Goal: Task Accomplishment & Management: Manage account settings

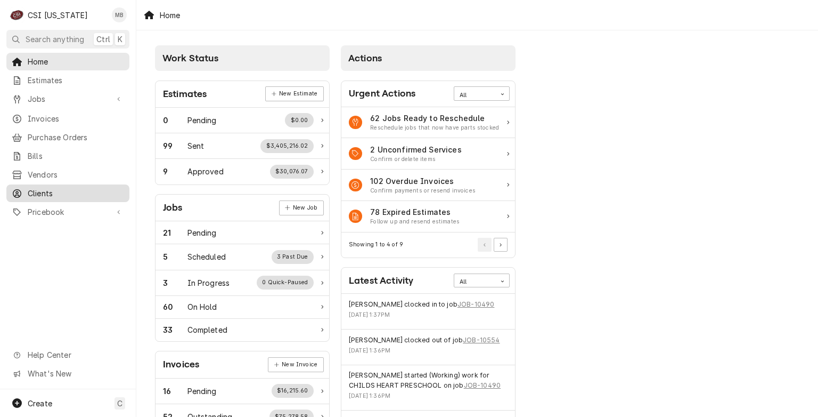
click at [37, 195] on link "Clients" at bounding box center [67, 193] width 123 height 18
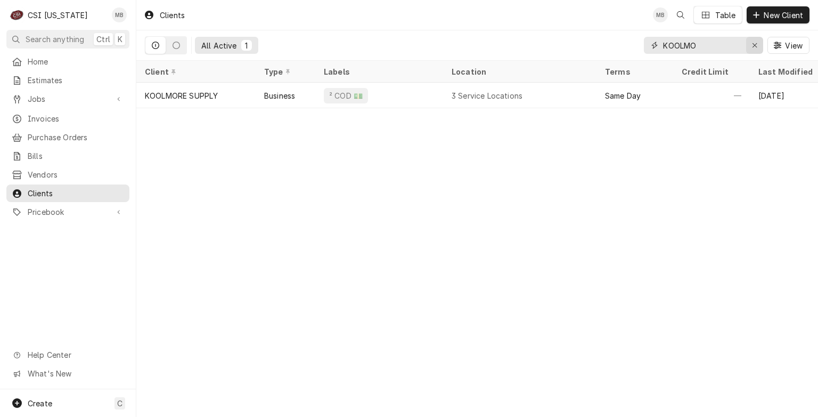
click at [754, 44] on icon "Erase input" at bounding box center [755, 45] width 4 height 4
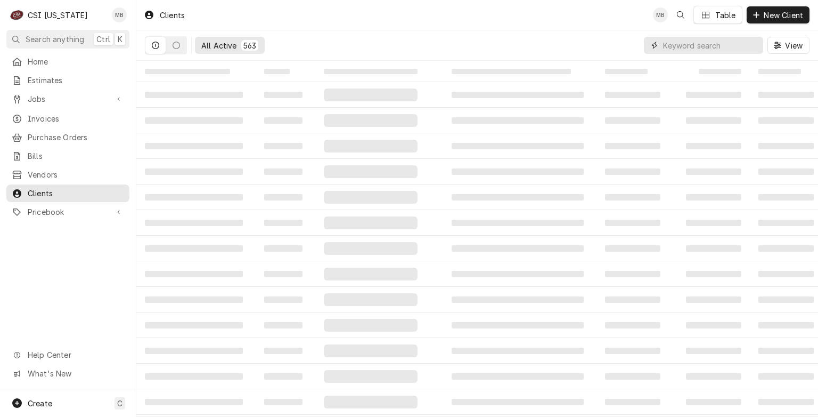
click at [704, 47] on input "Dynamic Content Wrapper" at bounding box center [710, 45] width 95 height 17
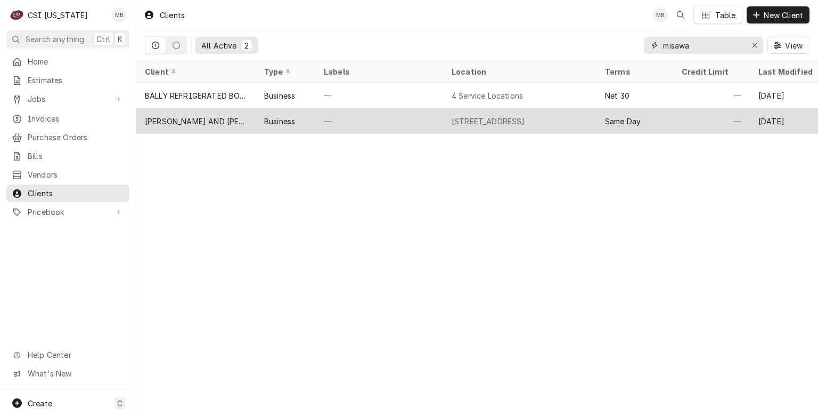
type input "misawa"
click at [234, 119] on div "MISAWA HIBATCHI AND SUSHI BAR" at bounding box center [196, 121] width 102 height 11
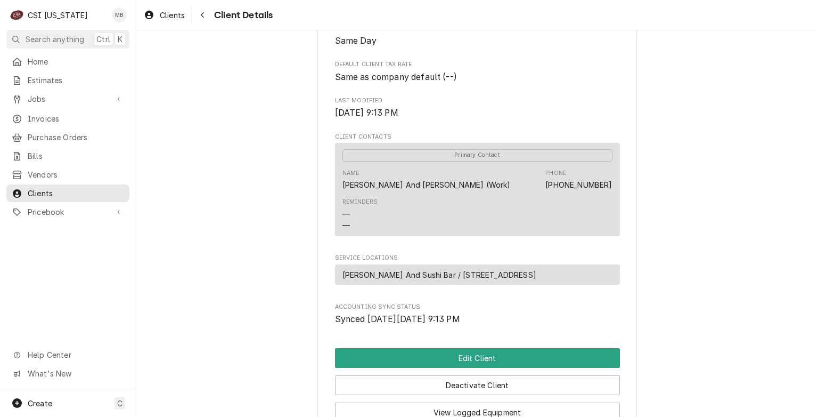
scroll to position [258, 0]
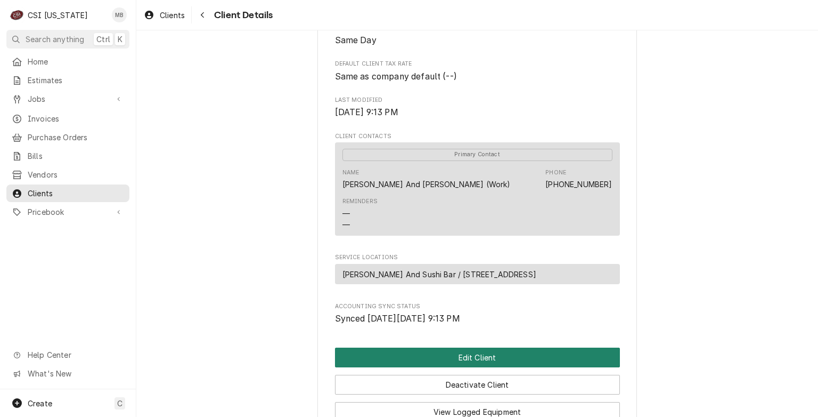
click at [398, 359] on button "Edit Client" at bounding box center [477, 357] width 285 height 20
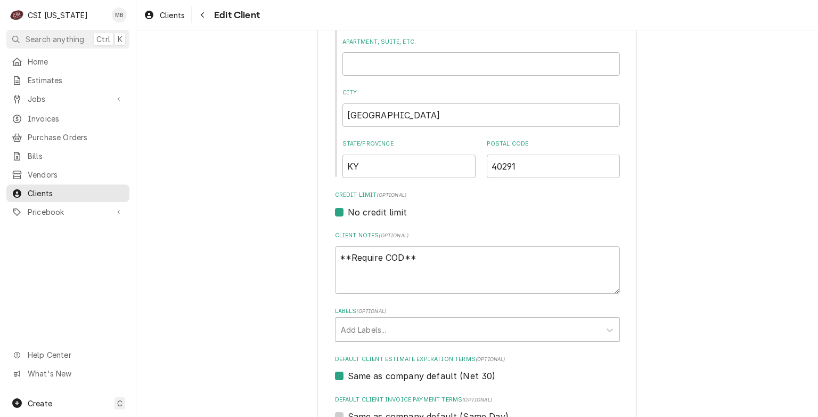
scroll to position [329, 0]
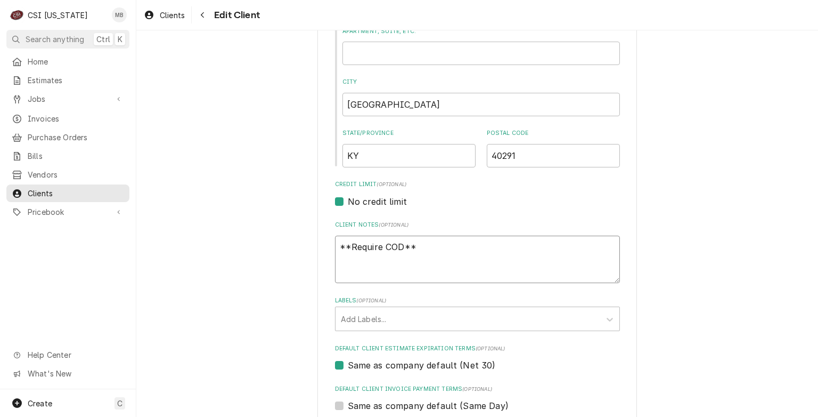
click at [414, 244] on textarea "**Require COD**" at bounding box center [477, 259] width 285 height 48
type textarea "x"
type textarea "**Require COD**"
type textarea "x"
type textarea "**Require COD**"
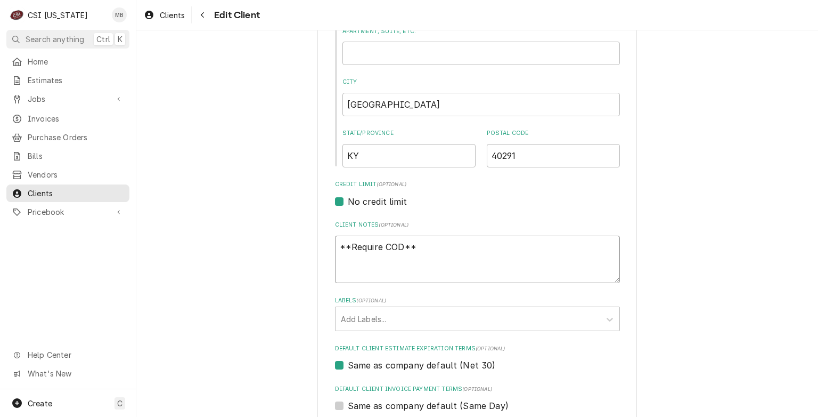
type textarea "x"
paste textarea "379825032441027"
type textarea "**Require COD** 379825032441027"
type textarea "x"
type textarea "**Require COD** 379825032441027"
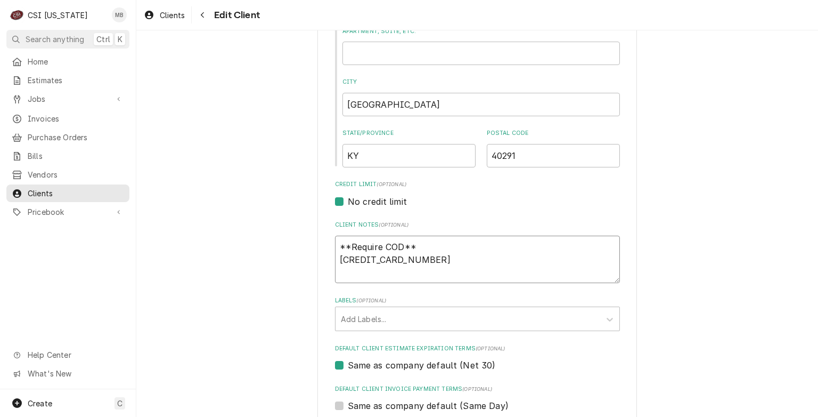
type textarea "x"
type textarea "**Require COD** 379825032441027"
type textarea "x"
type textarea "**Require COD** 379825032441027"
type textarea "x"
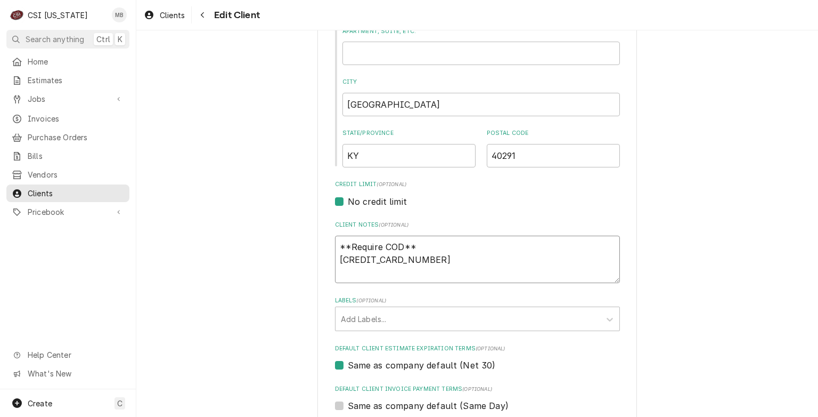
type textarea "**Require COD** 379825032441027 e"
type textarea "x"
type textarea "**Require COD** 379825032441027 ex"
type textarea "x"
type textarea "**Require COD** 379825032441027 exp"
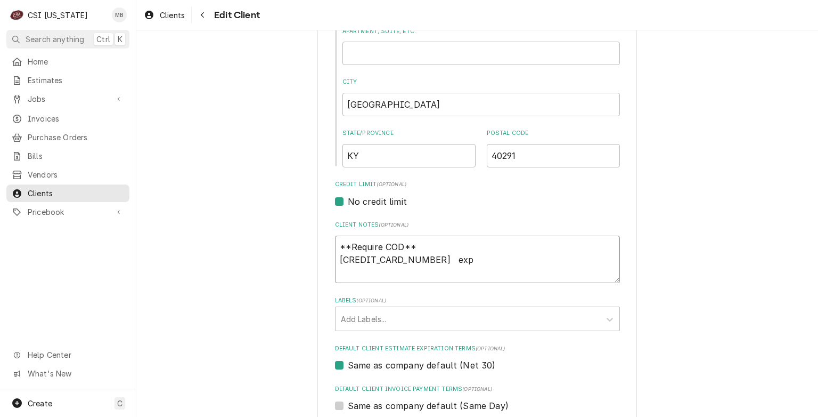
type textarea "x"
type textarea "**Require COD** 379825032441027 ex"
type textarea "x"
type textarea "**Require COD** 379825032441027 e"
type textarea "x"
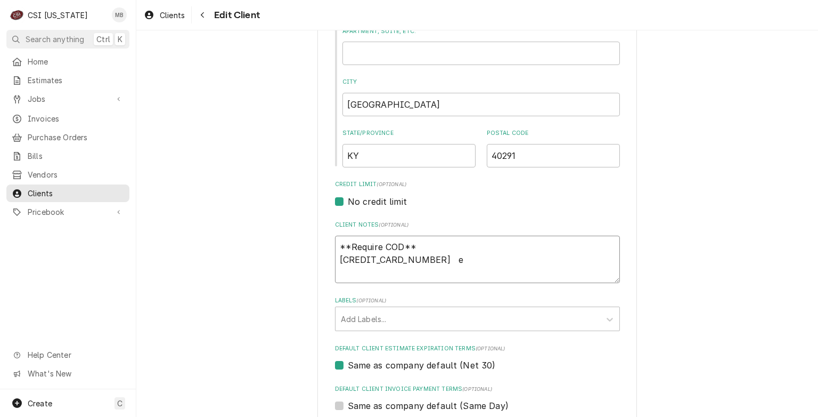
type textarea "**Require COD** 379825032441027"
type textarea "x"
type textarea "**Require COD** 379825032441027 E"
type textarea "x"
type textarea "**Require COD** 379825032441027 EX"
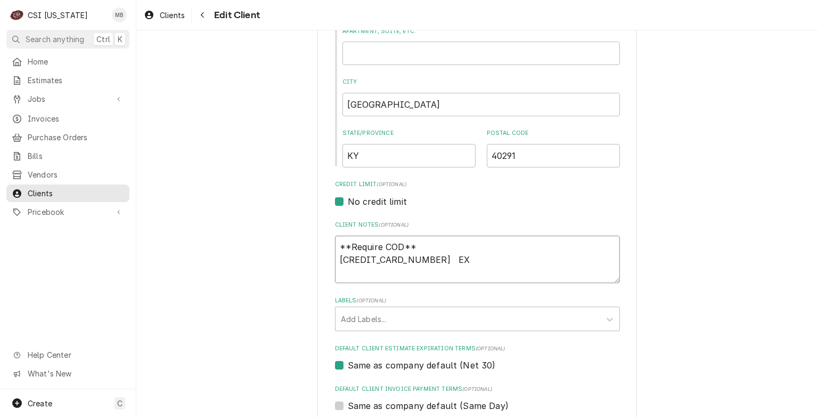
type textarea "x"
type textarea "**Require COD** 379825032441027 EXP"
type textarea "x"
type textarea "**Require COD** 379825032441027 EXP-"
type textarea "x"
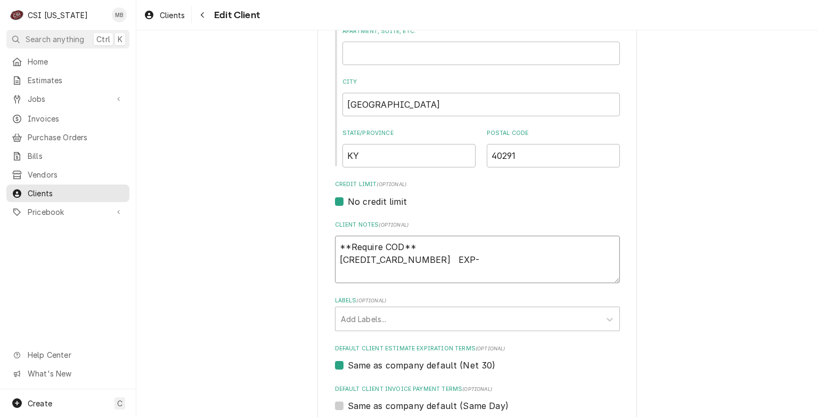
type textarea "**Require COD** 379825032441027 EXP-0"
type textarea "x"
type textarea "**Require COD** 379825032441027 EXP-08"
type textarea "x"
type textarea "**Require COD** 379825032441027 EXP-08/"
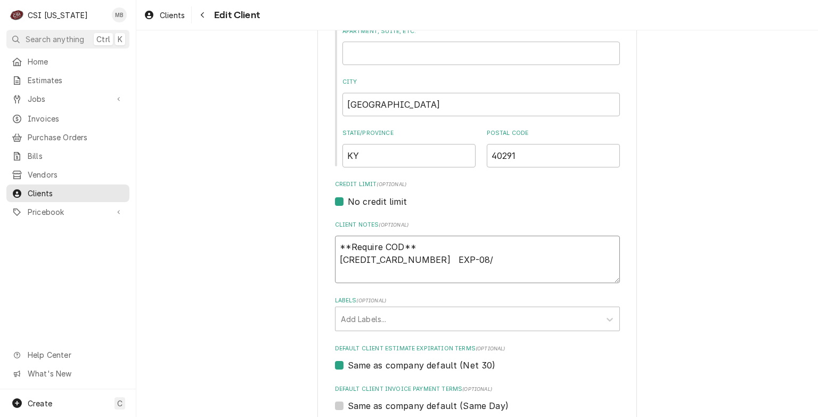
type textarea "x"
type textarea "**Require COD** 379825032441027 EXP-08/2"
type textarea "x"
type textarea "**Require COD** 379825032441027 EXP-08/26"
type textarea "x"
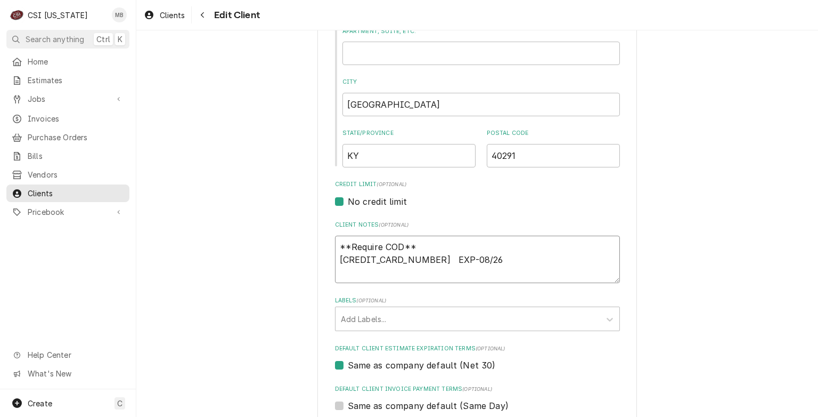
type textarea "**Require COD** 379825032441027 EXP-08/26"
type textarea "x"
type textarea "**Require COD** 379825032441027 EXP-08/26 C"
type textarea "x"
type textarea "**Require COD** 379825032441027 EXP-08/26 CC"
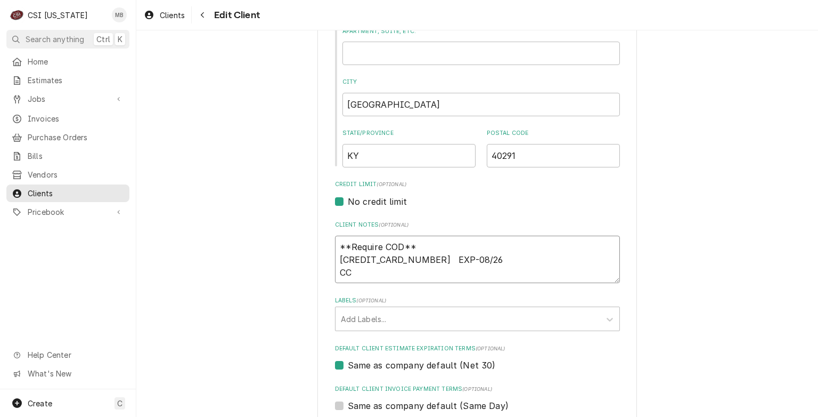
type textarea "x"
type textarea "**Require COD** 379825032441027 EXP-08/26 CCV"
type textarea "x"
type textarea "**Require COD** 379825032441027 EXP-08/26 CCV:"
type textarea "x"
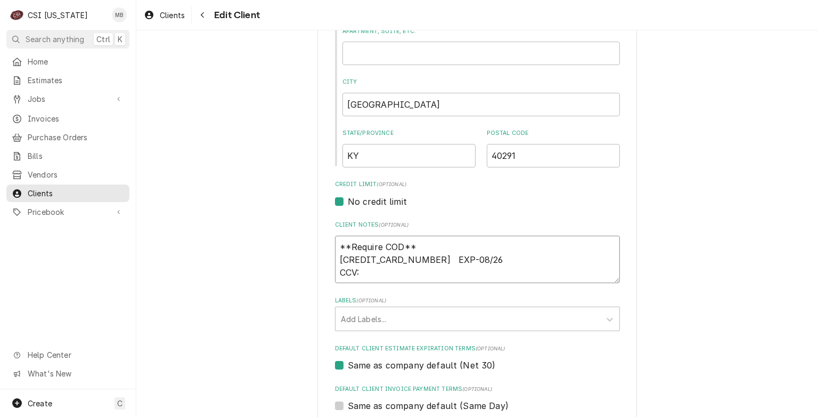
type textarea "**Require COD** 379825032441027 EXP-08/26 CCV:7"
type textarea "x"
type textarea "**Require COD** 379825032441027 EXP-08/26 CCV:77"
type textarea "x"
type textarea "**Require COD** 379825032441027 EXP-08/26 CCV:771"
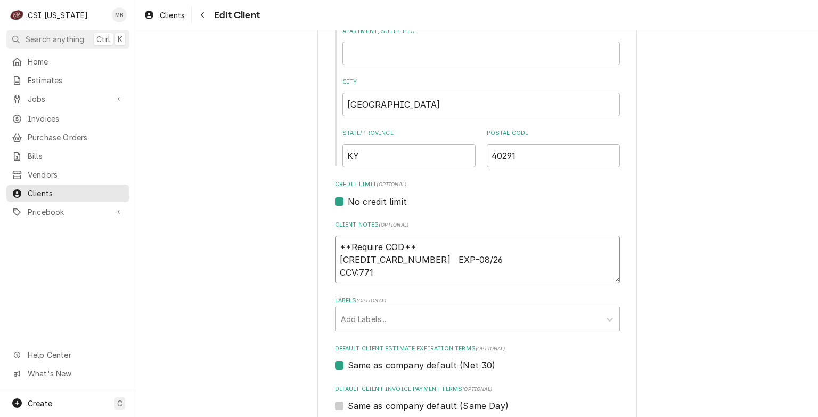
type textarea "x"
type textarea "**Require COD** 379825032441027 EXP-08/26 CCV:7715"
type textarea "x"
type textarea "**Require COD** 379825032441027 EXP-08/26 CCV:7715"
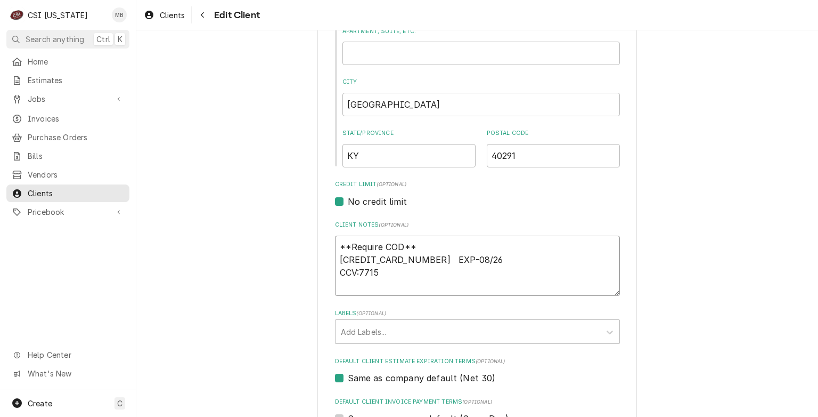
type textarea "x"
type textarea "**Require COD** 379825032441027 EXP-08/26 CCV:7715 7"
type textarea "x"
type textarea "**Require COD** 379825032441027 EXP-08/26 CCV:7715 79"
type textarea "x"
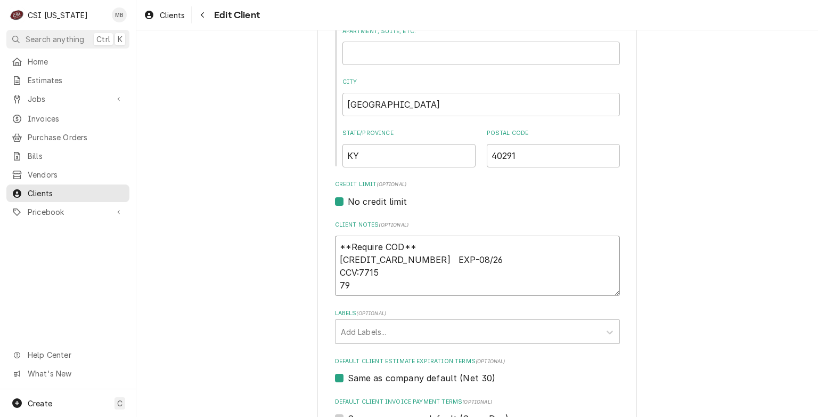
type textarea "**Require COD** 379825032441027 EXP-08/26 CCV:7715 793"
type textarea "x"
type textarea "**Require COD** 379825032441027 EXP-08/26 CCV:7715 7931"
type textarea "x"
type textarea "**Require COD** 379825032441027 EXP-08/26 CCV:7715 7931"
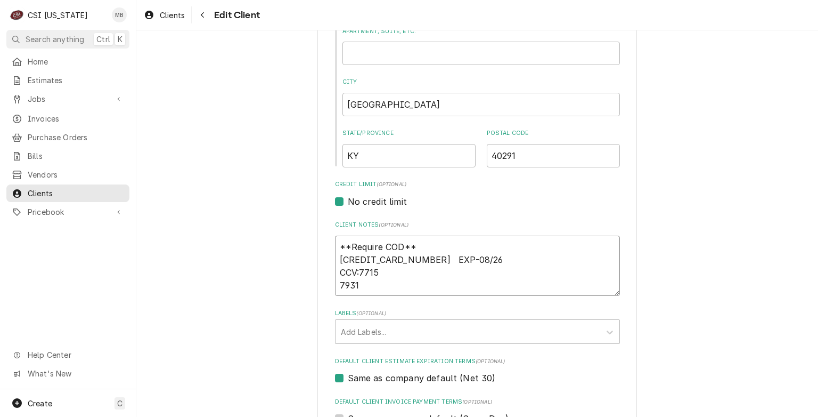
type textarea "x"
type textarea "**Require COD** 379825032441027 EXP-08/26 CCV:7715 7931 B"
type textarea "x"
type textarea "**Require COD** 379825032441027 EXP-08/26 CCV:7715 7931 BA"
type textarea "x"
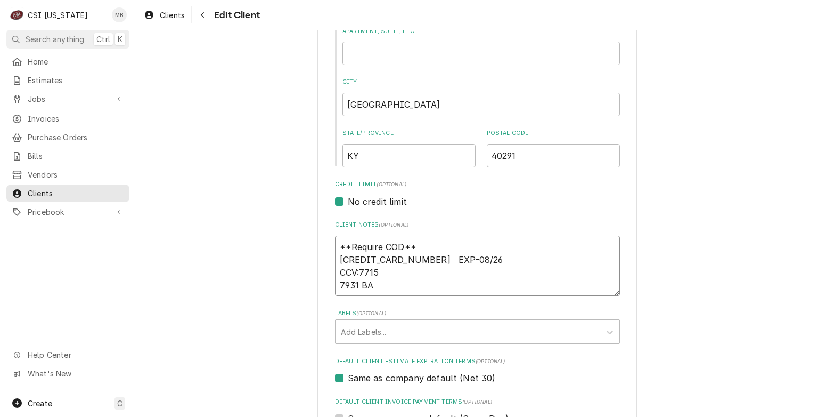
type textarea "**Require COD** 379825032441027 EXP-08/26 CCV:7715 7931 BAR"
type textarea "x"
type textarea "**Require COD** 379825032441027 EXP-08/26 CCV:7715 7931 BARD"
type textarea "x"
type textarea "**Require COD** 379825032441027 EXP-08/26 CCV:7715 7931 BARDS"
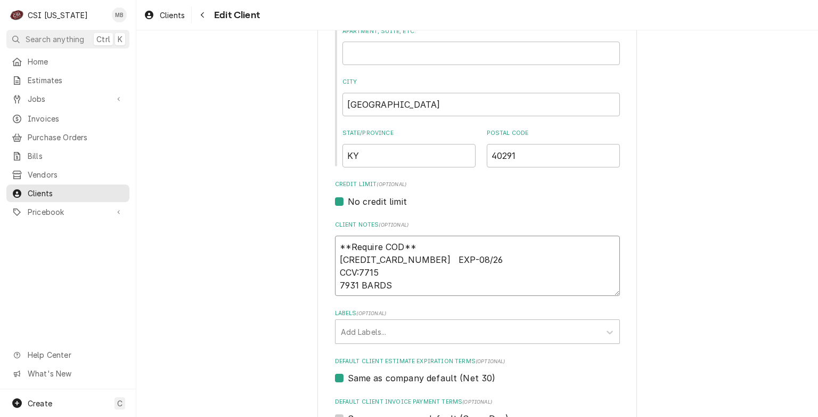
type textarea "x"
type textarea "**Require COD** 379825032441027 EXP-08/26 CCV:7715 7931 BARDST"
type textarea "x"
type textarea "**Require COD** 379825032441027 EXP-08/26 CCV:7715 7931 BARDSTO"
type textarea "x"
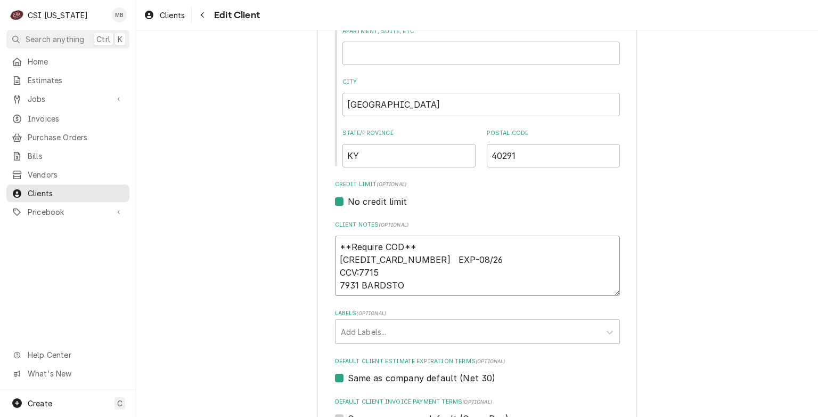
type textarea "**Require COD** 379825032441027 EXP-08/26 CCV:7715 7931 BARDSTOA"
type textarea "x"
type textarea "**Require COD** 379825032441027 EXP-08/26 CCV:7715 7931 BARDSTO"
type textarea "x"
type textarea "**Require COD** 379825032441027 EXP-08/26 CCV:7715 7931 BARDSTOW"
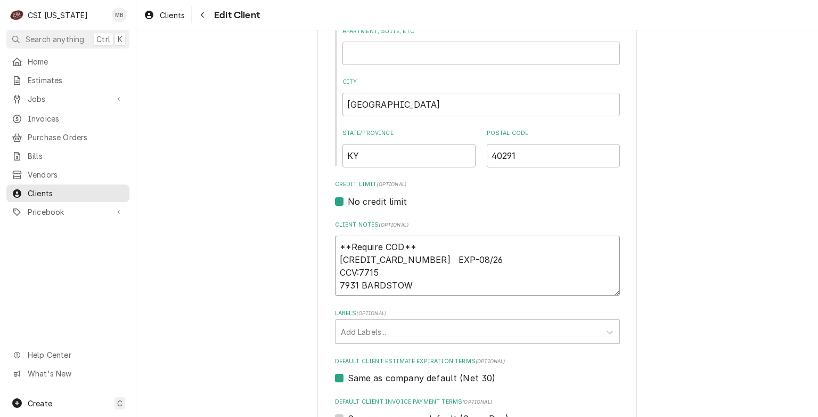
type textarea "x"
type textarea "**Require COD** 379825032441027 EXP-08/26 CCV:7715 7931 BARDSTOWN"
type textarea "x"
type textarea "**Require COD** 379825032441027 EXP-08/26 CCV:7715 7931 BARDSTOWN"
type textarea "x"
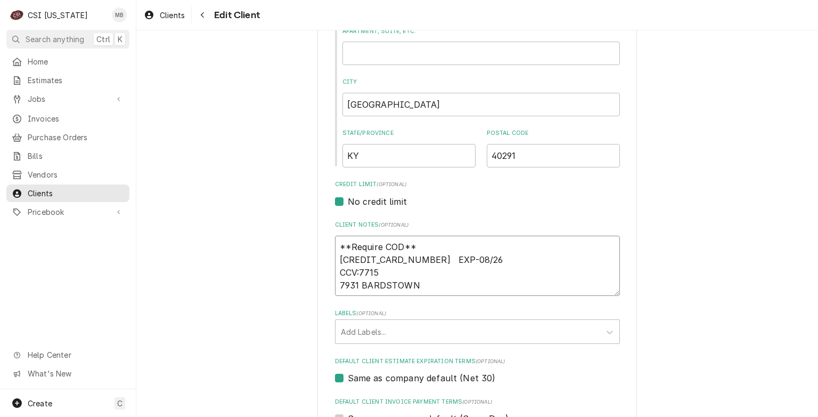
type textarea "**Require COD** 379825032441027 EXP-08/26 CCV:7715 7931 BARDSTOWN R"
type textarea "x"
type textarea "**Require COD** 379825032441027 EXP-08/26 CCV:7715 7931 BARDSTOWN RD"
type textarea "x"
type textarea "**Require COD** 379825032441027 EXP-08/26 CCV:7715 7931 BARDSTOWN RD"
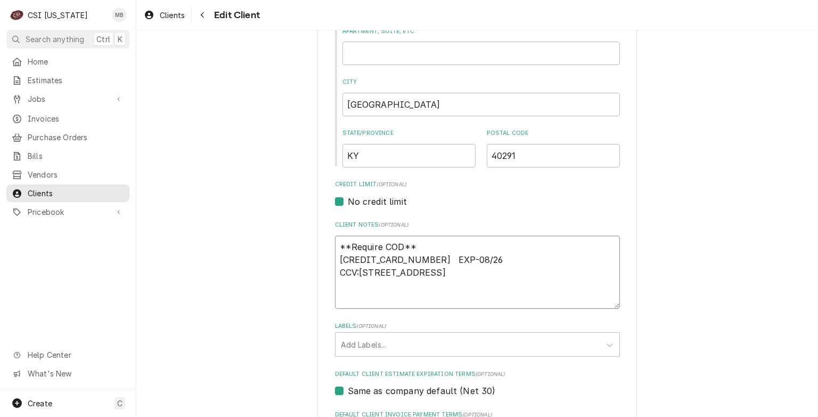
type textarea "x"
type textarea "**Require COD** 379825032441027 EXP-08/26 CCV:7715 7931 BARDSTOWN RD"
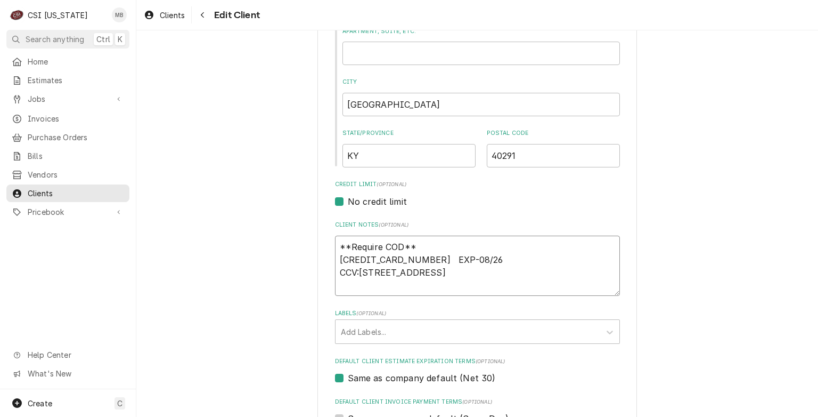
type textarea "x"
type textarea "**Require COD** 379825032441027 EXP-08/26 CCV:7715 7931 BARDSTOWN RD"
type textarea "x"
type textarea "**Require COD** 379825032441027 EXP-08/26 CCV:7715 7931 BARDSTOWN RD 4"
type textarea "x"
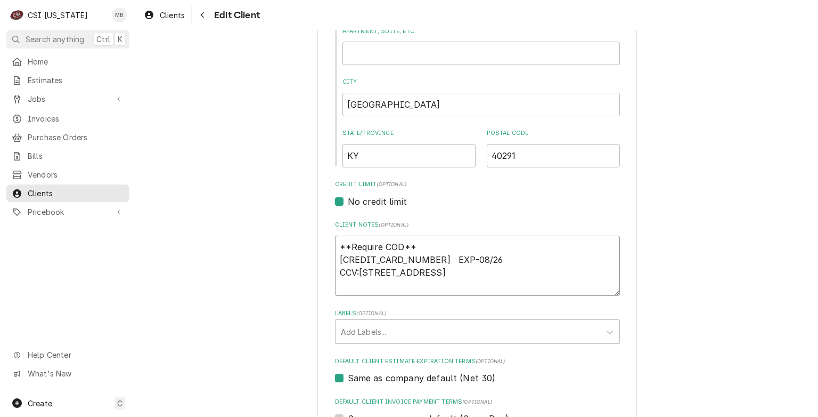
type textarea "**Require COD** 379825032441027 EXP-08/26 CCV:7715 7931 BARDSTOWN RD 40"
type textarea "x"
type textarea "**Require COD** 379825032441027 EXP-08/26 CCV:7715 7931 BARDSTOWN RD 402"
type textarea "x"
type textarea "**Require COD** 379825032441027 EXP-08/26 CCV:7715 7931 BARDSTOWN RD 4029"
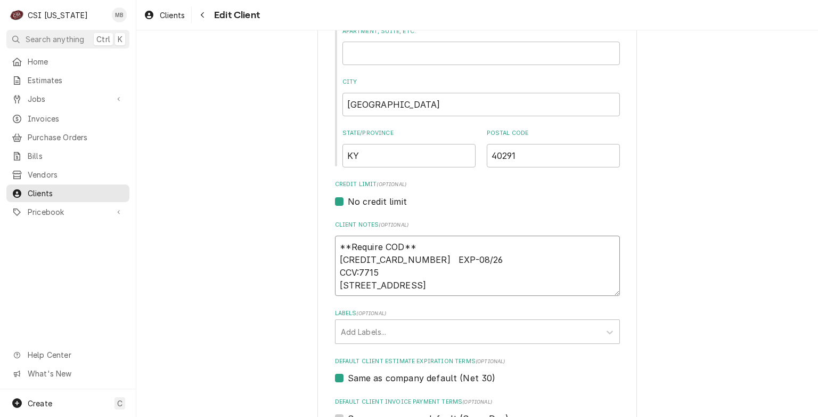
type textarea "x"
type textarea "**Require COD** 379825032441027 EXP-08/26 CCV:7715 7931 BARDSTOWN RD 40291"
type textarea "x"
type textarea "**Require COD** 379825032441027 EXP-08/26 CCV:7715 7931 BARDSTOWN RD 40291"
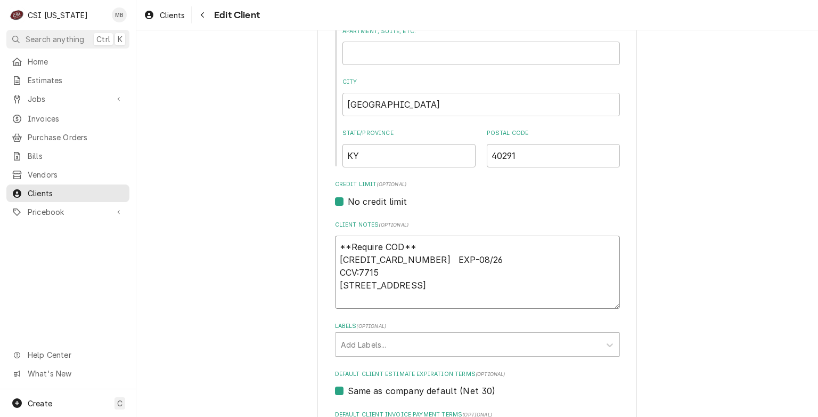
type textarea "x"
type textarea "**Require COD** 379825032441027 EXP-08/26 CCV:7715 7931 BARDSTOWN RD 40291 K"
type textarea "x"
type textarea "**Require COD** 379825032441027 EXP-08/26 CCV:7715 7931 BARDSTOWN RD 40291 KR"
type textarea "x"
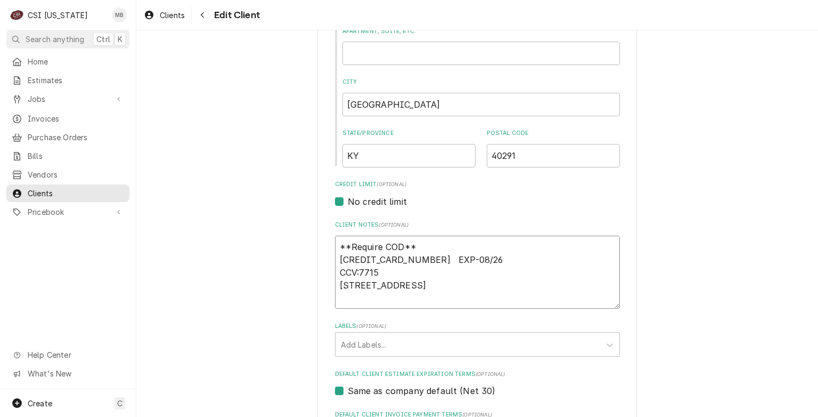
type textarea "**Require COD** 379825032441027 EXP-08/26 CCV:7715 7931 BARDSTOWN RD 40291 KRI"
type textarea "x"
type textarea "**Require COD** 379825032441027 EXP-08/26 CCV:7715 7931 BARDSTOWN RD 40291 KRIS"
type textarea "x"
type textarea "**Require COD** 379825032441027 EXP-08/26 CCV:7715 7931 BARDSTOWN RD 40291 KRIST"
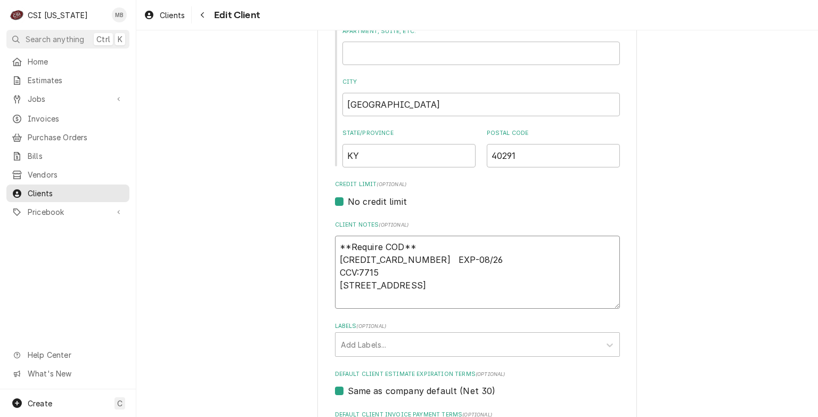
type textarea "x"
type textarea "**Require COD** 379825032441027 EXP-08/26 CCV:7715 7931 BARDSTOWN RD 40291 KRIS…"
type textarea "x"
type textarea "**Require COD** 379825032441027 EXP-08/26 CCV:7715 7931 BARDSTOWN RD 40291 KRIS…"
type textarea "x"
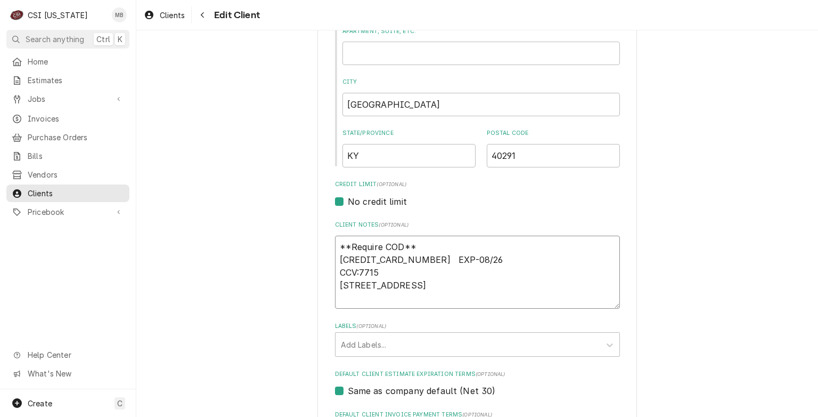
type textarea "**Require COD** 379825032441027 EXP-08/26 CCV:7715 7931 BARDSTOWN RD 40291 KRIS…"
type textarea "x"
type textarea "**Require COD** 379825032441027 EXP-08/26 CCV:7715 7931 BARDSTOWN RD 40291 KRIS…"
type textarea "x"
type textarea "**Require COD** 379825032441027 EXP-08/26 CCV:7715 7931 BARDSTOWN RD 40291 KRIS…"
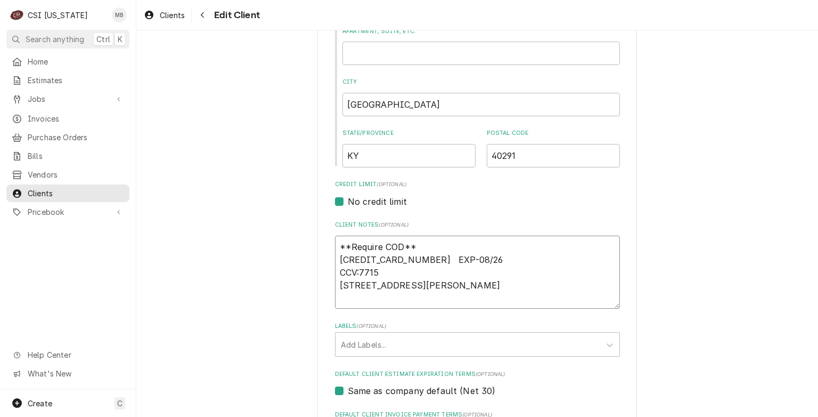
type textarea "x"
type textarea "**Require COD** 379825032441027 EXP-08/26 CCV:7715 7931 BARDSTOWN RD 40291 KRIS…"
type textarea "x"
type textarea "**Require COD** 379825032441027 EXP-08/26 CCV:7715 7931 BARDSTOWN RD 40291 KRIS…"
type textarea "x"
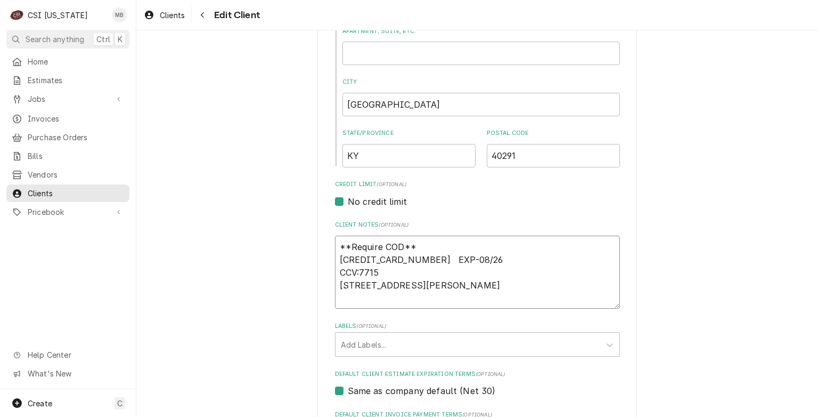
type textarea "**Require COD** 379825032441027 EXP-08/26 CCV:7715 7931 BARDSTOWN RD 40291 KRIS…"
type textarea "x"
type textarea "**Require COD** 379825032441027 EXP-08/26 CCV:7715 7931 BARDSTOWN RD 40291 KRIS…"
type textarea "x"
type textarea "**Require COD** 379825032441027 EXP-08/26 CCV:7715 7931 BARDSTOWN RD 40291 KRIS…"
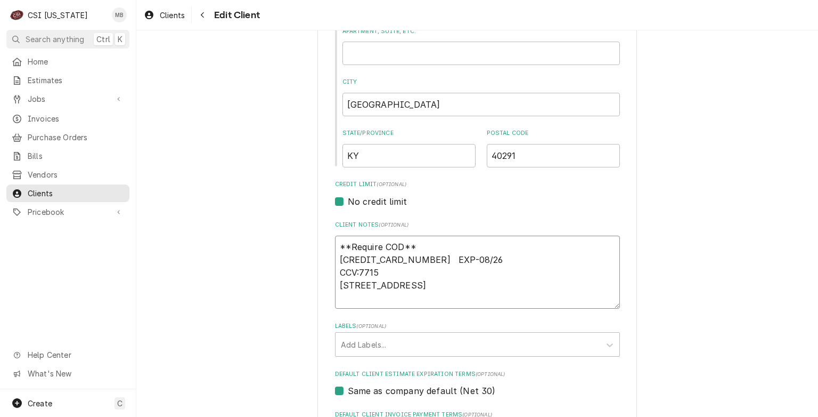
type textarea "x"
type textarea "**Require COD** 379825032441027 EXP-08/26 CCV:7715 7931 BARDSTOWN RD 40291 KRIS…"
type textarea "x"
type textarea "**Require COD** 379825032441027 EXP-08/26 CCV:7715 7931 BARDSTOWN RD 40291 KRIS…"
type textarea "x"
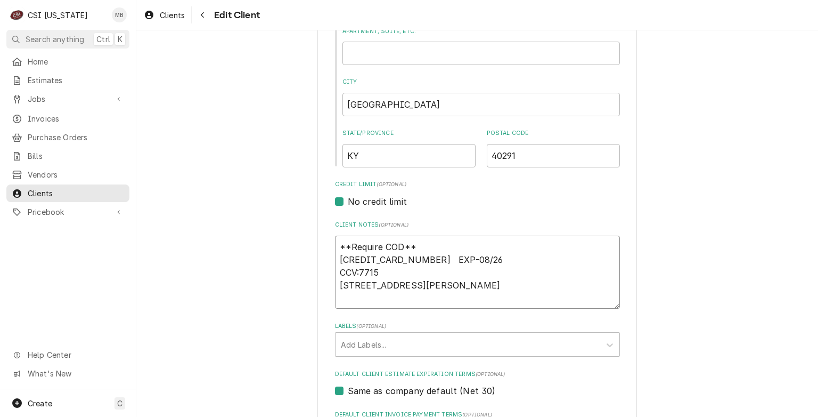
type textarea "**Require COD** 379825032441027 EXP-08/26 CCV:7715 7931 BARDSTOWN RD 40291 KRIS…"
type textarea "x"
type textarea "**Require COD** 379825032441027 EXP-08/26 CCV:7715 7931 BARDSTOWN RD 40291 KRIS…"
type textarea "x"
type textarea "**Require COD** 379825032441027 EXP-08/26 CCV:7715 7931 BARDSTOWN RD 40291 KRIS…"
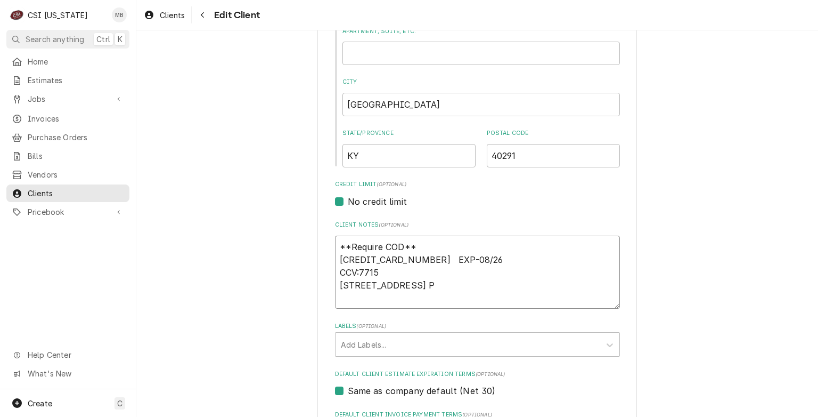
type textarea "x"
type textarea "**Require COD** 379825032441027 EXP-08/26 CCV:7715 7931 BARDSTOWN RD 40291 KRIS…"
type textarea "x"
type textarea "**Require COD** 379825032441027 EXP-08/26 CCV:7715 7931 BARDSTOWN RD 40291 KRIS…"
type textarea "x"
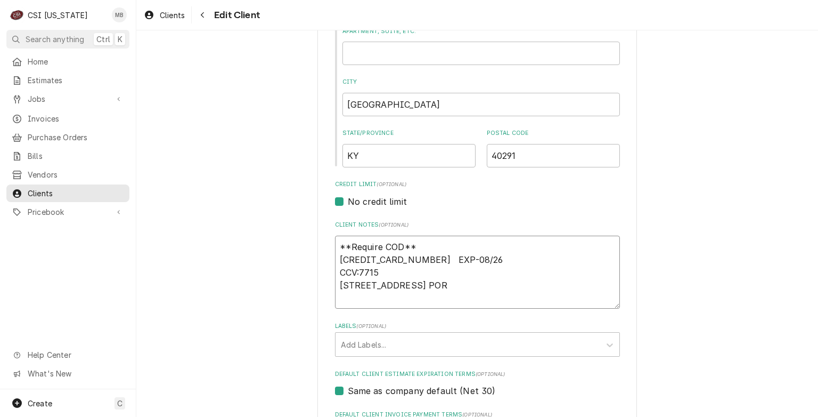
type textarea "**Require COD** 379825032441027 EXP-08/26 CCV:7715 7931 BARDSTOWN RD 40291 KRIS…"
type textarea "x"
type textarea "**Require COD** 379825032441027 EXP-08/26 CCV:7715 7931 BARDSTOWN RD 40291 KRIS…"
type textarea "x"
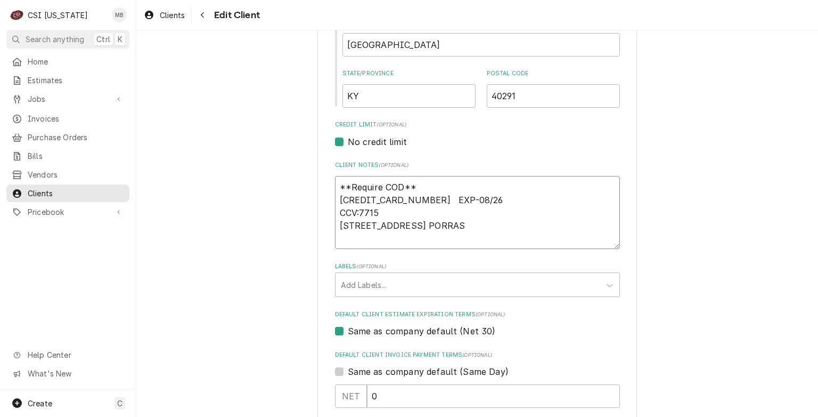
scroll to position [404, 0]
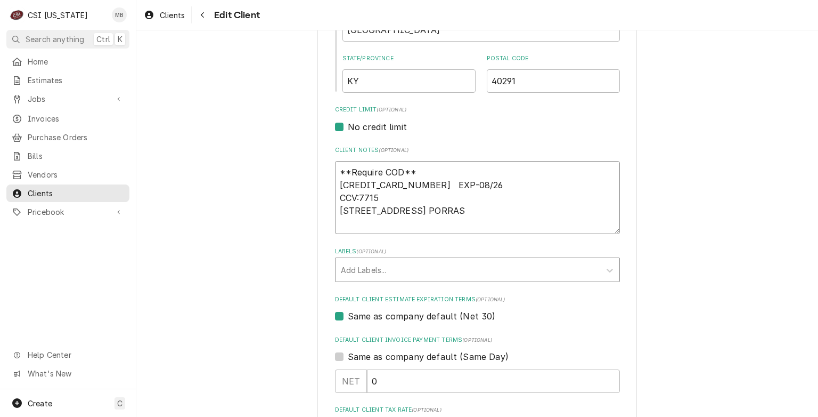
type textarea "**Require COD** 379825032441027 EXP-08/26 CCV:7715 7931 BARDSTOWN RD 40291 KRIS…"
click at [435, 267] on div "Labels" at bounding box center [468, 269] width 254 height 19
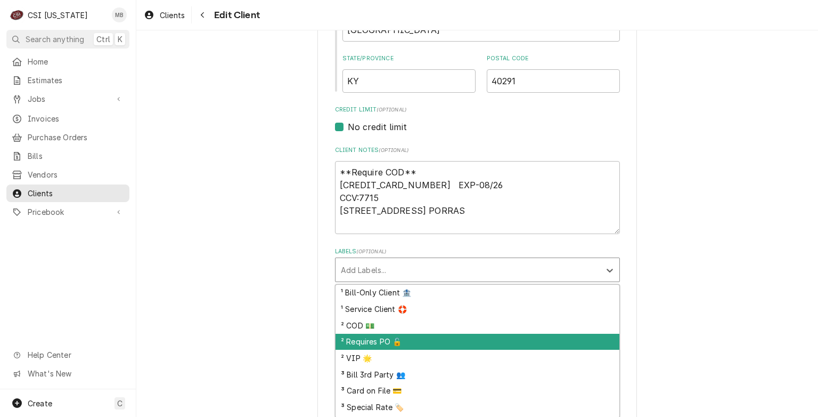
scroll to position [7, 0]
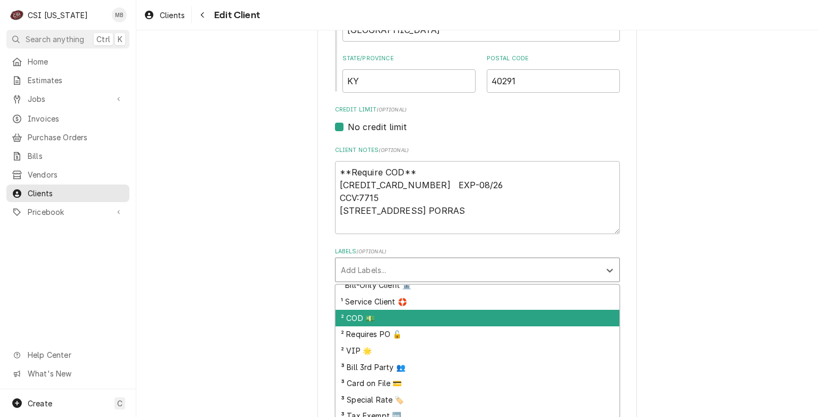
click at [390, 312] on div "² COD 💵" at bounding box center [478, 317] width 284 height 17
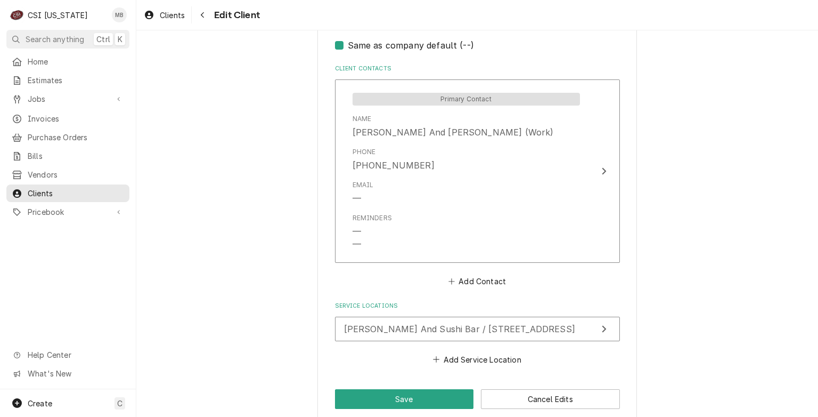
scroll to position [797, 0]
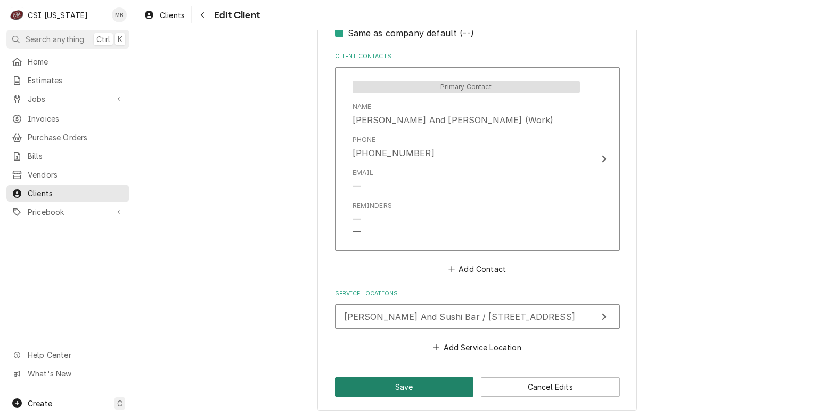
click at [391, 380] on button "Save" at bounding box center [404, 387] width 139 height 20
type textarea "x"
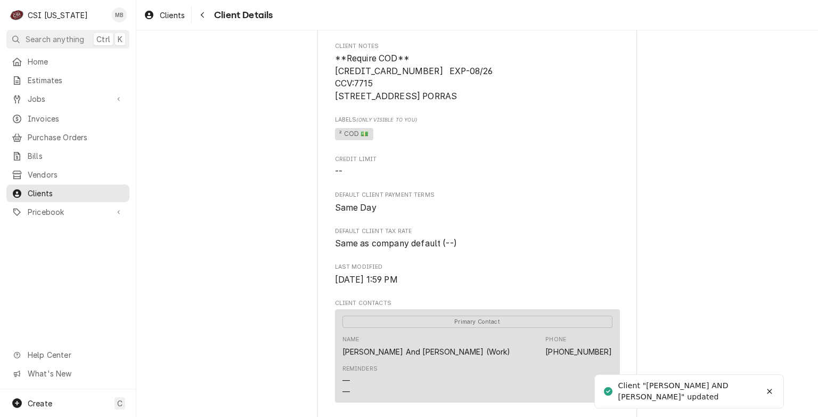
scroll to position [173, 0]
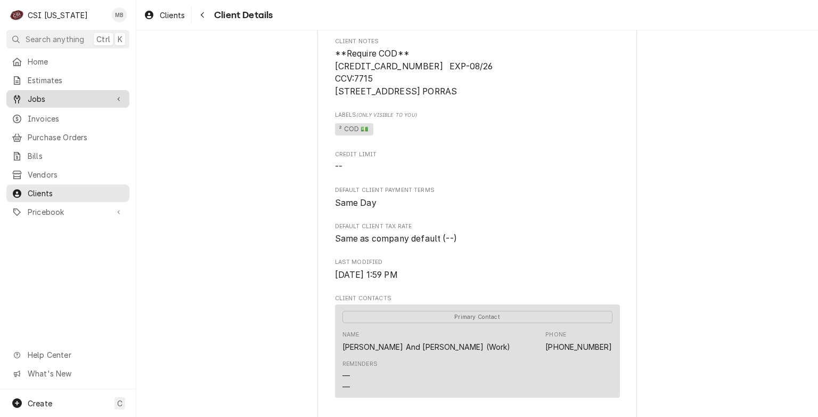
click at [28, 104] on link "Jobs" at bounding box center [67, 99] width 123 height 18
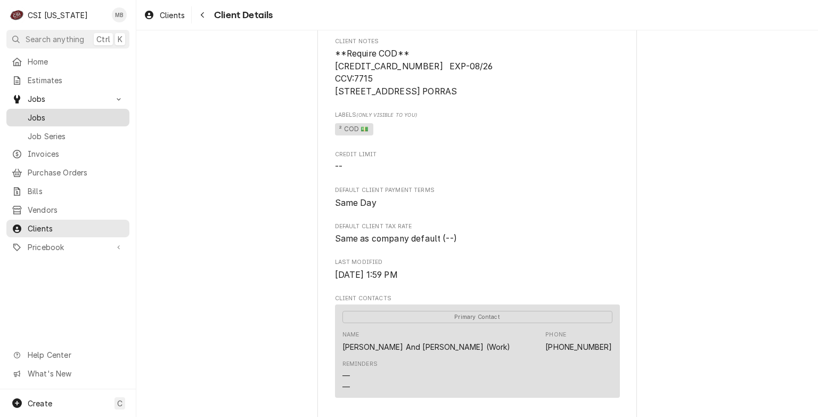
click at [44, 116] on span "Jobs" at bounding box center [76, 117] width 96 height 11
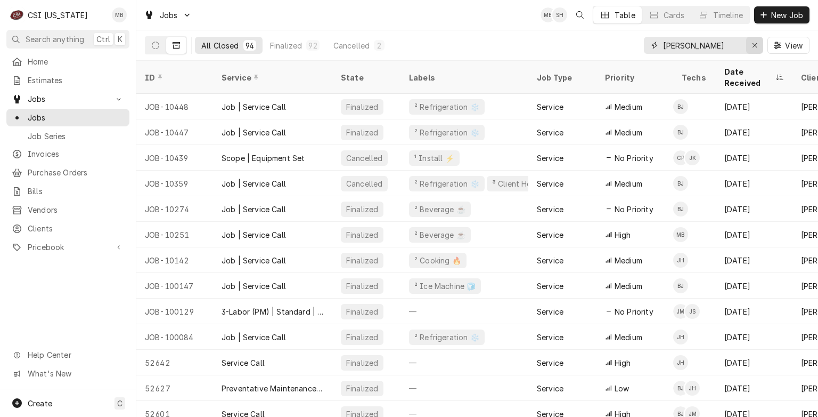
click at [758, 44] on div "Erase input" at bounding box center [754, 45] width 11 height 11
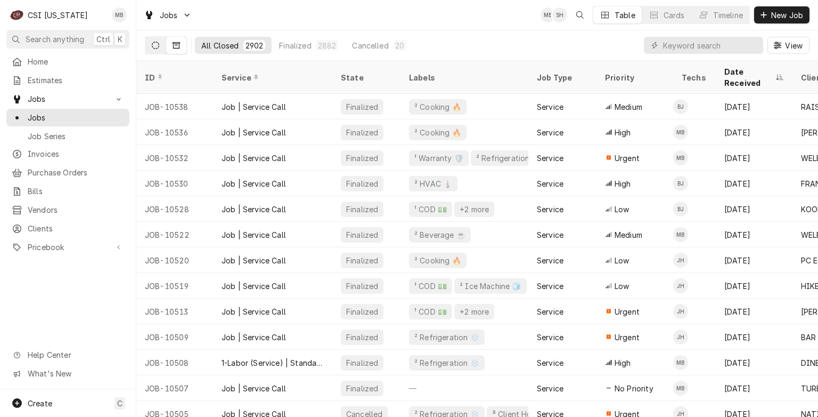
click at [162, 46] on button "Dynamic Content Wrapper" at bounding box center [155, 45] width 20 height 17
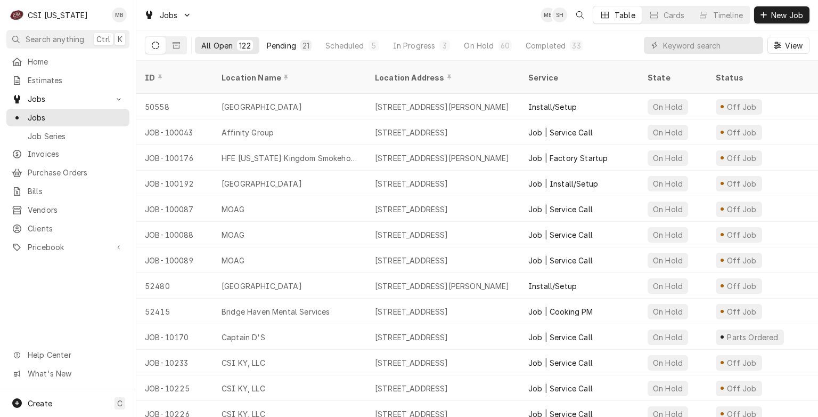
click at [264, 50] on button "Pending 21" at bounding box center [289, 45] width 58 height 17
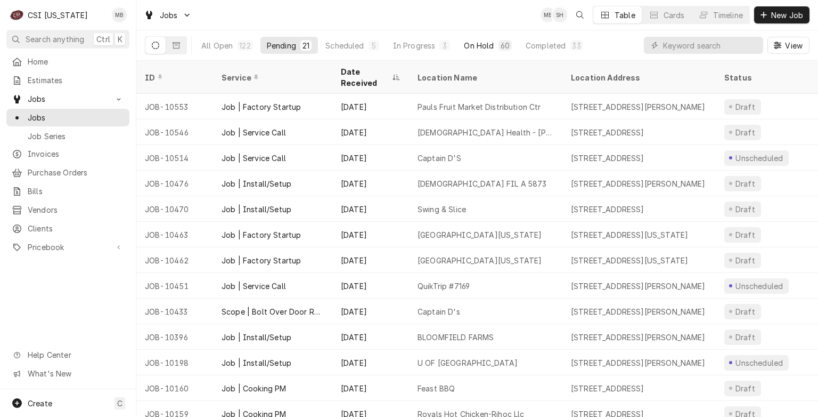
click at [481, 45] on div "On Hold" at bounding box center [479, 45] width 30 height 11
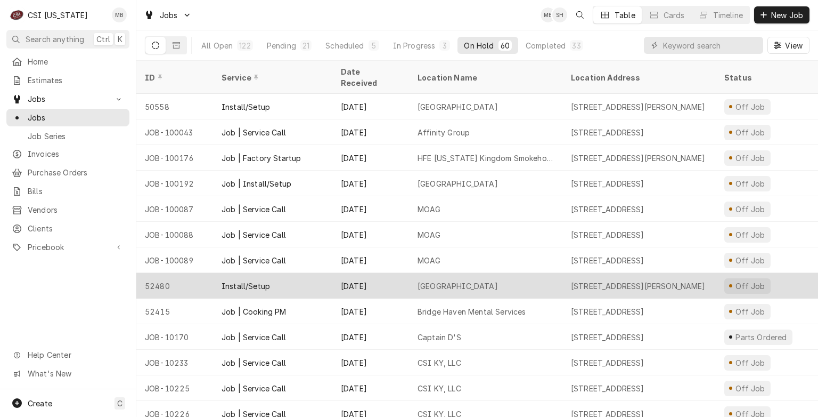
scroll to position [32, 0]
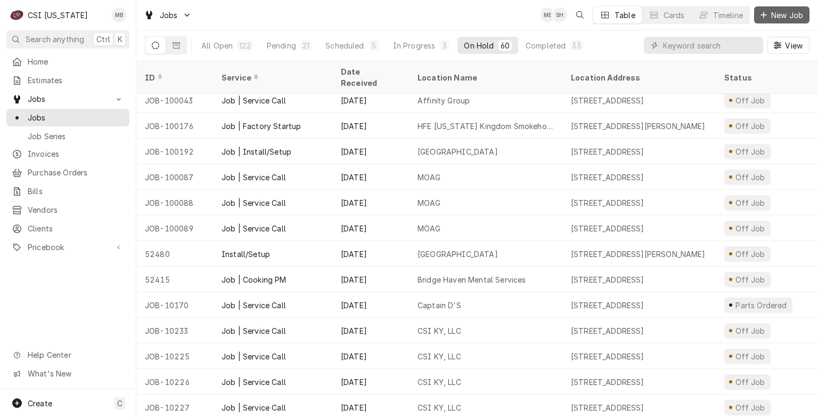
click at [777, 9] on button "New Job" at bounding box center [781, 14] width 55 height 17
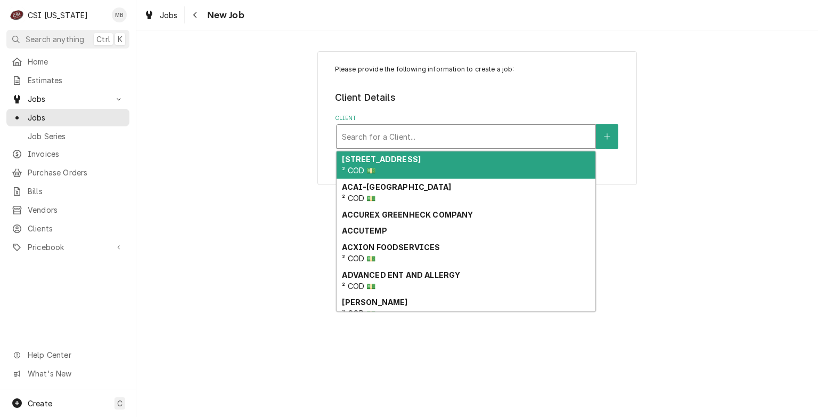
click at [398, 145] on div "Client" at bounding box center [466, 136] width 248 height 19
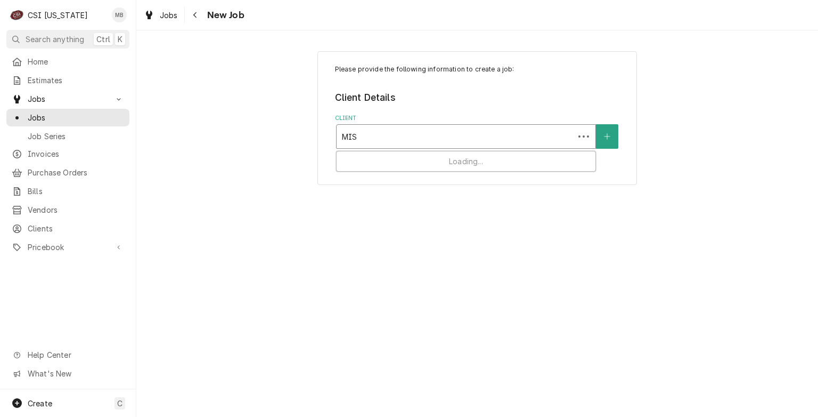
type input "MISA"
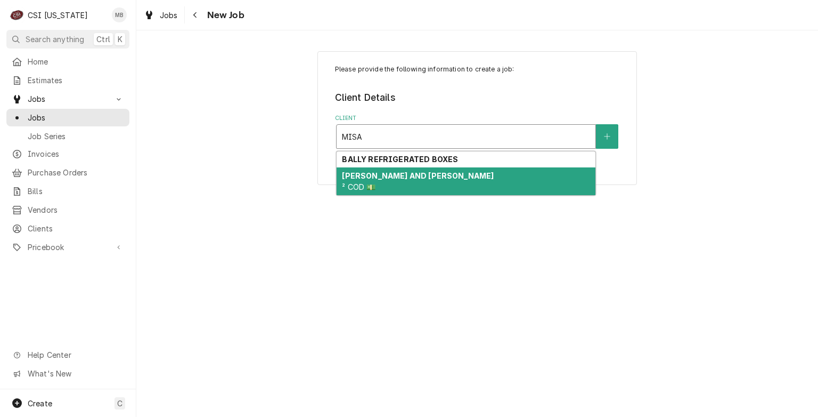
click at [388, 171] on strong "MISAWA HIBATCHI AND SUSHI BAR" at bounding box center [418, 175] width 152 height 9
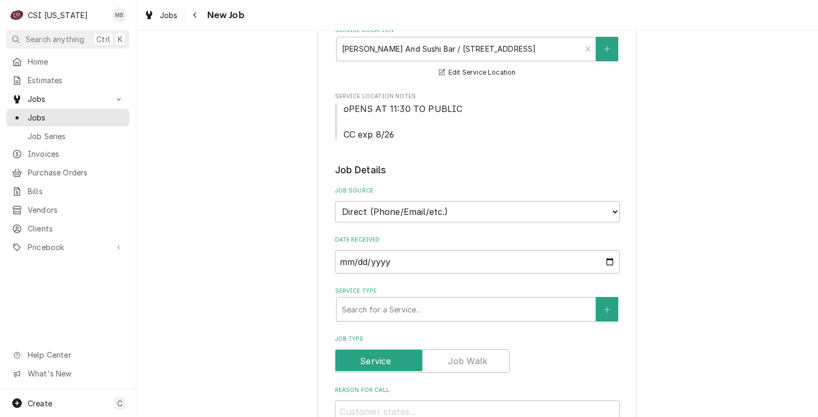
scroll to position [334, 0]
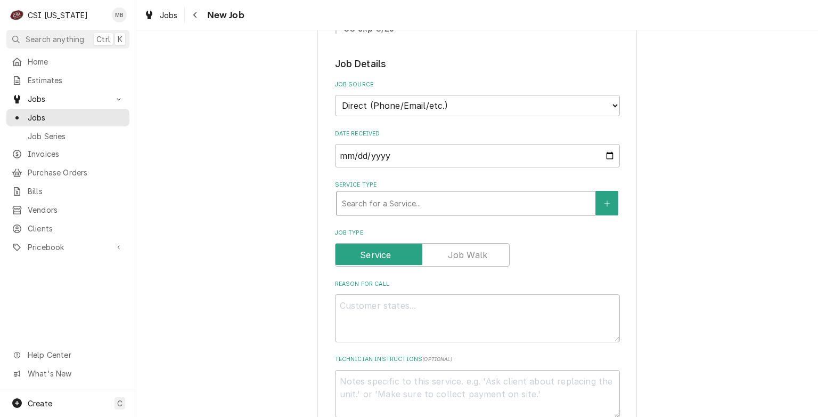
click at [390, 213] on div "Service Type" at bounding box center [466, 202] width 248 height 19
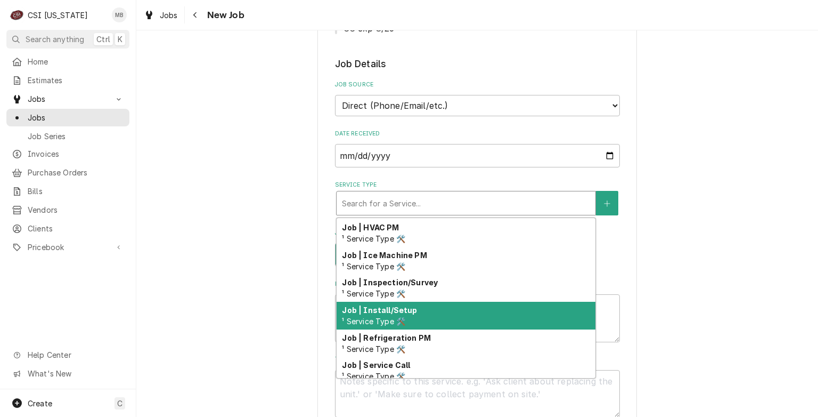
scroll to position [541, 0]
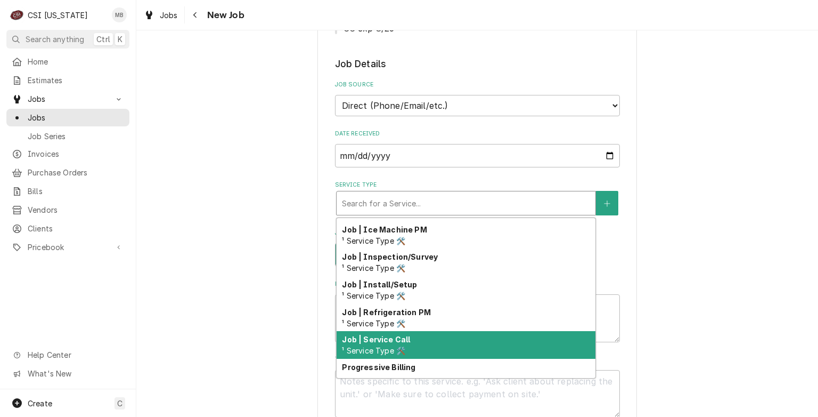
click at [377, 355] on div "Job | Service Call ¹ Service Type 🛠️" at bounding box center [466, 345] width 259 height 28
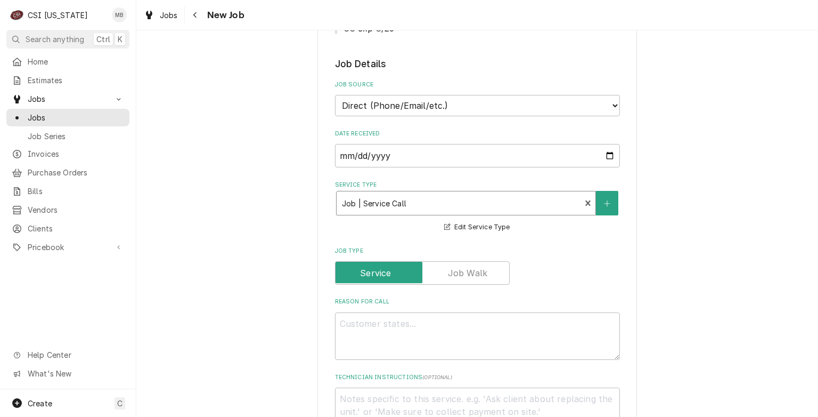
scroll to position [347, 0]
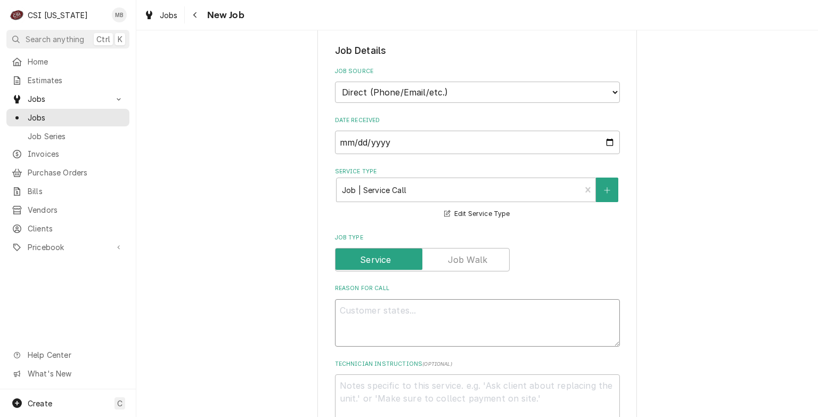
click at [365, 311] on textarea "Reason For Call" at bounding box center [477, 323] width 285 height 48
type textarea "x"
type textarea "W"
type textarea "x"
type textarea "WA"
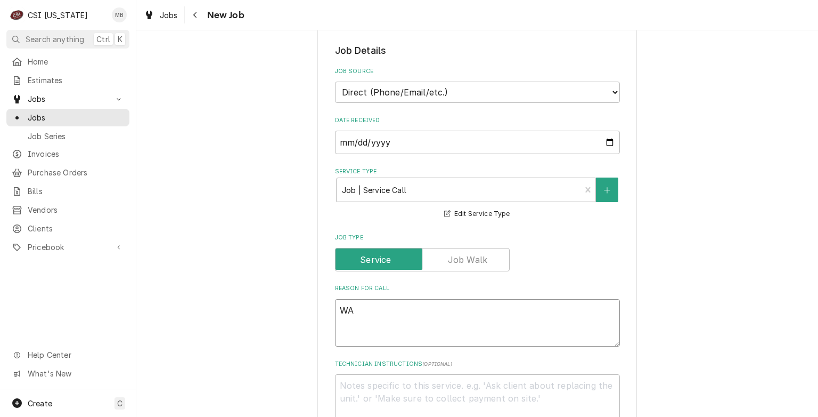
type textarea "x"
type textarea "WAL"
type textarea "x"
type textarea "WALK"
type textarea "x"
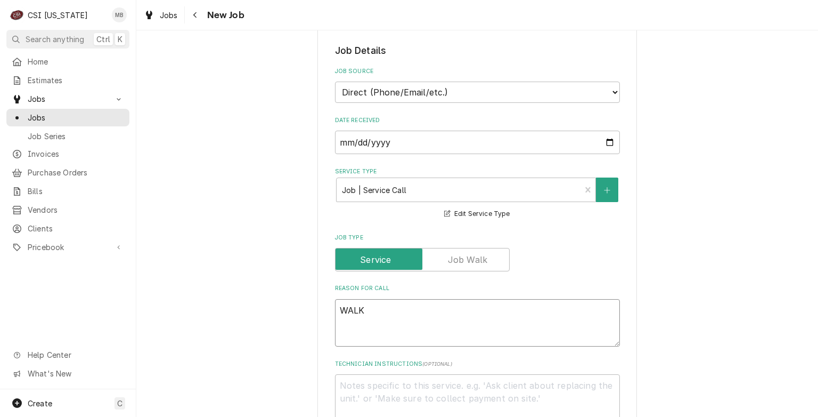
type textarea "WALK"
type textarea "x"
type textarea "WALK I"
type textarea "x"
type textarea "WALK IN"
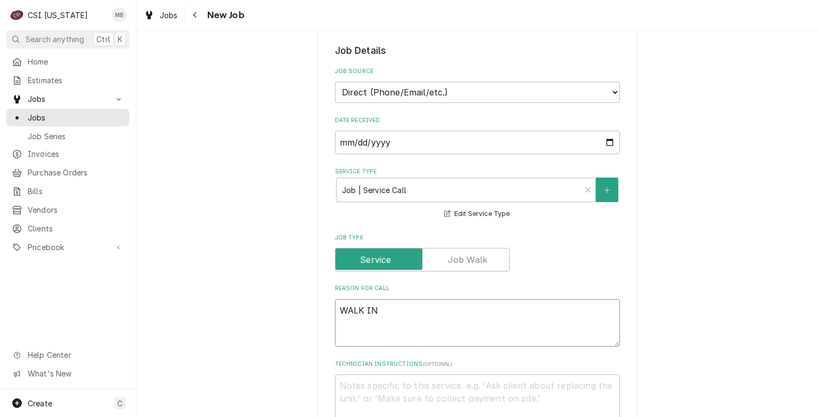
type textarea "x"
type textarea "WALK IN N"
type textarea "x"
type textarea "WALK IN NO"
type textarea "x"
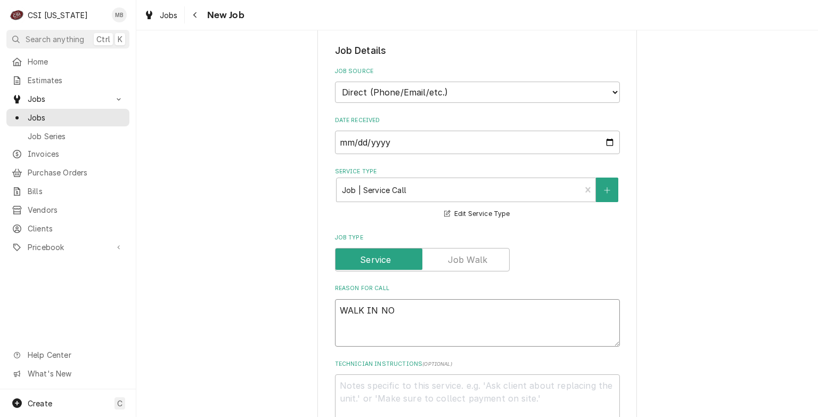
type textarea "WALK IN NOT"
type textarea "x"
type textarea "WALK IN NOT"
type textarea "x"
type textarea "WALK IN NOT G"
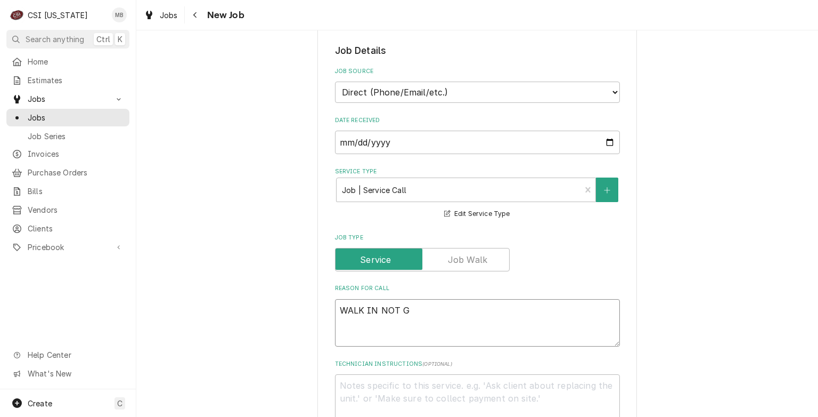
type textarea "x"
type textarea "WALK IN NOT"
type textarea "x"
type textarea "WALK IN NOT H"
type textarea "x"
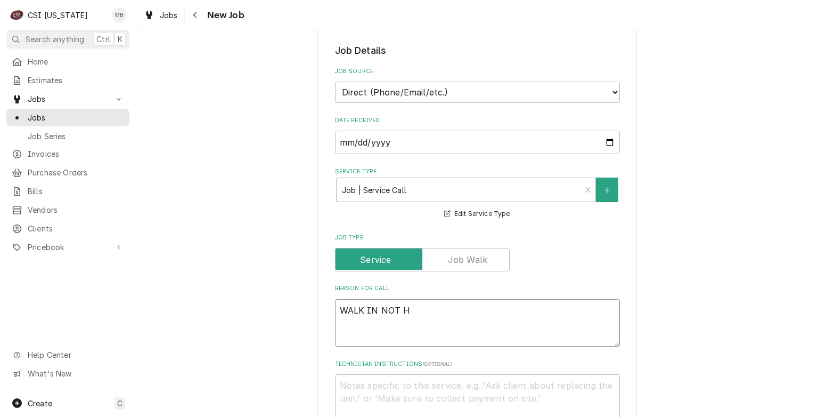
type textarea "WALK IN NOT HO"
type textarea "x"
type textarea "WALK IN NOT HOL"
type textarea "x"
type textarea "WALK IN NOT HOLD"
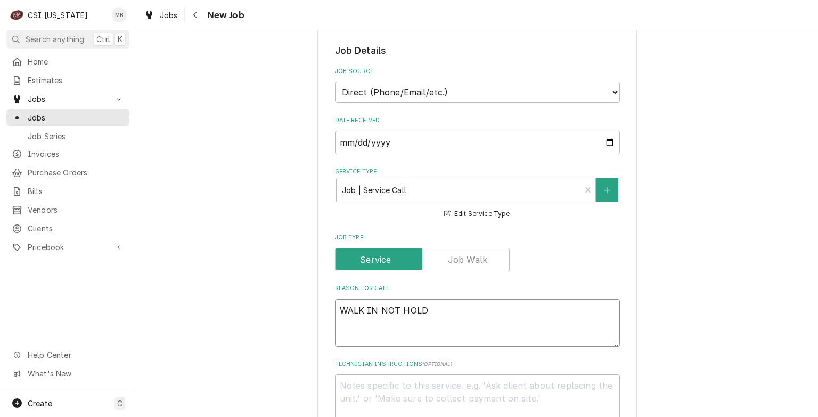
type textarea "x"
type textarea "WALK IN NOT HOLDI"
type textarea "x"
type textarea "WALK IN NOT HOLDIN"
type textarea "x"
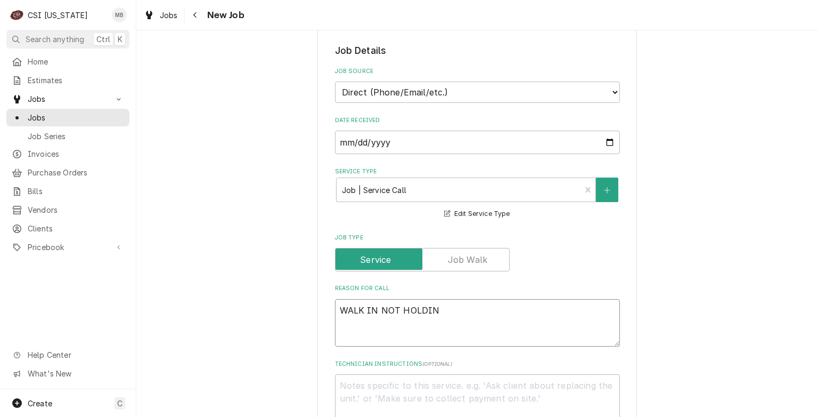
type textarea "WALK IN NOT HOLDING"
type textarea "x"
type textarea "WALK IN NOT HOLDING"
type textarea "x"
type textarea "WALK IN NOT HOLDING T"
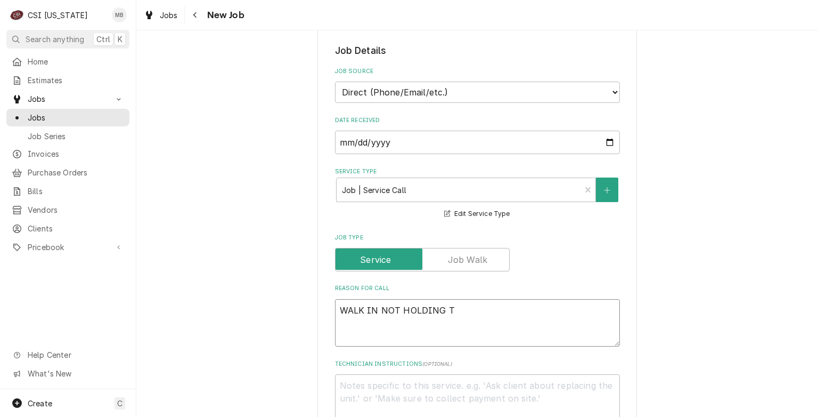
type textarea "x"
type textarea "WALK IN NOT HOLDING TE"
type textarea "x"
type textarea "WALK IN NOT HOLDING TEM"
type textarea "x"
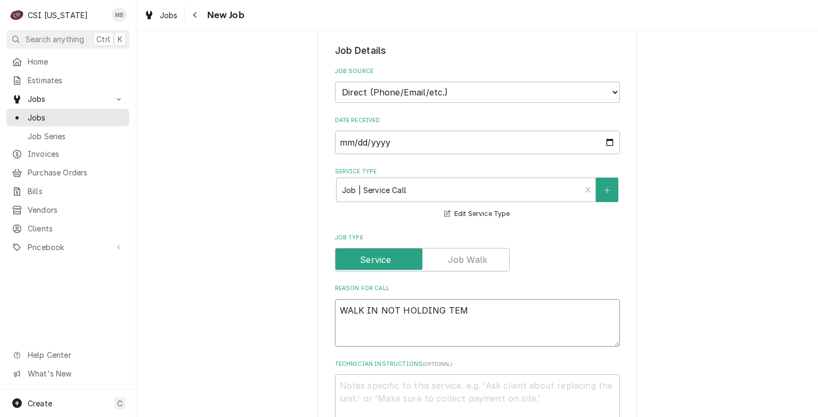
type textarea "WALK IN NOT HOLDING TEMO"
type textarea "x"
type textarea "WALK IN NOT HOLDING TEM"
type textarea "x"
type textarea "WALK IN NOT HOLDING TEMP"
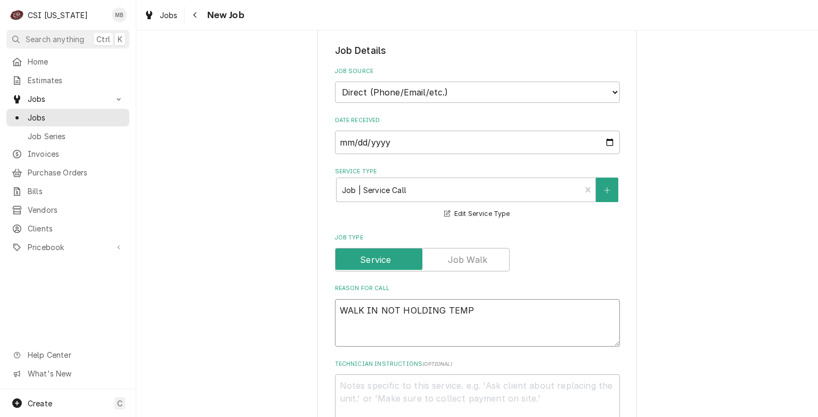
type textarea "x"
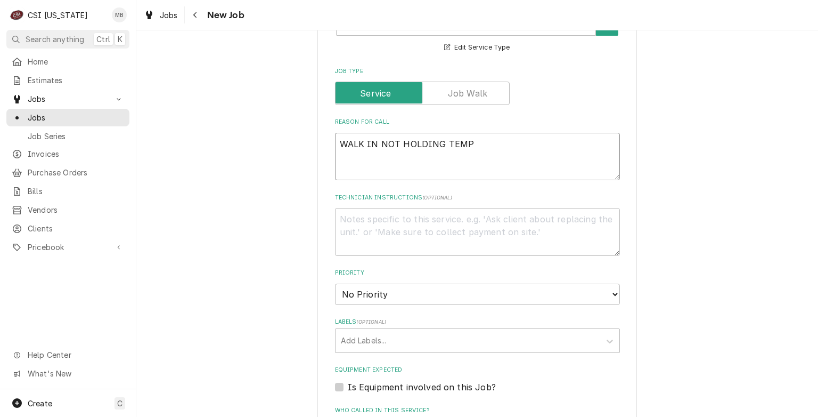
scroll to position [516, 0]
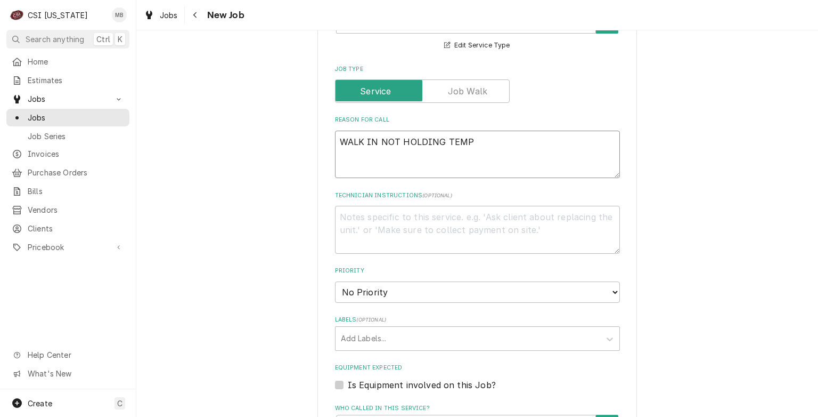
type textarea "WALK IN NOT HOLDING TEMP"
click at [367, 299] on select "No Priority Urgent High Medium Low" at bounding box center [477, 291] width 285 height 21
select select "2"
click at [335, 292] on select "No Priority Urgent High Medium Low" at bounding box center [477, 291] width 285 height 21
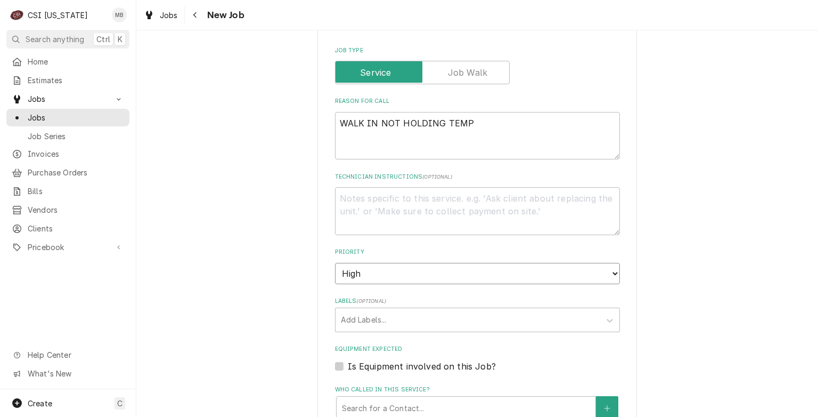
scroll to position [535, 0]
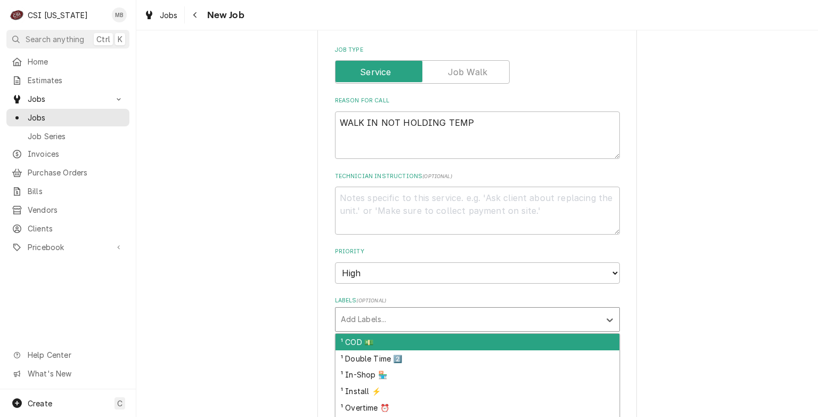
click at [356, 329] on div "Labels" at bounding box center [468, 318] width 254 height 19
click at [352, 350] on div "¹ COD 💵" at bounding box center [478, 341] width 284 height 17
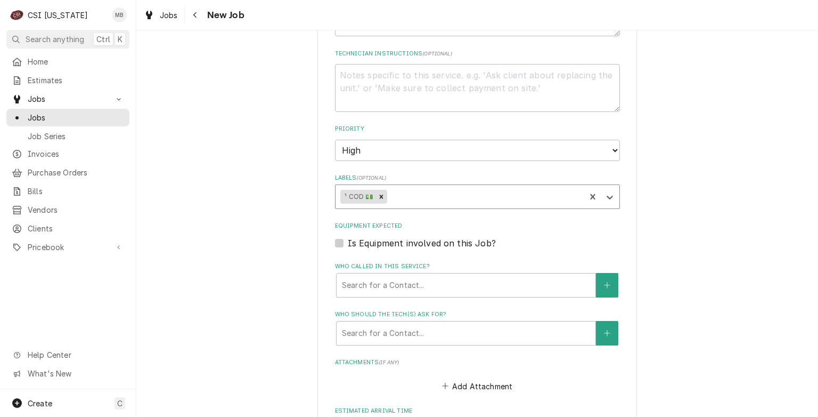
scroll to position [663, 0]
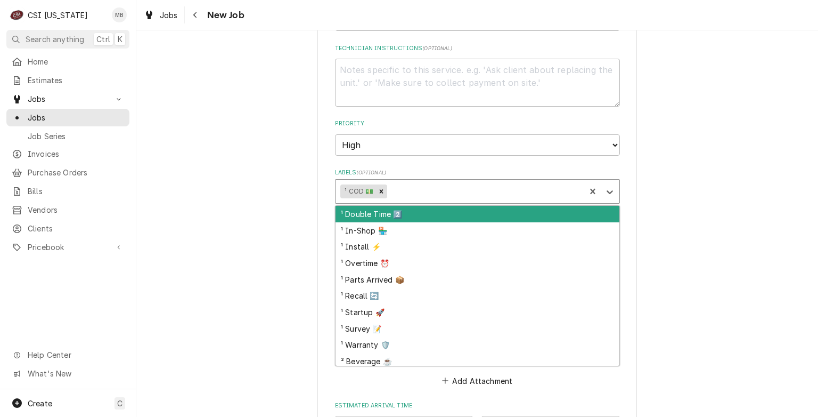
click at [426, 198] on div "Labels" at bounding box center [484, 191] width 191 height 19
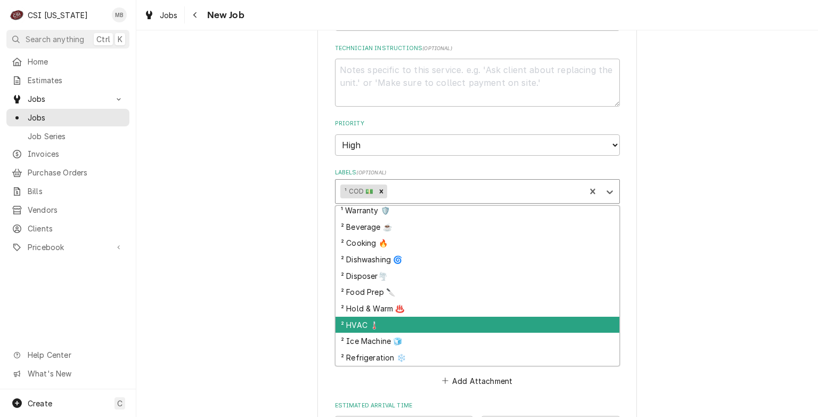
scroll to position [153, 0]
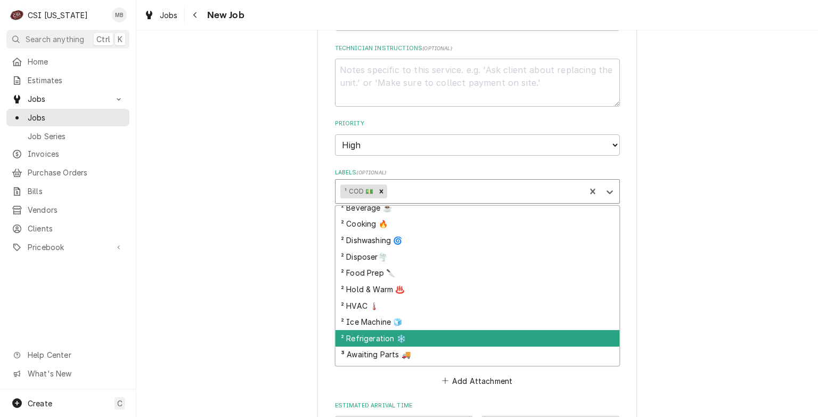
click at [383, 346] on div "² Refrigeration ❄️" at bounding box center [478, 338] width 284 height 17
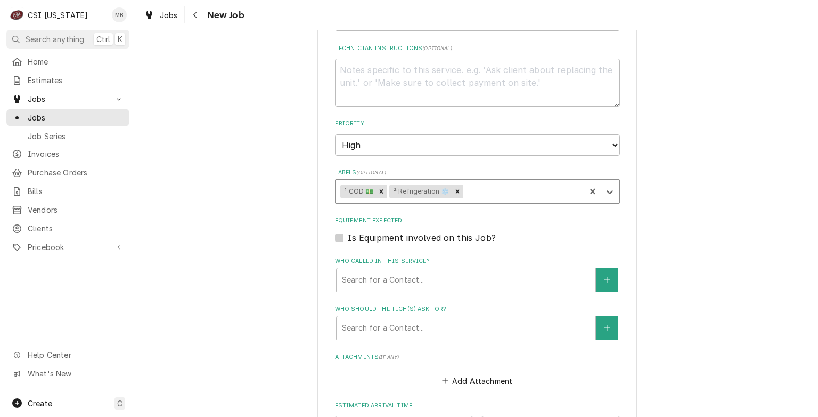
type textarea "x"
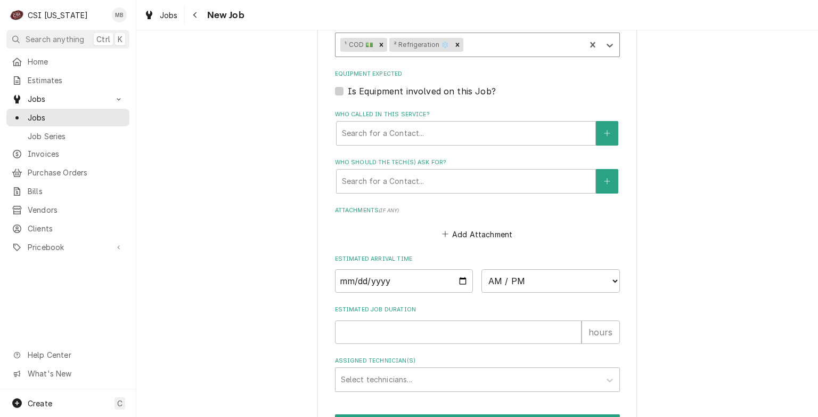
scroll to position [809, 0]
click at [461, 290] on input "Date" at bounding box center [404, 281] width 138 height 23
type input "[DATE]"
type textarea "x"
click at [502, 293] on select "AM / PM 6:00 AM 6:15 AM 6:30 AM 6:45 AM 7:00 AM 7:15 AM 7:30 AM 7:45 AM 8:00 AM…" at bounding box center [550, 281] width 138 height 23
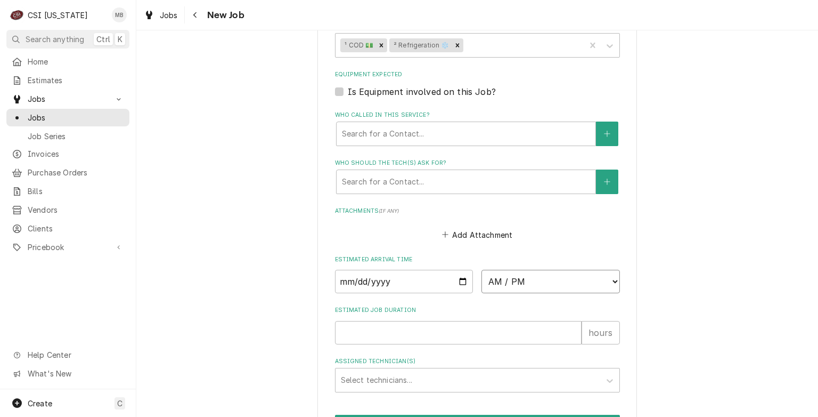
select select "11:00:00"
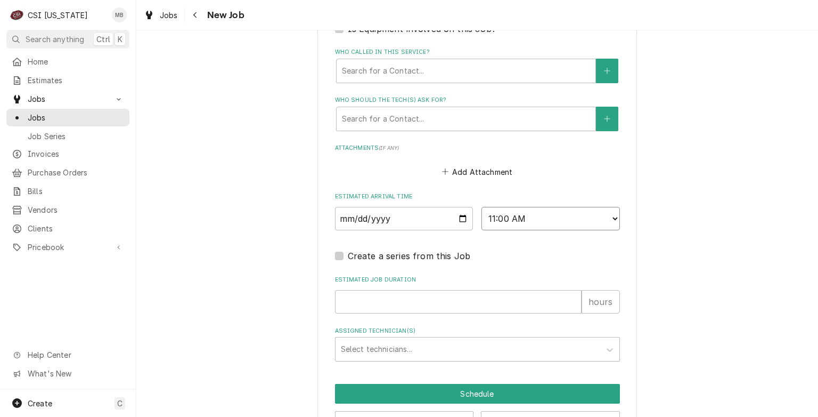
scroll to position [872, 0]
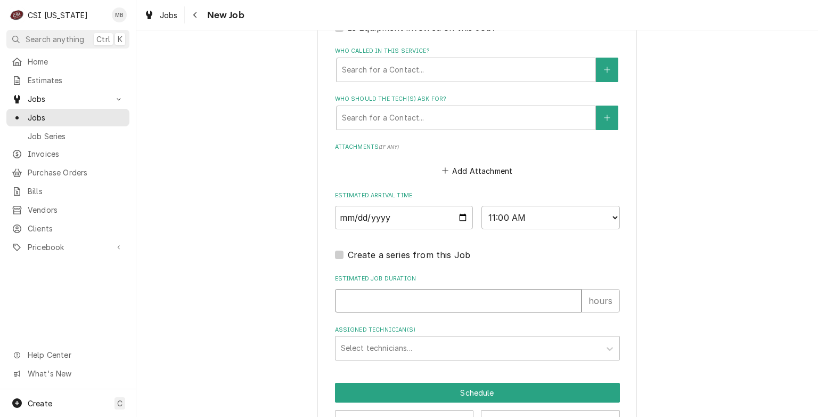
click at [387, 308] on input "Estimated Job Duration" at bounding box center [458, 300] width 247 height 23
type textarea "x"
type input "2"
type textarea "x"
type input "2"
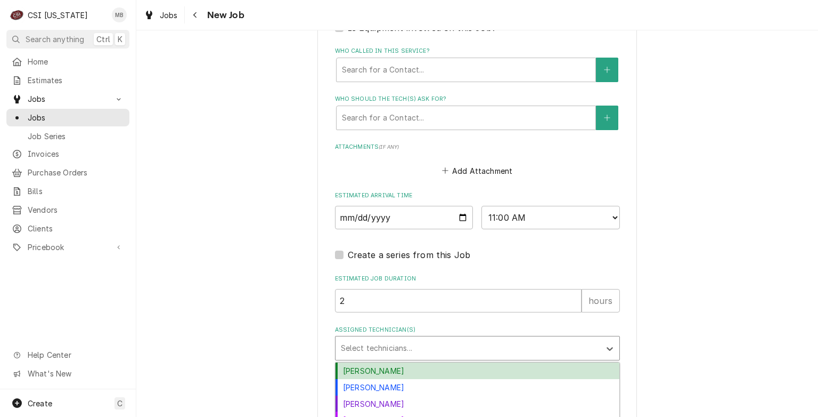
click at [374, 357] on div "Assigned Technician(s)" at bounding box center [468, 347] width 254 height 19
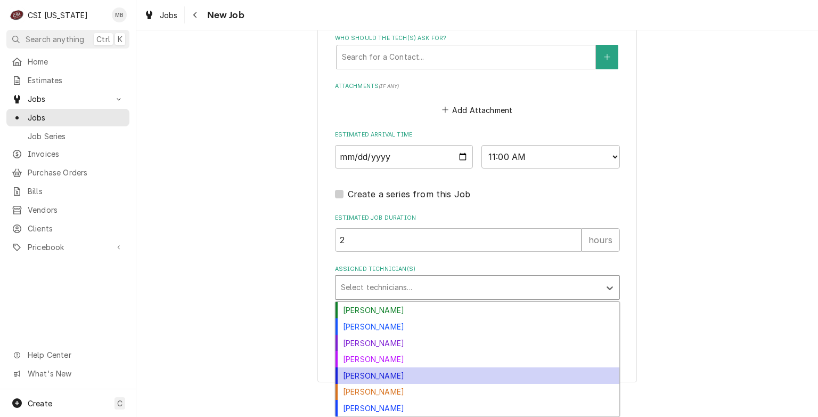
click at [373, 374] on div "Jeff Hartley" at bounding box center [478, 375] width 284 height 17
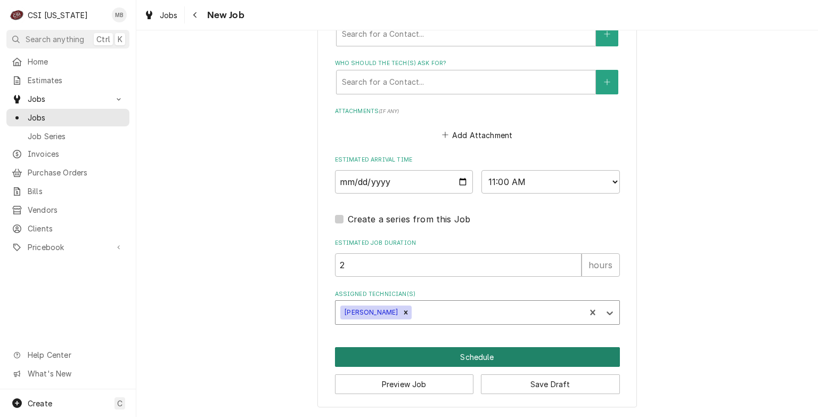
click at [419, 362] on button "Schedule" at bounding box center [477, 357] width 285 height 20
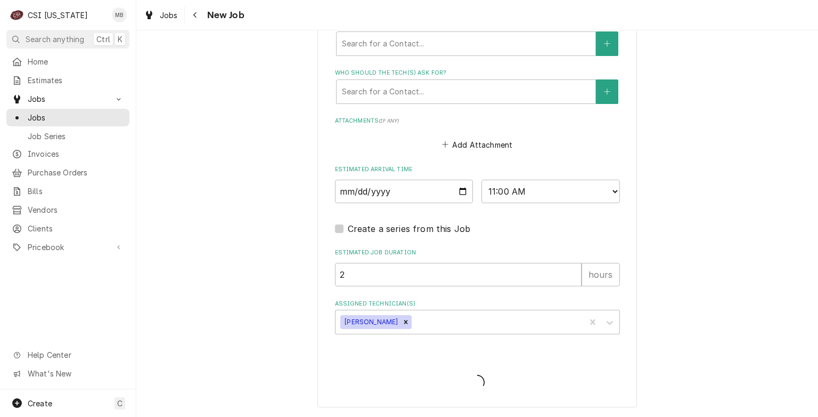
type textarea "x"
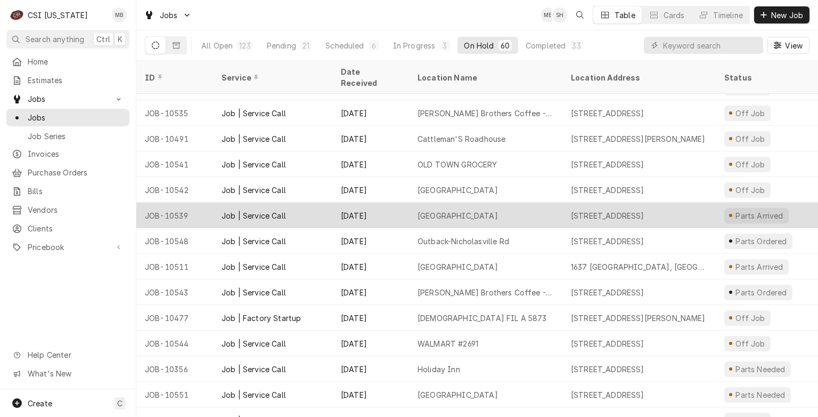
scroll to position [1206, 0]
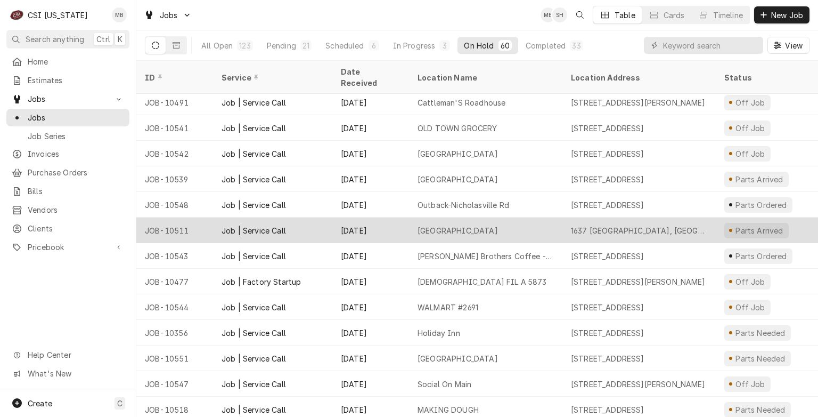
click at [390, 219] on div "[DATE]" at bounding box center [370, 230] width 77 height 26
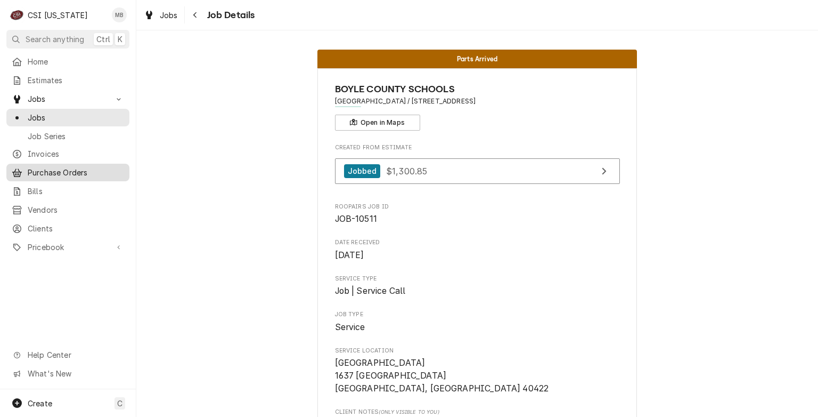
click at [48, 164] on link "Purchase Orders" at bounding box center [67, 173] width 123 height 18
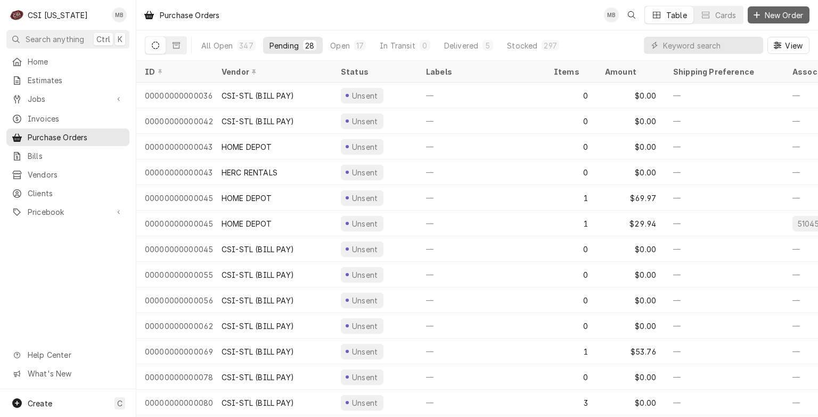
click at [777, 19] on span "New Order" at bounding box center [784, 15] width 43 height 11
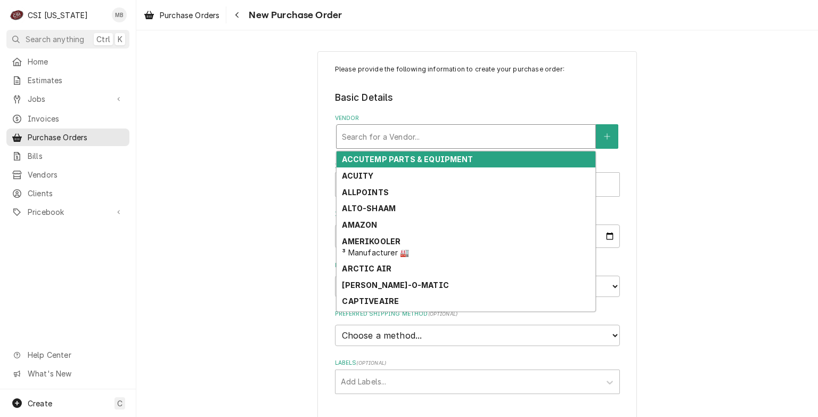
click at [346, 137] on div "Vendor" at bounding box center [466, 136] width 248 height 19
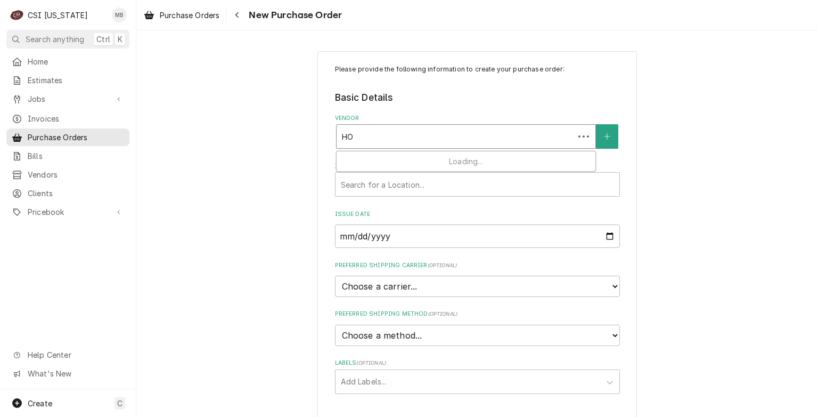
type input "HOM"
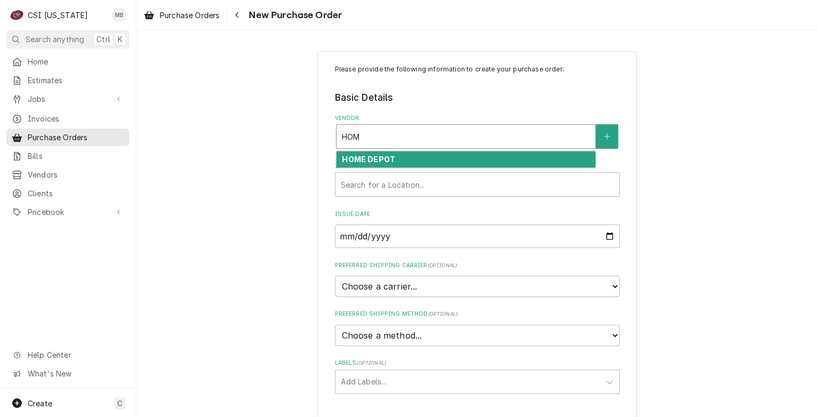
click at [424, 156] on div "HOME DEPOT" at bounding box center [466, 159] width 259 height 17
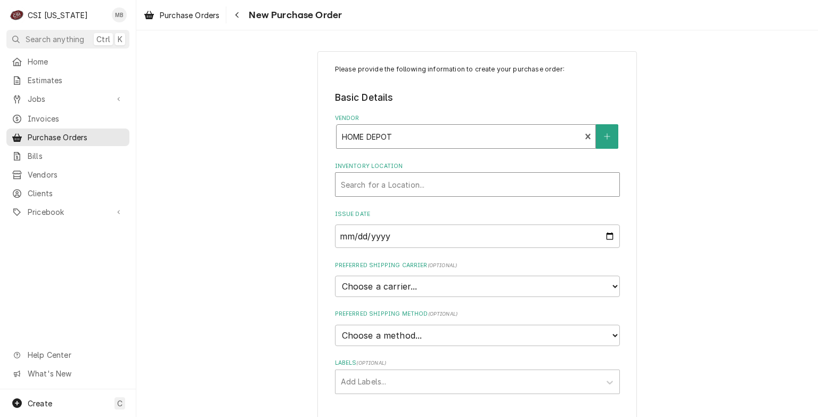
click at [410, 184] on div "Inventory Location" at bounding box center [477, 184] width 273 height 19
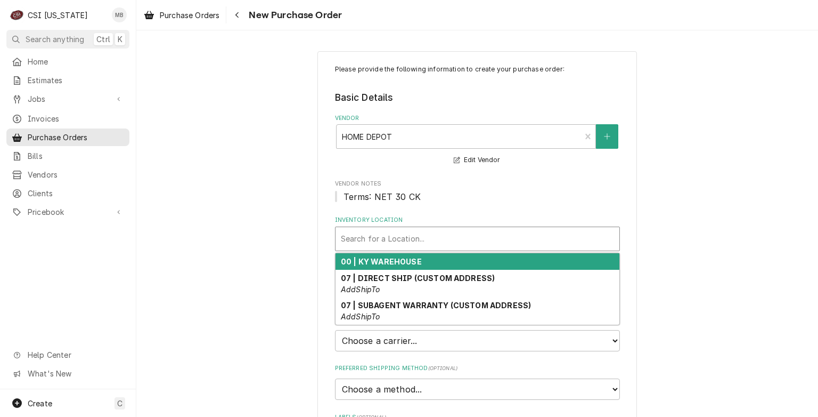
click at [395, 255] on div "00 | KY WAREHOUSE" at bounding box center [478, 261] width 284 height 17
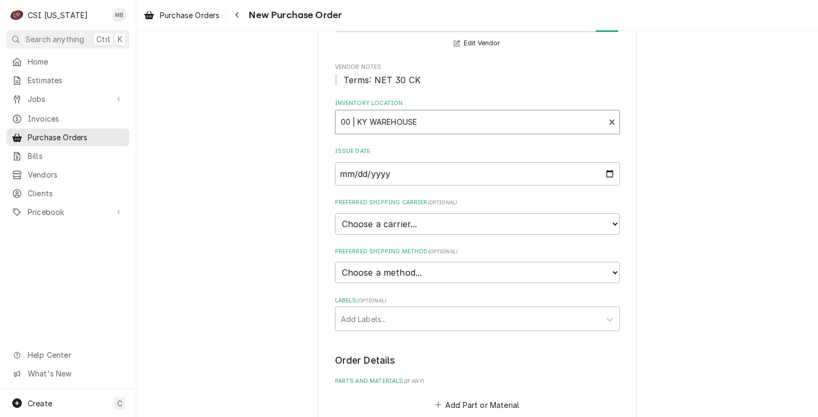
scroll to position [230, 0]
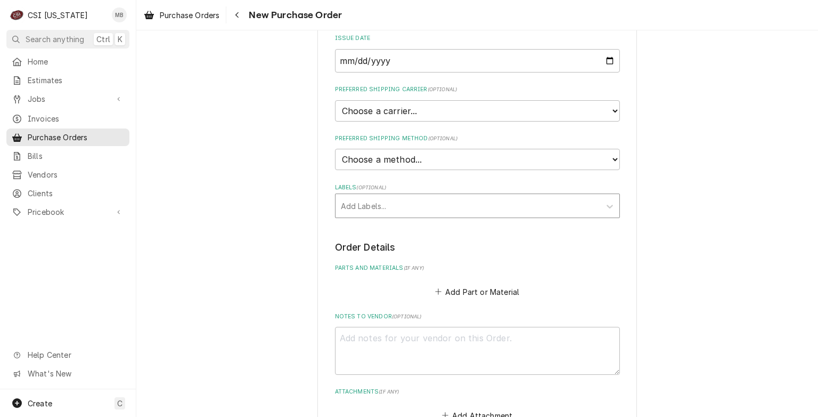
click at [395, 208] on div "Labels" at bounding box center [468, 205] width 254 height 19
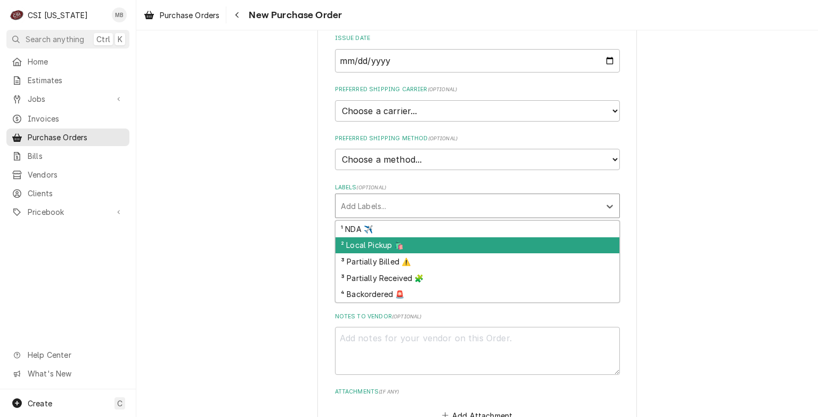
click at [375, 243] on div "² Local Pickup 🛍️" at bounding box center [478, 245] width 284 height 17
type textarea "x"
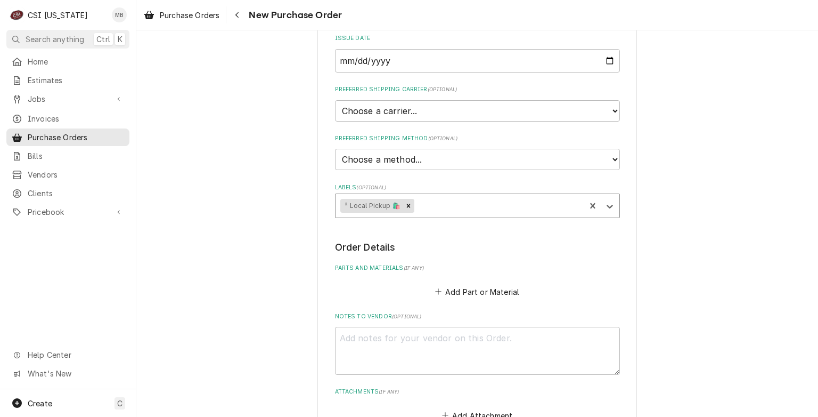
scroll to position [291, 0]
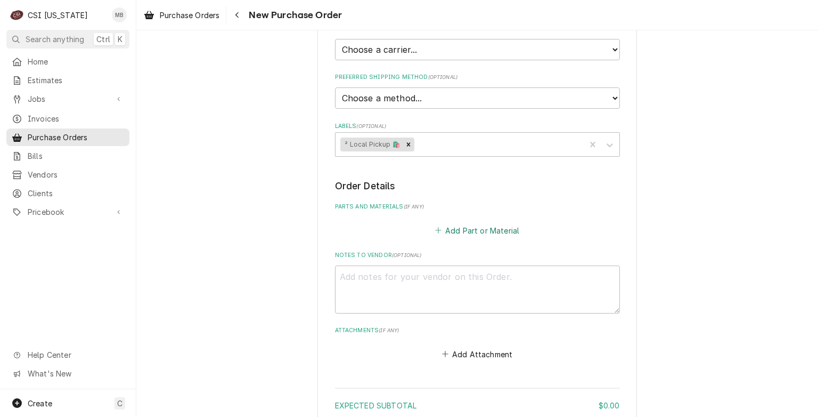
click at [476, 226] on button "Add Part or Material" at bounding box center [477, 230] width 88 height 15
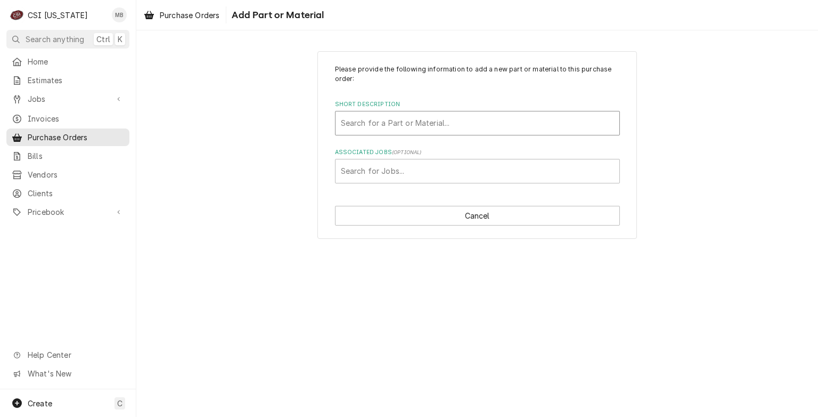
click at [370, 131] on div "Short Description" at bounding box center [477, 122] width 273 height 19
type input "MISC"
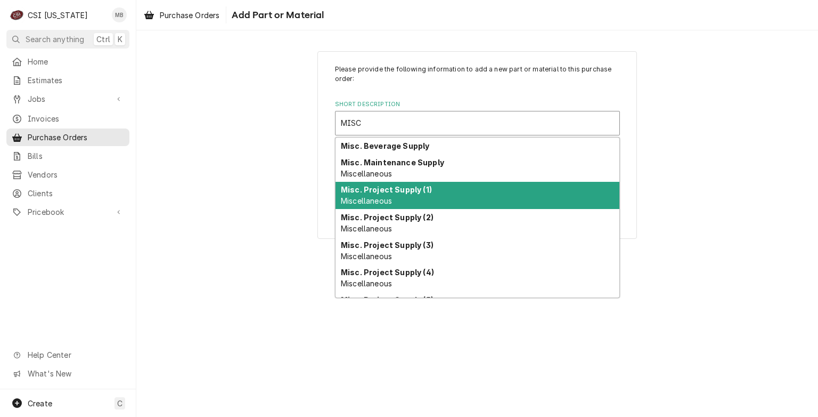
scroll to position [69, 0]
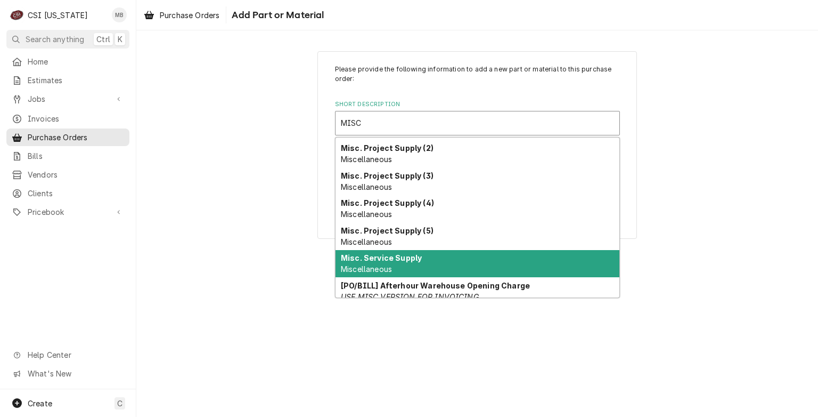
click at [357, 258] on strong "Misc. Service Supply" at bounding box center [381, 257] width 81 height 9
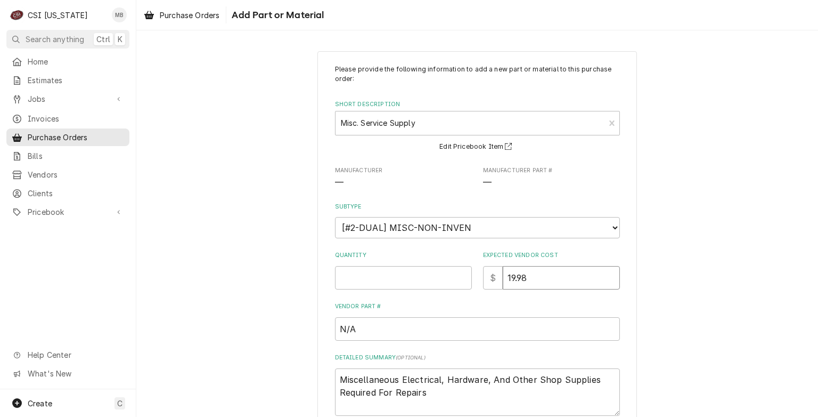
drag, startPoint x: 536, startPoint y: 277, endPoint x: 459, endPoint y: 274, distance: 76.8
click at [459, 274] on div "Quantity Expected Vendor Cost $ 19.98" at bounding box center [477, 270] width 285 height 38
type textarea "x"
type input "1"
type textarea "x"
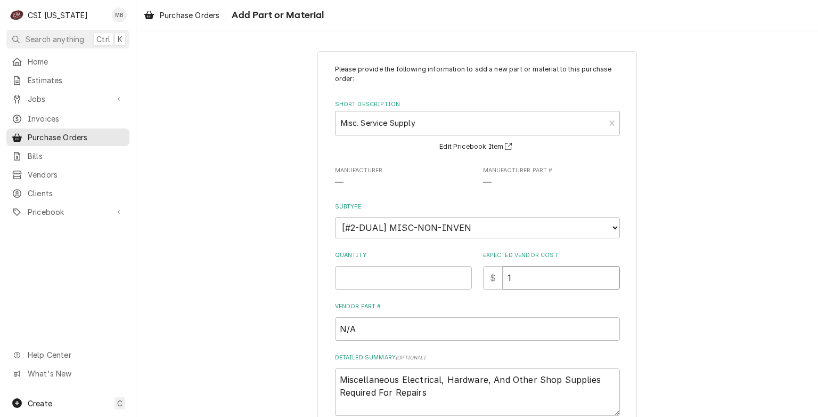
type input "10"
type textarea "x"
type input "100"
type textarea "x"
type input "100.0"
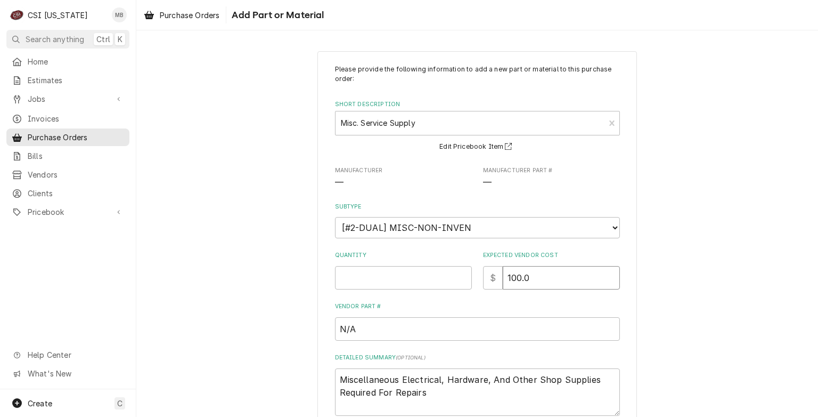
type textarea "x"
type input "100.00"
type textarea "x"
type input "0.5"
click at [459, 274] on input "0.5" at bounding box center [403, 277] width 137 height 23
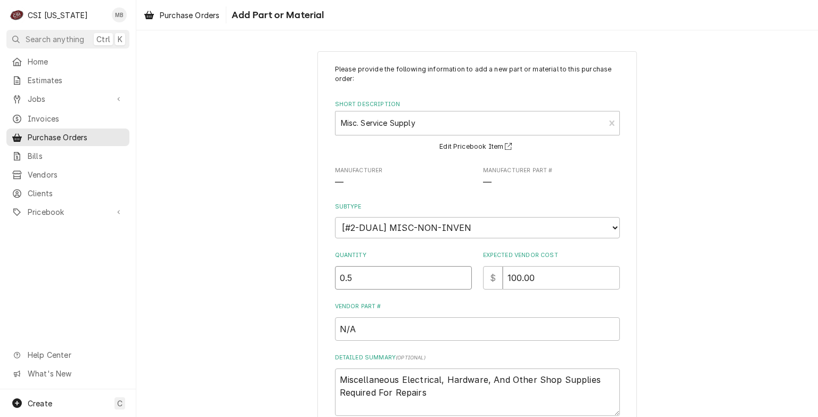
type textarea "x"
type input "1"
click at [459, 274] on input "1" at bounding box center [403, 277] width 137 height 23
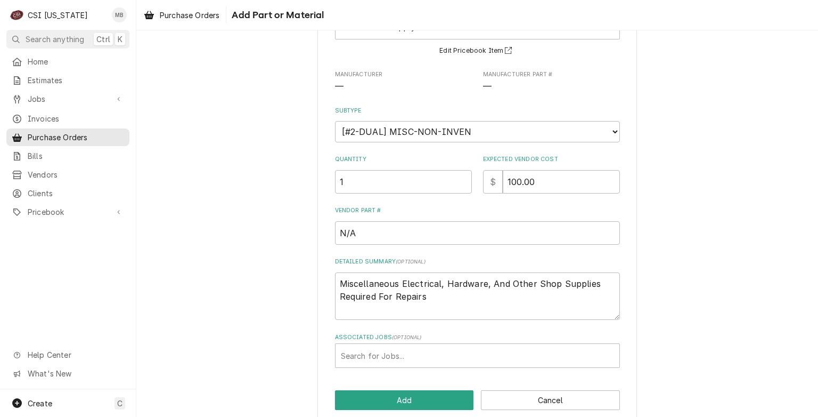
scroll to position [96, 0]
click at [371, 397] on button "Add" at bounding box center [404, 400] width 139 height 20
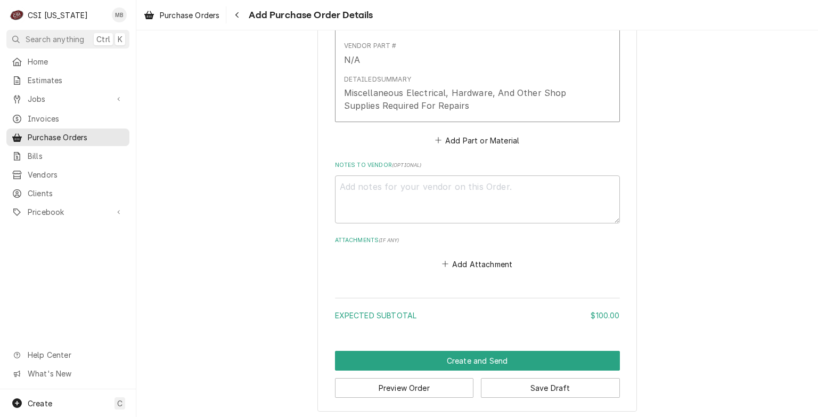
scroll to position [609, 0]
click at [349, 185] on textarea "Notes to Vendor ( optional )" at bounding box center [477, 199] width 285 height 48
type textarea "x"
type textarea "M"
type textarea "x"
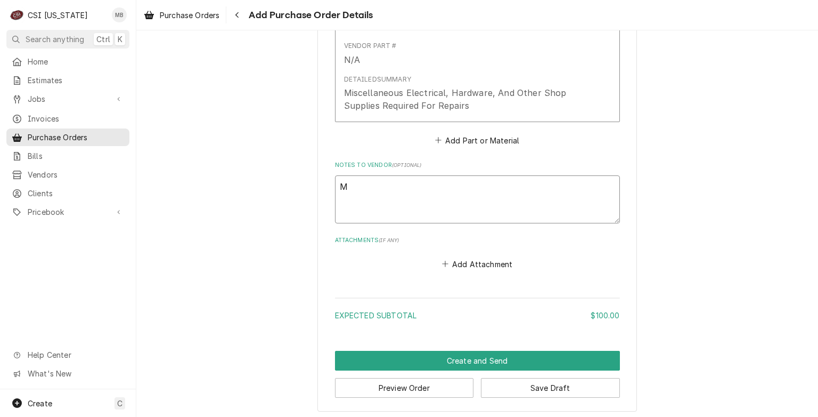
type textarea "MA"
type textarea "x"
type textarea "MAP"
type textarea "x"
type textarea "MAPP"
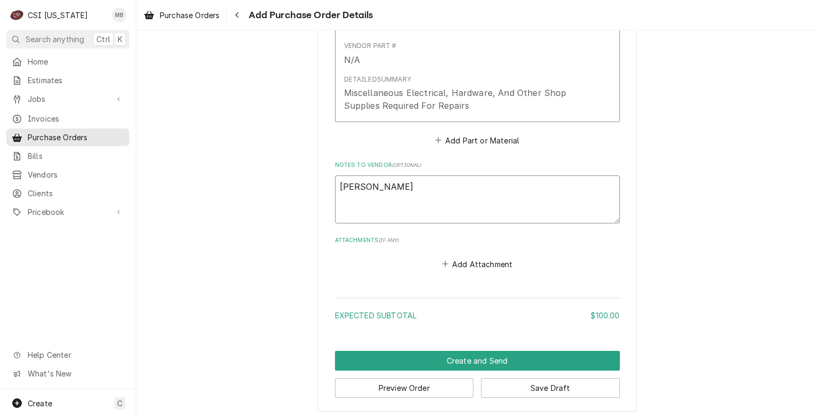
type textarea "x"
type textarea "MAPP"
type textarea "x"
type textarea "MAPP GA"
type textarea "x"
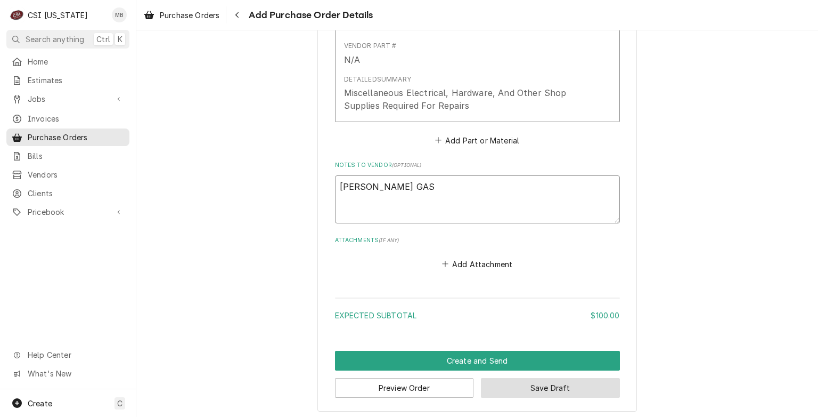
type textarea "MAPP GAS"
click at [531, 378] on button "Save Draft" at bounding box center [550, 388] width 139 height 20
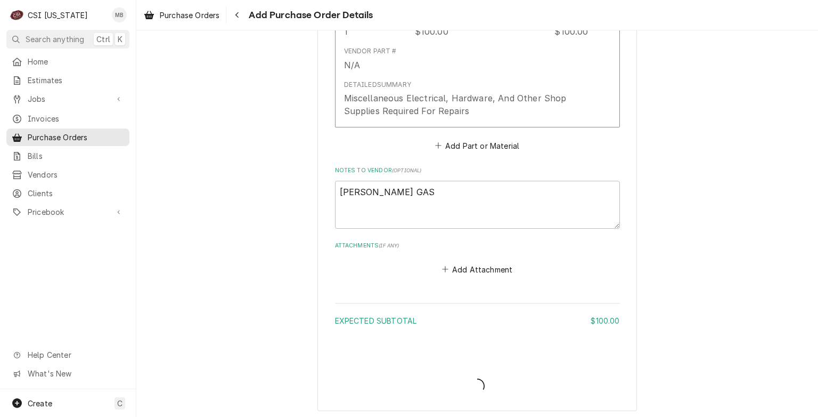
type textarea "x"
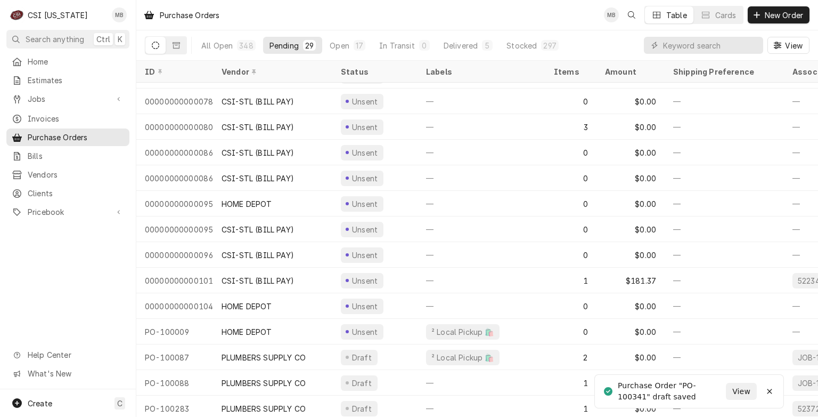
scroll to position [412, 0]
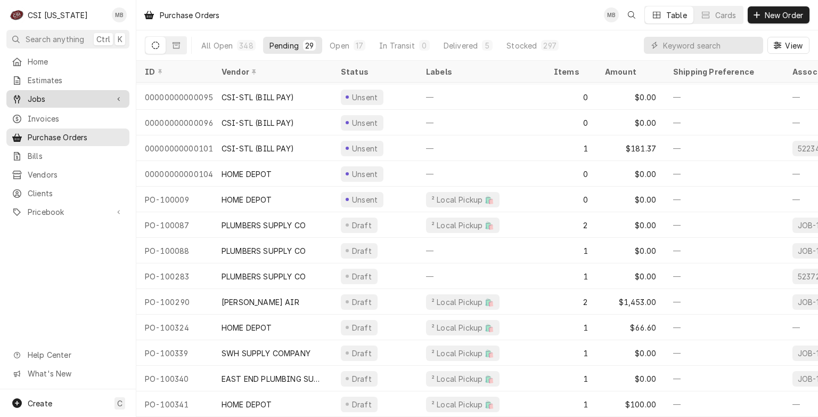
click at [63, 95] on span "Jobs" at bounding box center [68, 98] width 80 height 11
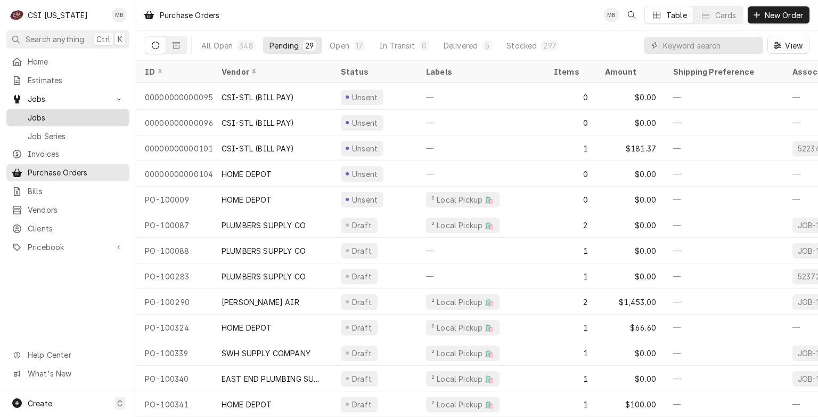
click at [56, 119] on div "Jobs" at bounding box center [68, 117] width 119 height 13
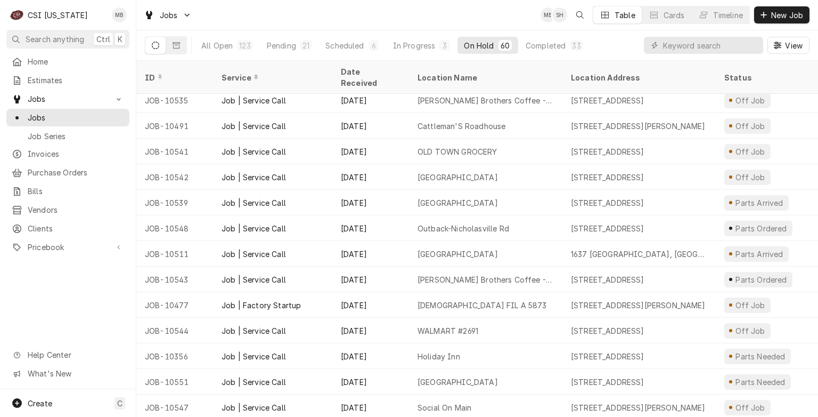
scroll to position [1181, 0]
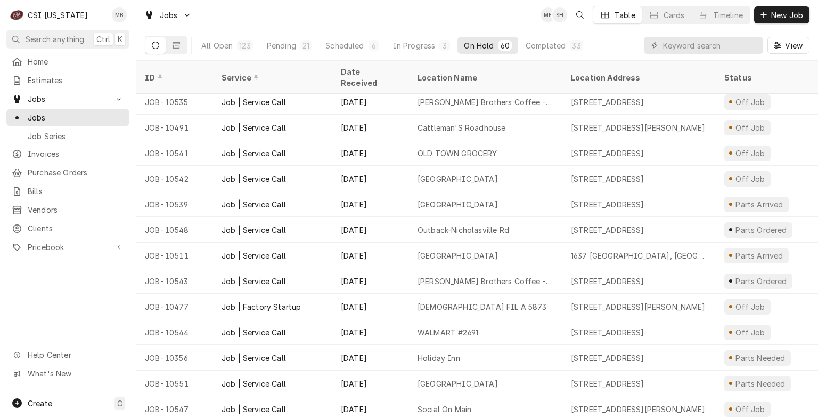
click at [309, 251] on div "Job | Service Call" at bounding box center [272, 255] width 119 height 26
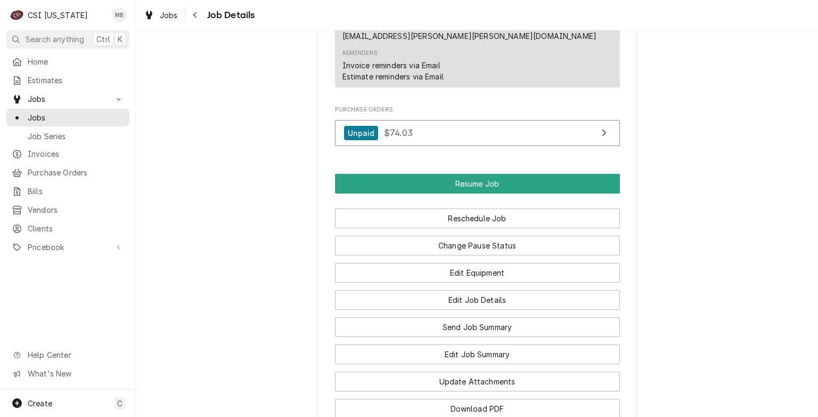
scroll to position [1108, 0]
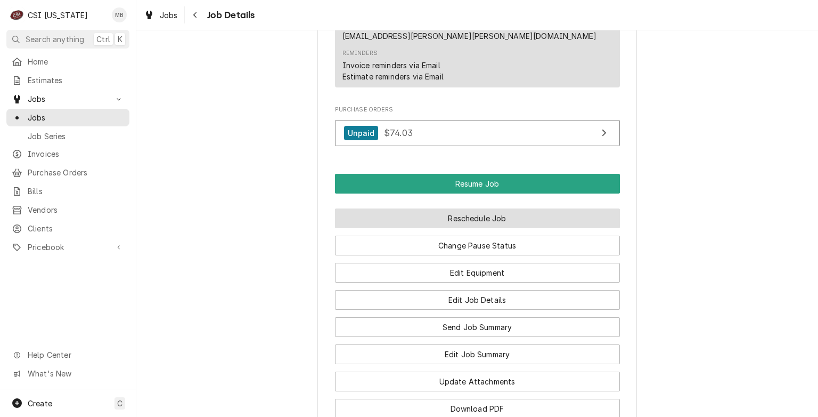
click at [462, 208] on button "Reschedule Job" at bounding box center [477, 218] width 285 height 20
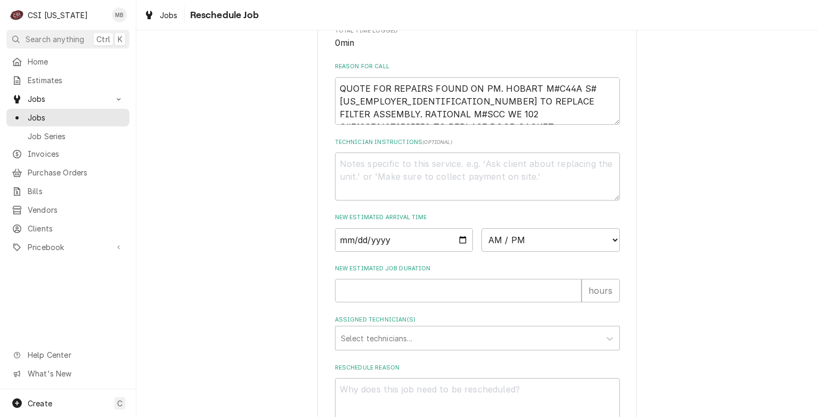
scroll to position [313, 0]
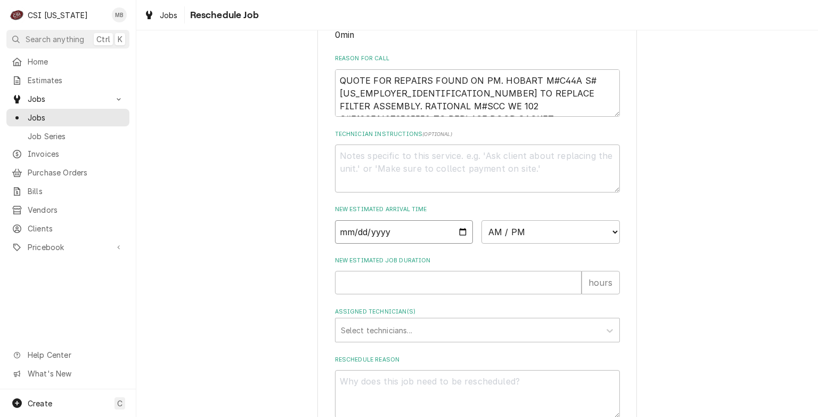
click at [458, 230] on input "Date" at bounding box center [404, 231] width 138 height 23
type input "[DATE]"
type textarea "x"
click at [520, 243] on div "Please provide some additional details to reschedule this job. Roopairs Job ID …" at bounding box center [477, 84] width 285 height 666
click at [519, 225] on select "AM / PM 6:00 AM 6:15 AM 6:30 AM 6:45 AM 7:00 AM 7:15 AM 7:30 AM 7:45 AM 8:00 AM…" at bounding box center [550, 231] width 138 height 23
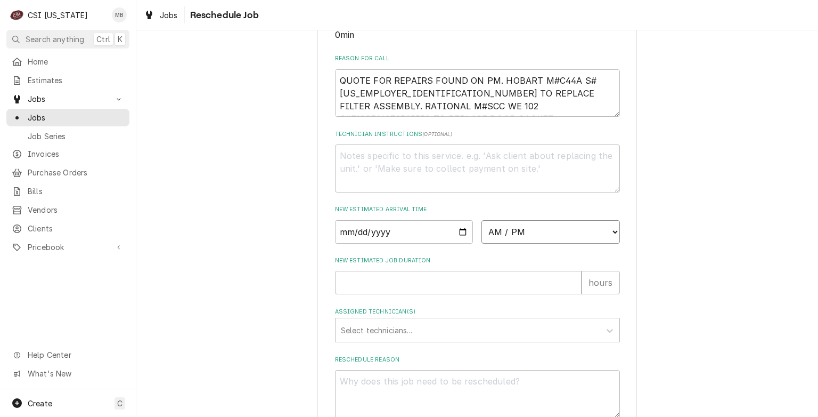
select select "07:00:00"
click at [481, 220] on select "AM / PM 6:00 AM 6:15 AM 6:30 AM 6:45 AM 7:00 AM 7:15 AM 7:30 AM 7:45 AM 8:00 AM…" at bounding box center [550, 231] width 138 height 23
click at [373, 280] on input "New Estimated Job Duration" at bounding box center [458, 282] width 247 height 23
type textarea "x"
type input "2"
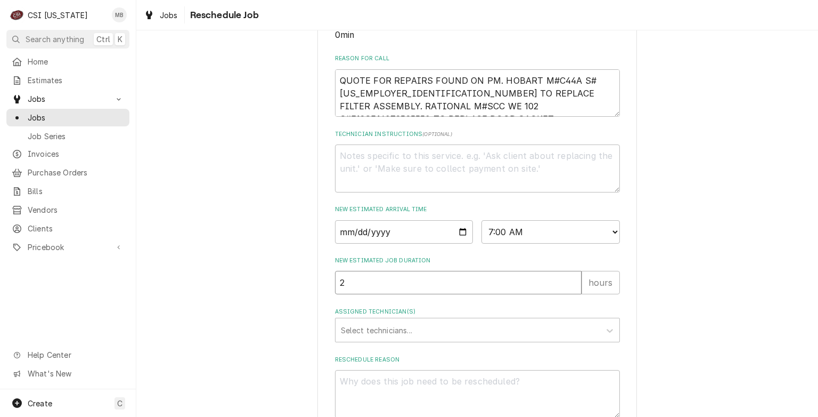
type textarea "x"
type input "5"
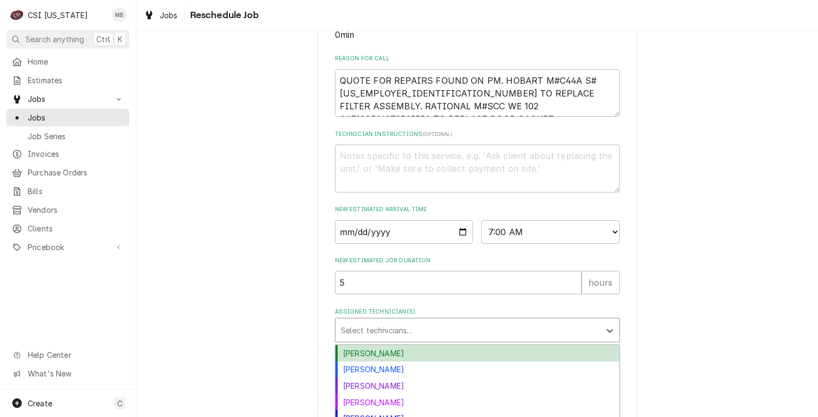
click at [366, 326] on div "Assigned Technician(s)" at bounding box center [468, 329] width 254 height 19
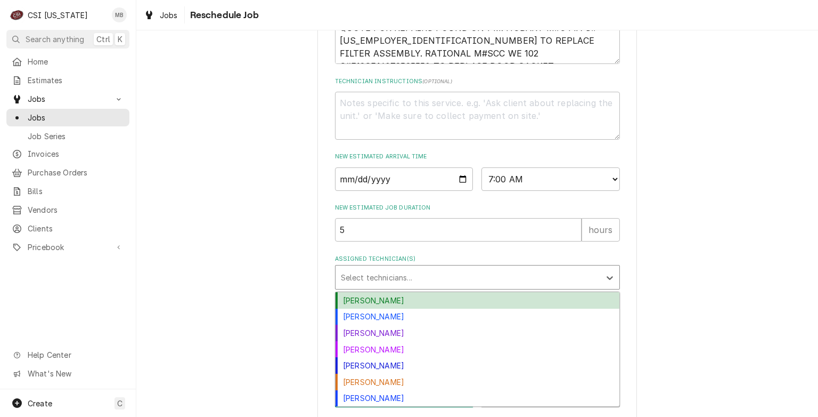
scroll to position [366, 0]
click at [369, 298] on div "Bryant Jolley" at bounding box center [478, 299] width 284 height 17
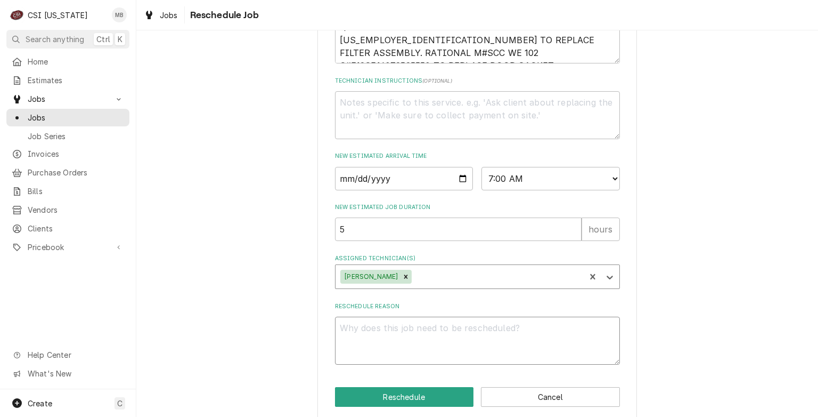
click at [360, 340] on textarea "Reschedule Reason" at bounding box center [477, 340] width 285 height 48
type textarea "x"
type textarea "P"
type textarea "x"
type textarea "PA"
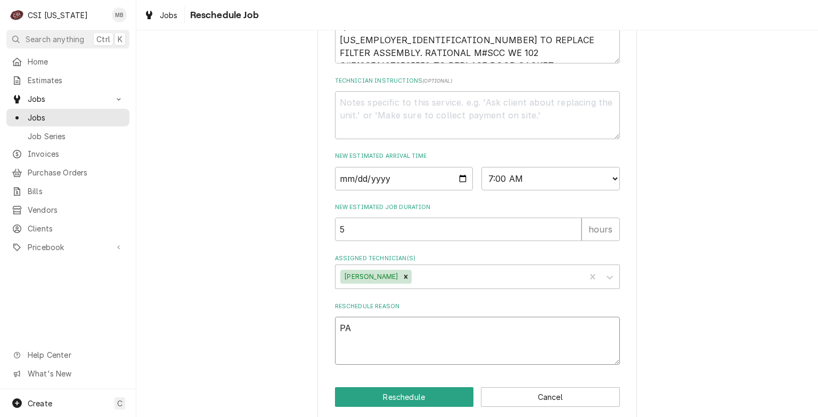
type textarea "x"
type textarea "PAR"
type textarea "x"
type textarea "PART"
type textarea "x"
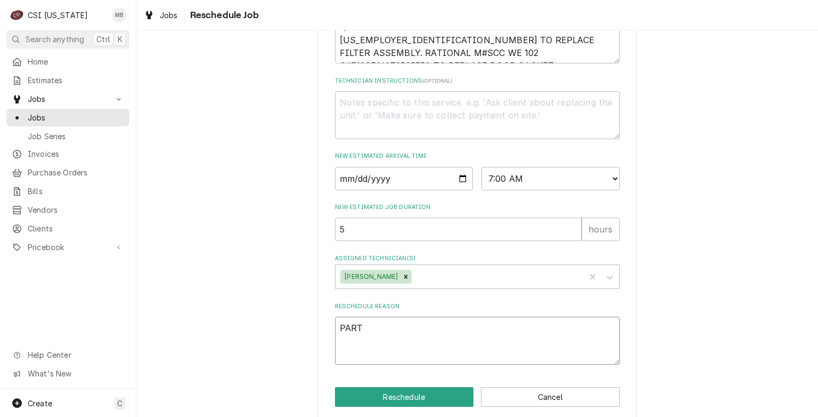
type textarea "PARTS"
type textarea "x"
type textarea "PARTS"
type textarea "x"
type textarea "PARTS AR"
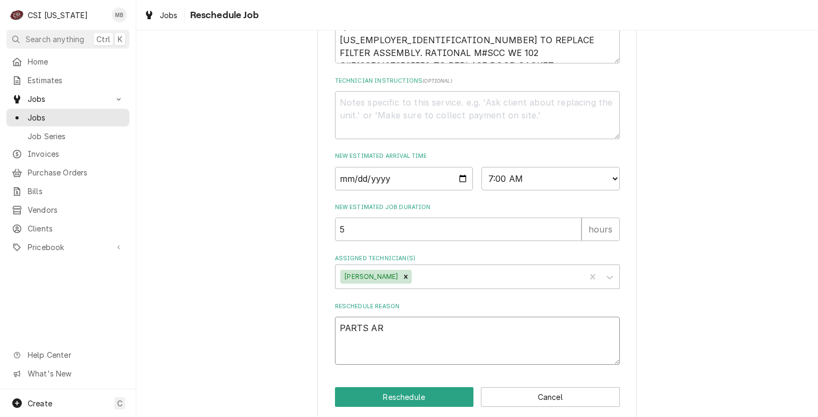
type textarea "x"
type textarea "PARTS ART"
type textarea "x"
type textarea "PARTS ARTR"
type textarea "x"
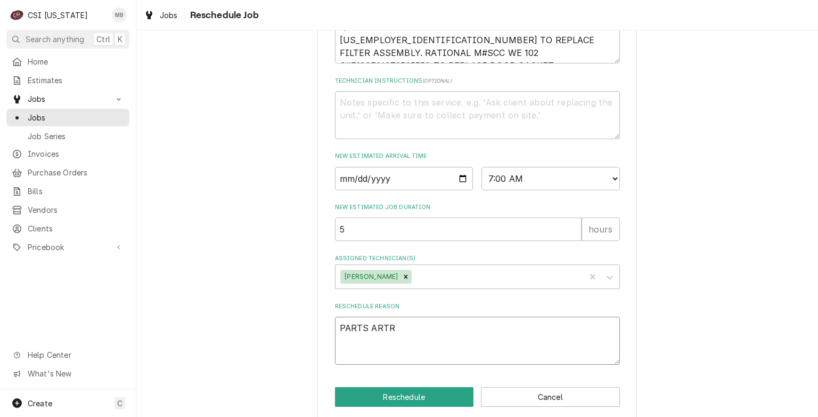
type textarea "PARTS ART"
type textarea "x"
type textarea "PARTS AR"
type textarea "x"
type textarea "PARTS ARR"
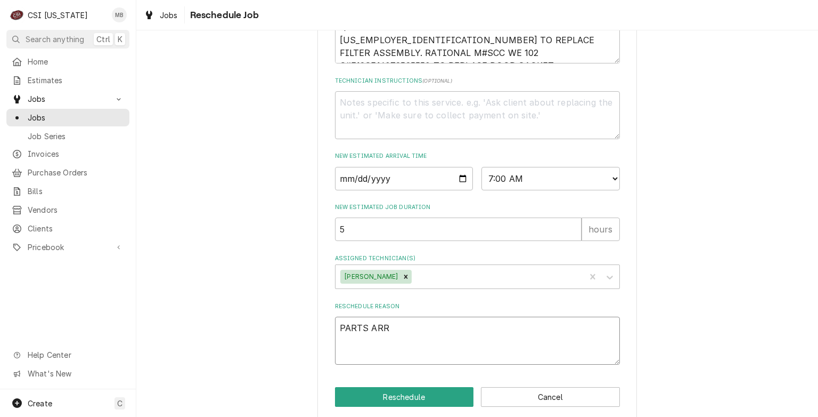
type textarea "x"
type textarea "PARTS ARRI"
type textarea "x"
type textarea "PARTS ARRIV"
type textarea "x"
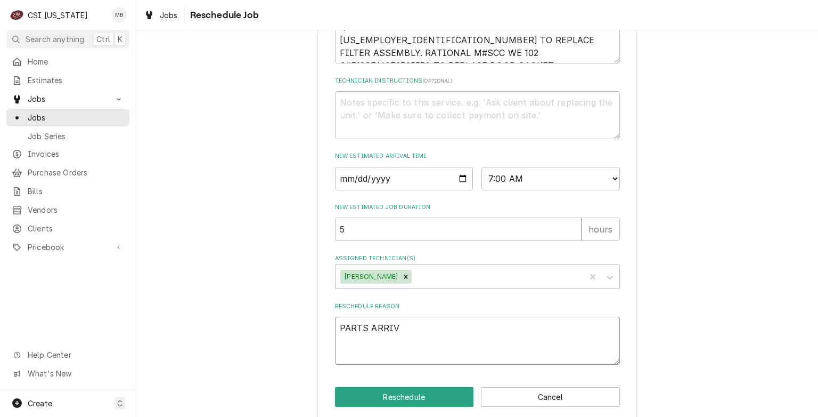
type textarea "PARTS ARRIVE"
type textarea "x"
type textarea "PARTS ARRIVED"
click at [409, 389] on button "Reschedule" at bounding box center [404, 397] width 139 height 20
type textarea "x"
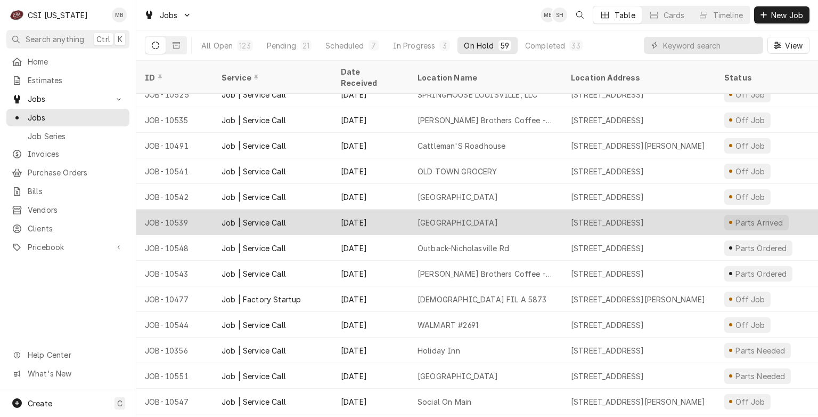
scroll to position [1180, 0]
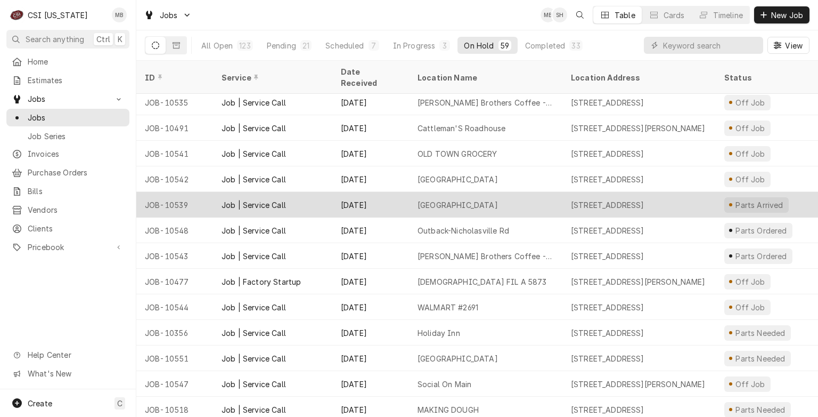
click at [371, 192] on div "[DATE]" at bounding box center [370, 205] width 77 height 26
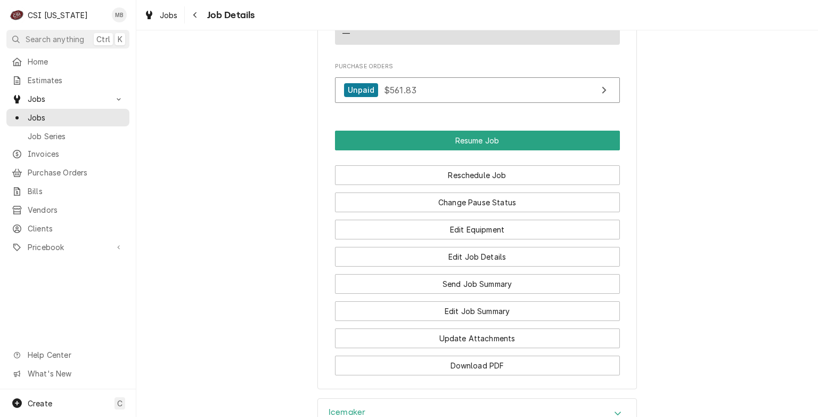
scroll to position [1263, 0]
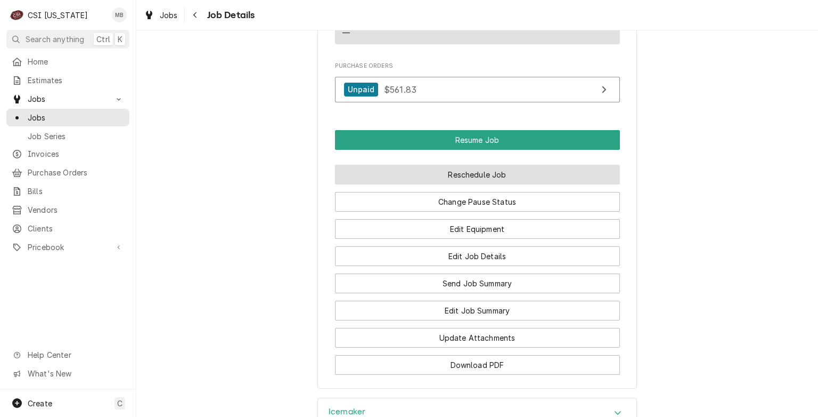
click at [515, 165] on button "Reschedule Job" at bounding box center [477, 175] width 285 height 20
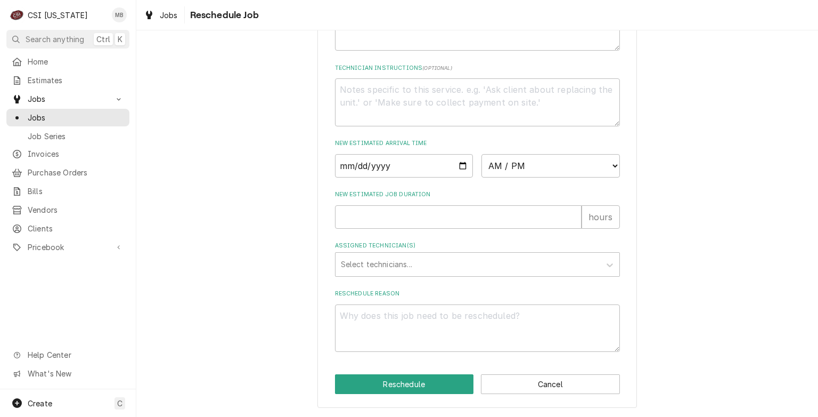
scroll to position [378, 0]
click at [464, 168] on input "Date" at bounding box center [404, 165] width 138 height 23
type input "2025-09-04"
type textarea "x"
click at [517, 165] on select "AM / PM 6:00 AM 6:15 AM 6:30 AM 6:45 AM 7:00 AM 7:15 AM 7:30 AM 7:45 AM 8:00 AM…" at bounding box center [550, 165] width 138 height 23
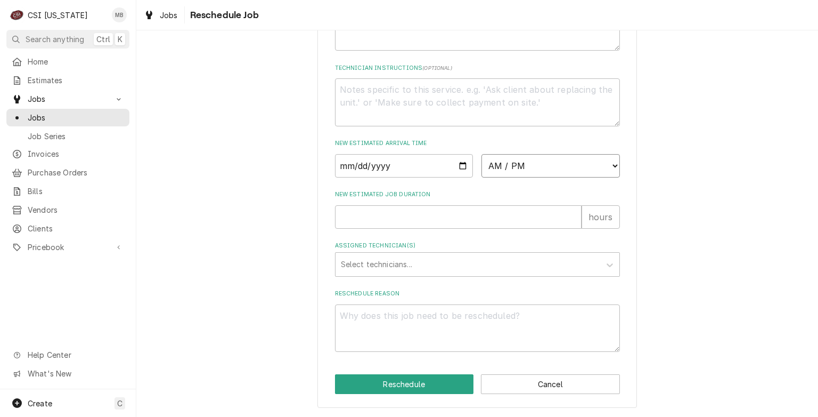
select select "07:00:00"
click at [481, 154] on select "AM / PM 6:00 AM 6:15 AM 6:30 AM 6:45 AM 7:00 AM 7:15 AM 7:30 AM 7:45 AM 8:00 AM…" at bounding box center [550, 165] width 138 height 23
click at [405, 221] on input "New Estimated Job Duration" at bounding box center [458, 216] width 247 height 23
type textarea "x"
type input "3"
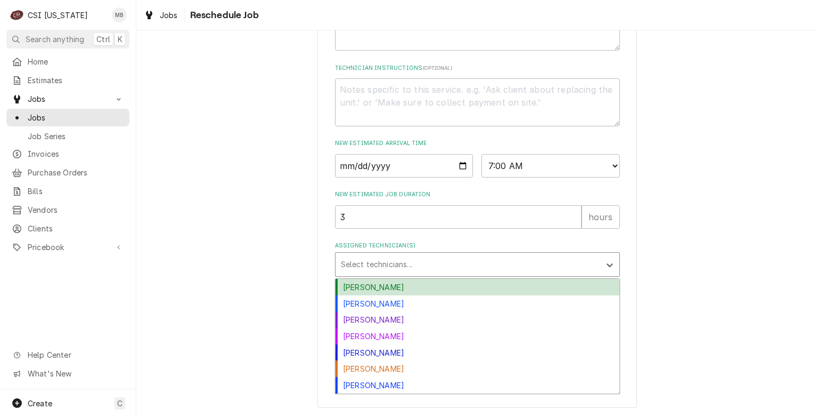
click at [399, 272] on div "Assigned Technician(s)" at bounding box center [468, 264] width 254 height 19
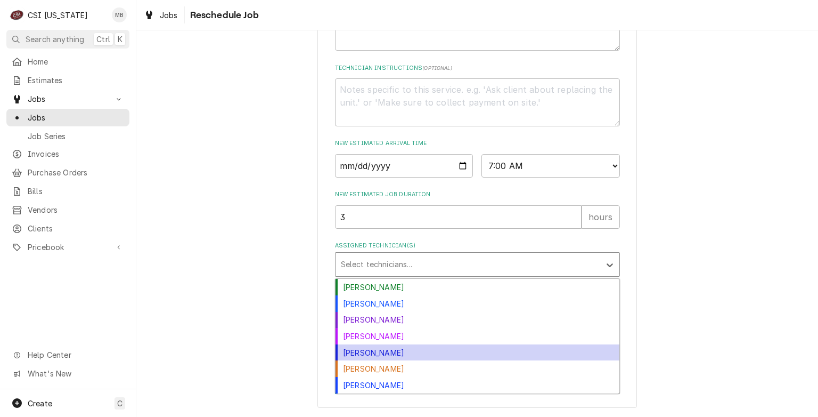
click at [376, 353] on div "Jeff Hartley" at bounding box center [478, 352] width 284 height 17
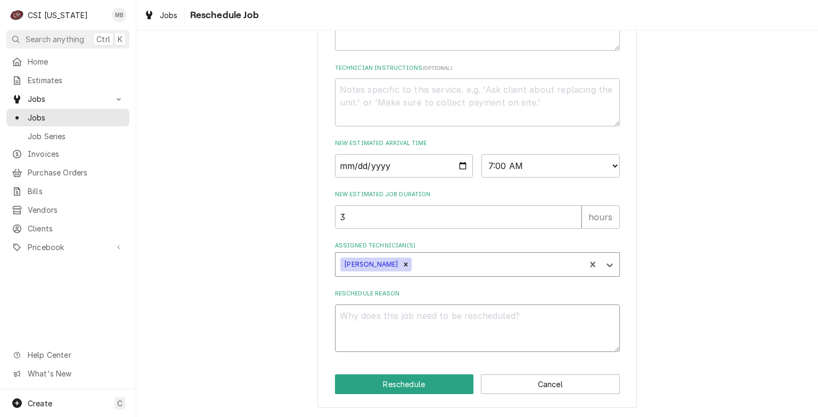
click at [446, 322] on textarea "Reschedule Reason" at bounding box center [477, 328] width 285 height 48
type textarea "x"
type textarea "P"
type textarea "x"
type textarea "PA"
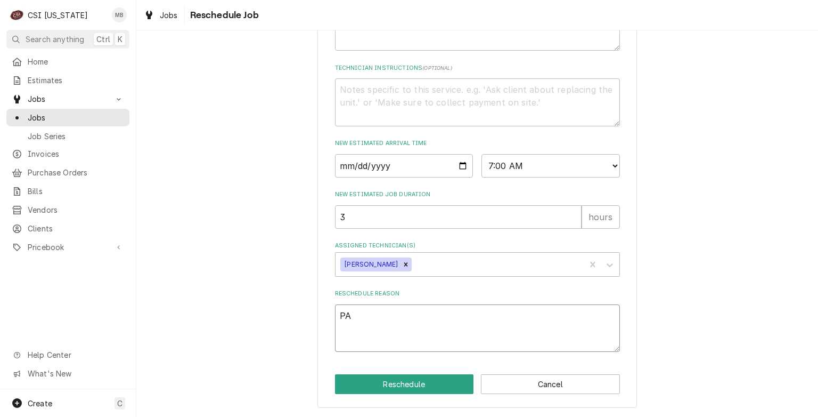
type textarea "x"
type textarea "PAR"
type textarea "x"
type textarea "PART"
type textarea "x"
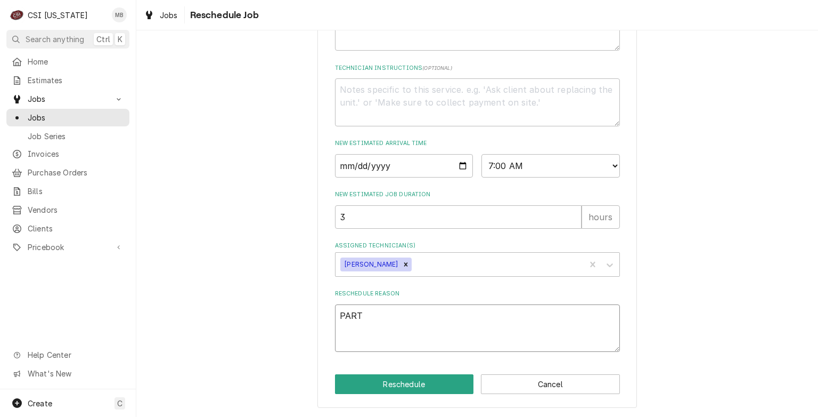
type textarea "PARTS"
type textarea "x"
type textarea "PARTS"
type textarea "x"
type textarea "PARTS A"
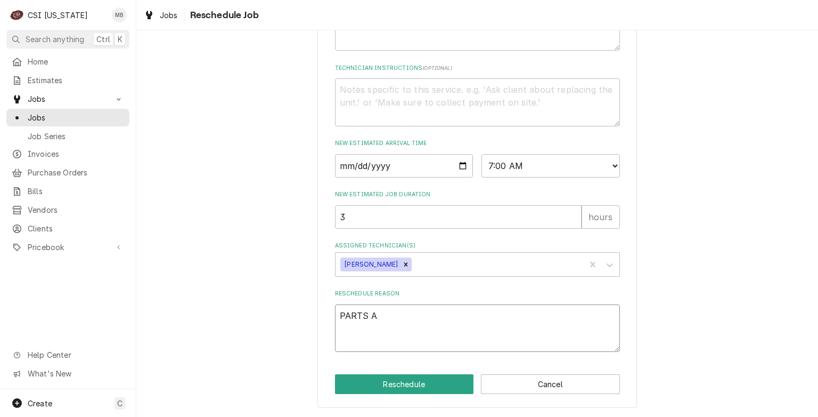
type textarea "x"
type textarea "PARTS AR"
type textarea "x"
type textarea "PARTS ARR"
type textarea "x"
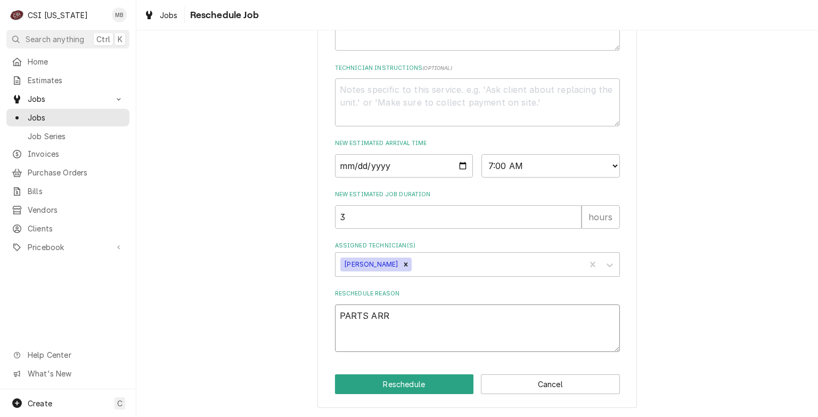
type textarea "PARTS ARRI"
type textarea "x"
type textarea "PARTS ARRIV"
type textarea "x"
type textarea "PARTS ARRIVE"
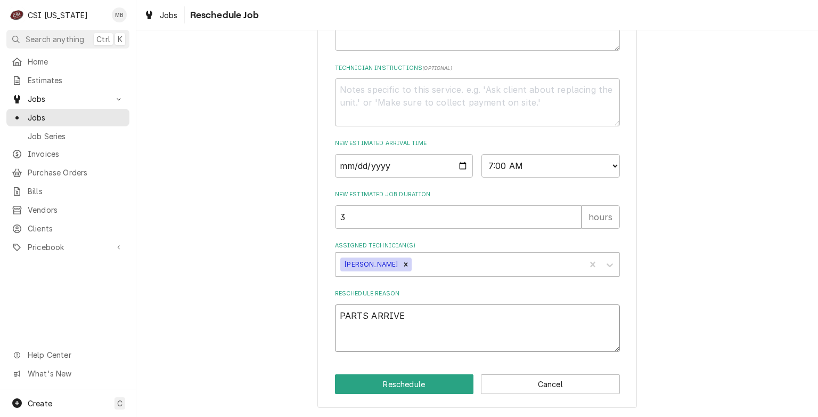
type textarea "x"
type textarea "PARTS ARRIVED"
click at [426, 382] on button "Reschedule" at bounding box center [404, 384] width 139 height 20
type textarea "x"
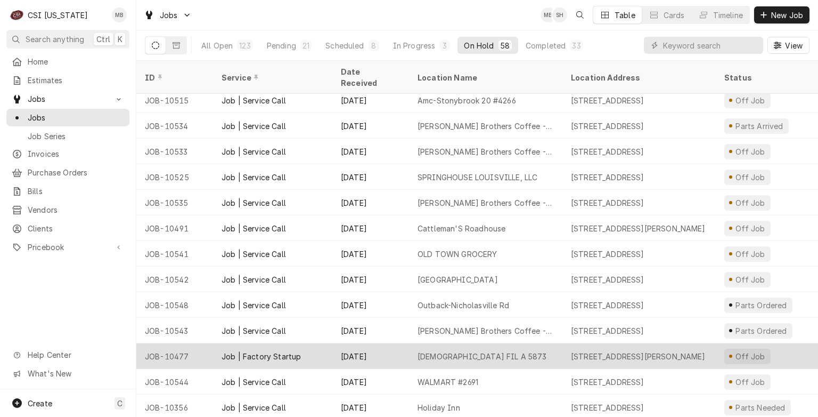
scroll to position [1155, 0]
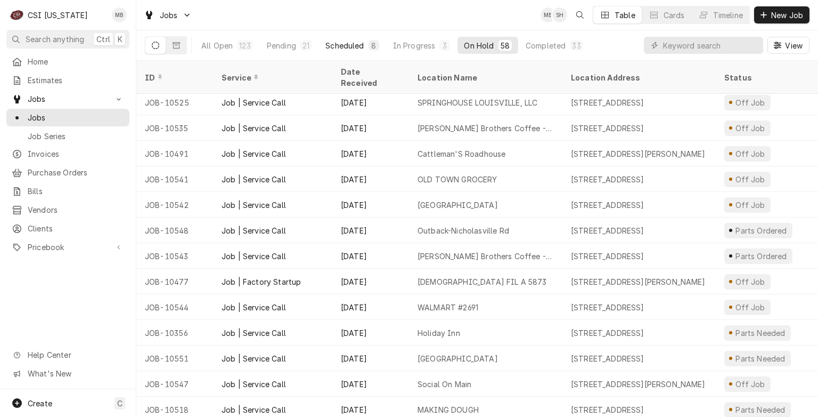
click at [333, 43] on div "Scheduled" at bounding box center [344, 45] width 38 height 11
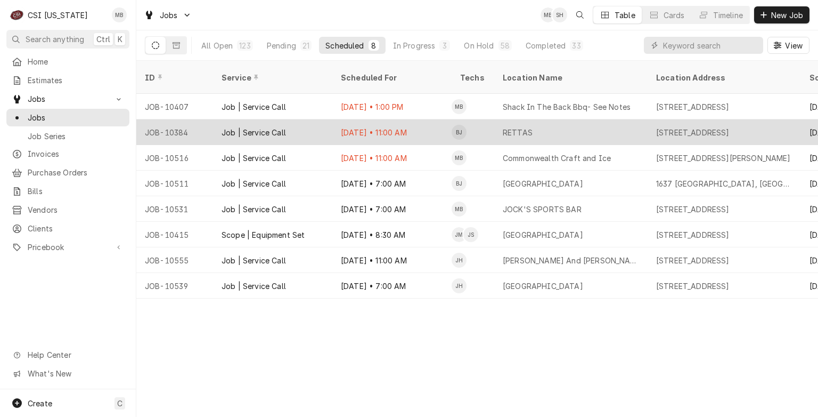
click at [322, 119] on div "Job | Service Call" at bounding box center [272, 132] width 119 height 26
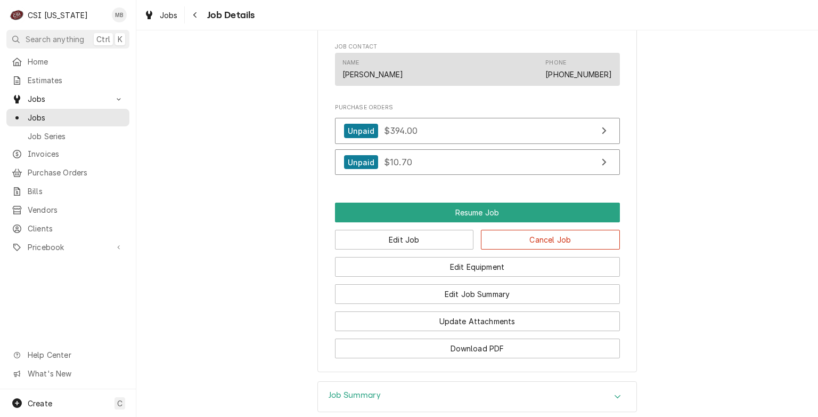
scroll to position [959, 0]
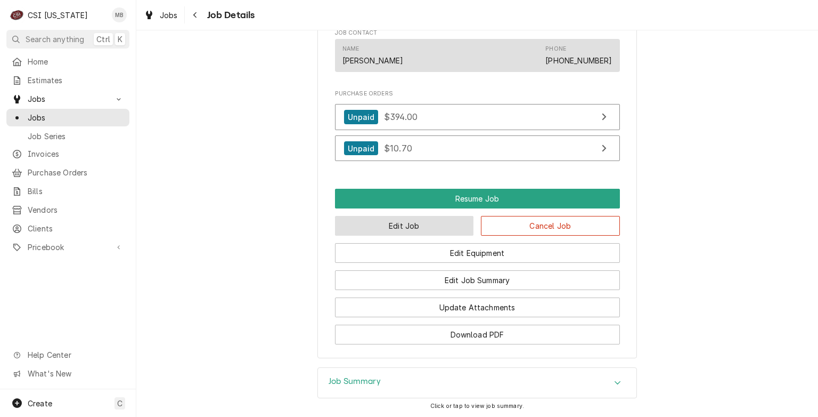
click at [458, 235] on button "Edit Job" at bounding box center [404, 226] width 139 height 20
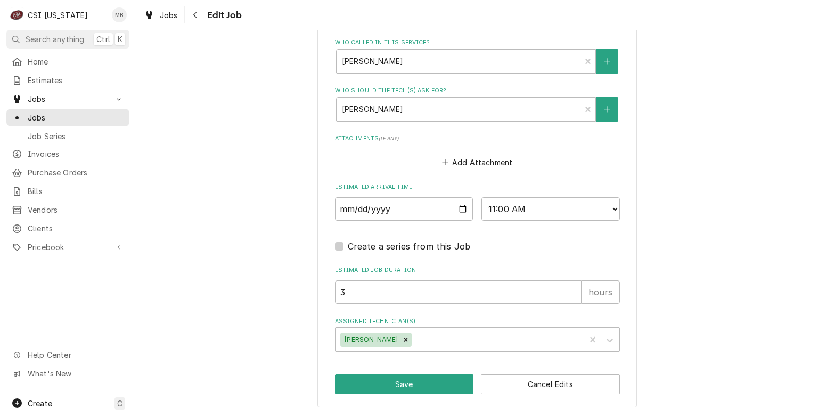
scroll to position [774, 0]
click at [460, 208] on input "2025-08-29" at bounding box center [404, 208] width 138 height 23
type textarea "x"
type input "2025-09-03"
type textarea "x"
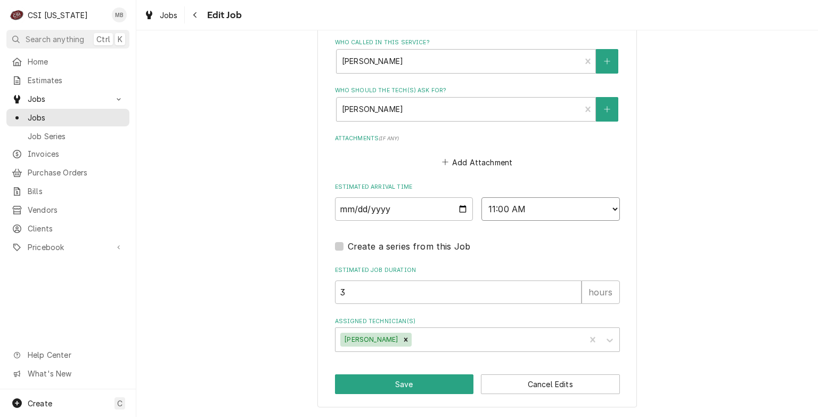
click at [570, 215] on select "AM / PM 6:00 AM 6:15 AM 6:30 AM 6:45 AM 7:00 AM 7:15 AM 7:30 AM 7:45 AM 8:00 AM…" at bounding box center [550, 208] width 138 height 23
select select "11:15:00"
click at [481, 198] on select "AM / PM 6:00 AM 6:15 AM 6:30 AM 6:45 AM 7:00 AM 7:15 AM 7:30 AM 7:45 AM 8:00 AM…" at bounding box center [550, 208] width 138 height 23
type textarea "x"
click at [564, 217] on select "AM / PM 6:00 AM 6:15 AM 6:30 AM 6:45 AM 7:00 AM 7:15 AM 7:30 AM 7:45 AM 8:00 AM…" at bounding box center [550, 208] width 138 height 23
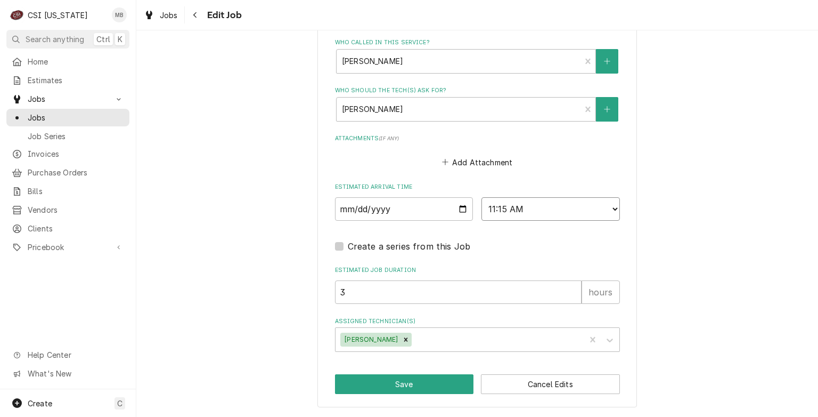
select select "11:00:00"
click at [481, 198] on select "AM / PM 6:00 AM 6:15 AM 6:30 AM 6:45 AM 7:00 AM 7:15 AM 7:30 AM 7:45 AM 8:00 AM…" at bounding box center [550, 208] width 138 height 23
click at [409, 393] on button "Save" at bounding box center [404, 384] width 139 height 20
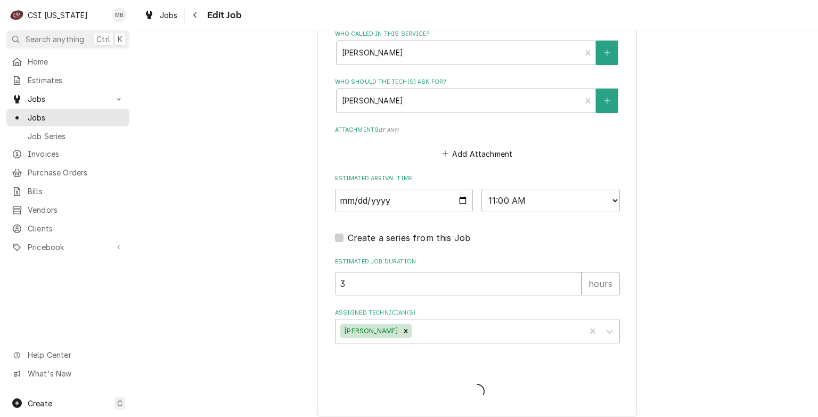
type textarea "x"
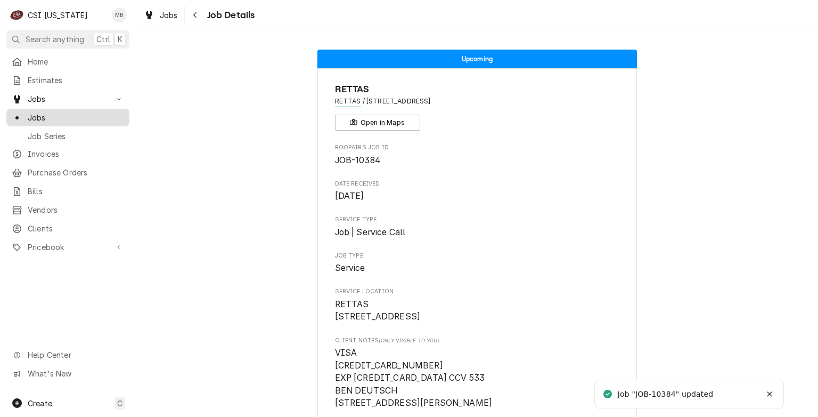
click at [54, 115] on span "Jobs" at bounding box center [76, 117] width 96 height 11
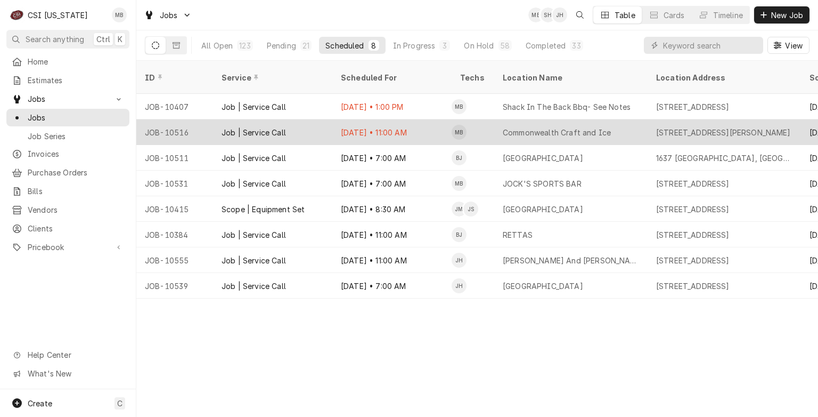
click at [322, 123] on div "Job | Service Call" at bounding box center [272, 132] width 119 height 26
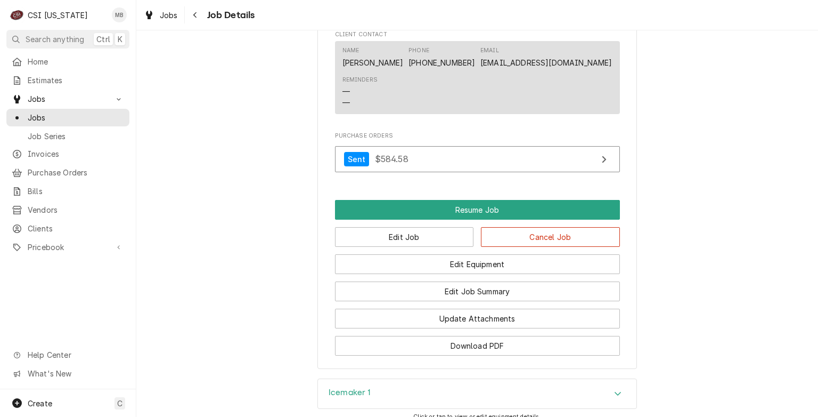
scroll to position [959, 0]
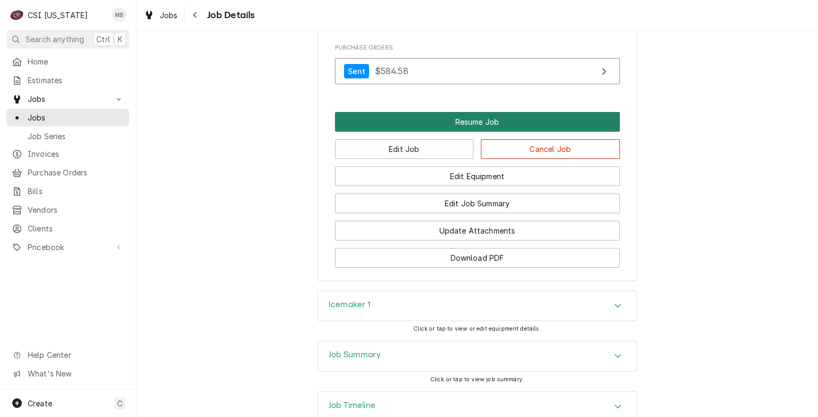
click at [461, 132] on button "Resume Job" at bounding box center [477, 122] width 285 height 20
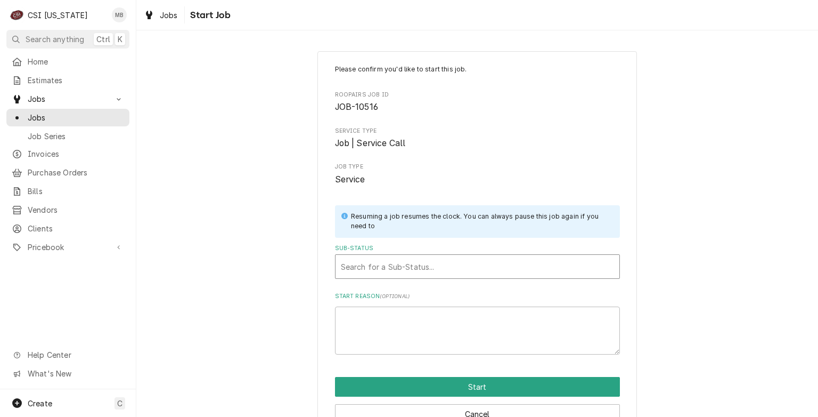
click at [427, 257] on div "Sub-Status" at bounding box center [477, 266] width 273 height 19
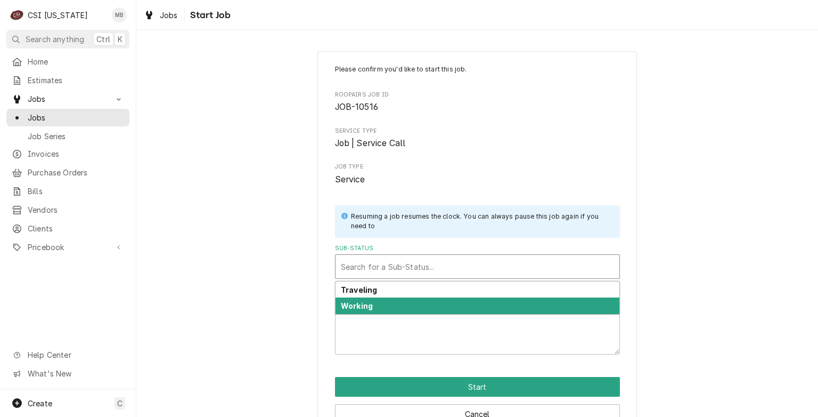
click at [406, 305] on div "Working" at bounding box center [478, 305] width 284 height 17
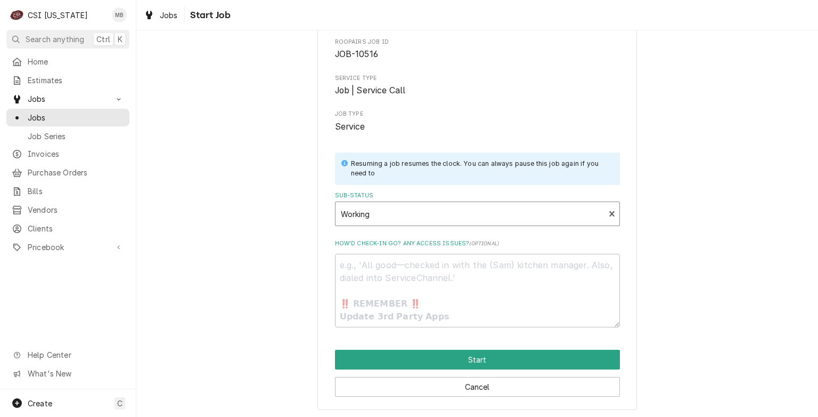
scroll to position [54, 0]
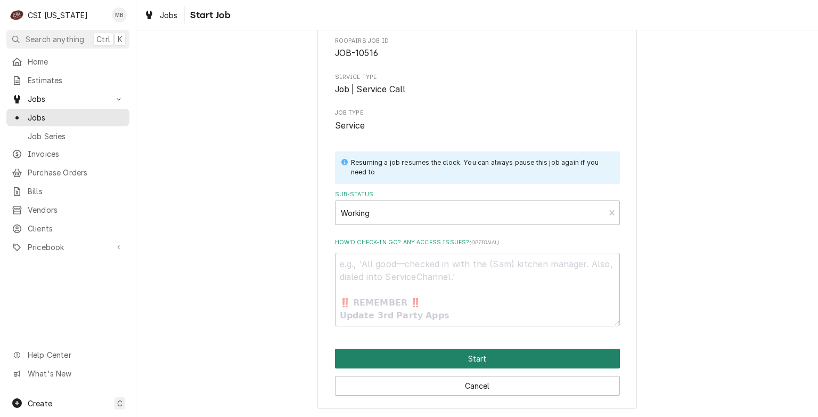
click at [413, 362] on button "Start" at bounding box center [477, 358] width 285 height 20
type textarea "x"
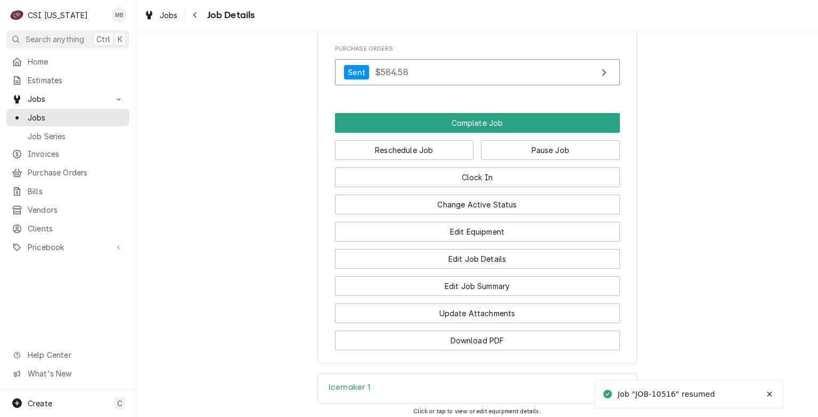
scroll to position [959, 0]
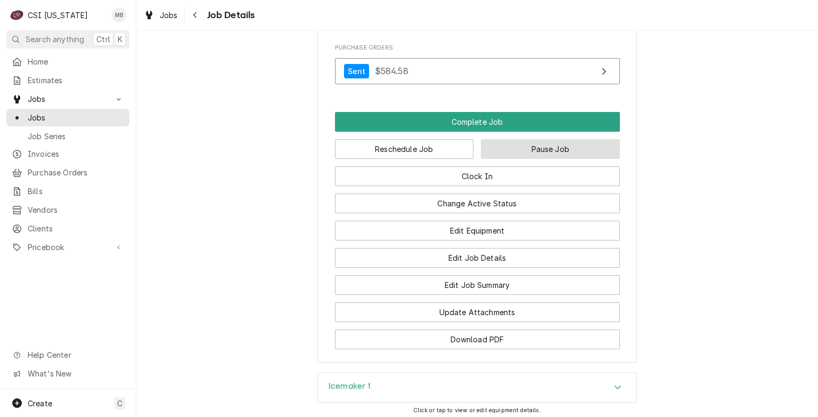
click at [483, 159] on button "Pause Job" at bounding box center [550, 149] width 139 height 20
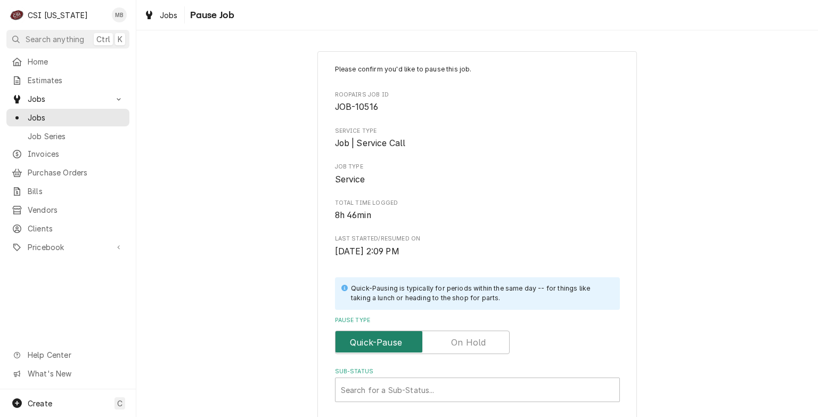
click at [441, 344] on input "Pause Type" at bounding box center [422, 341] width 165 height 23
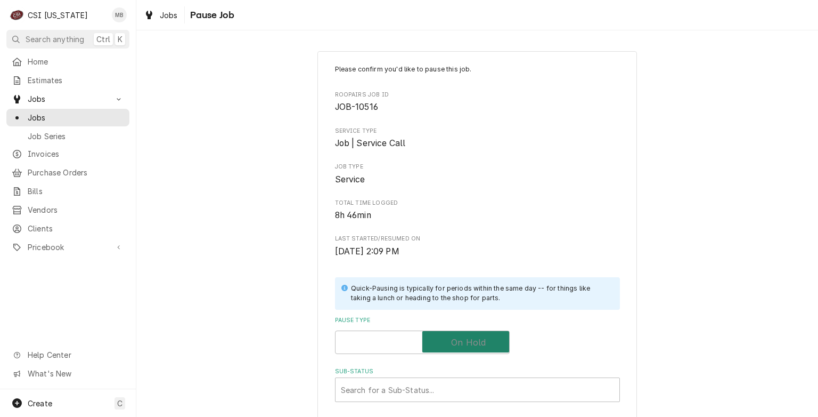
checkbox input "true"
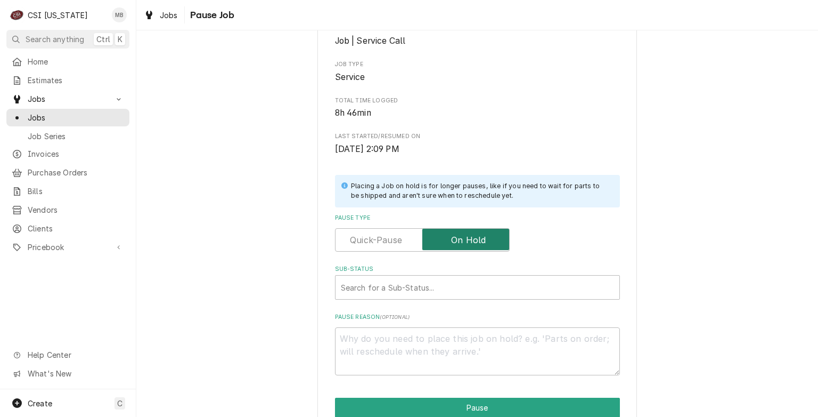
scroll to position [107, 0]
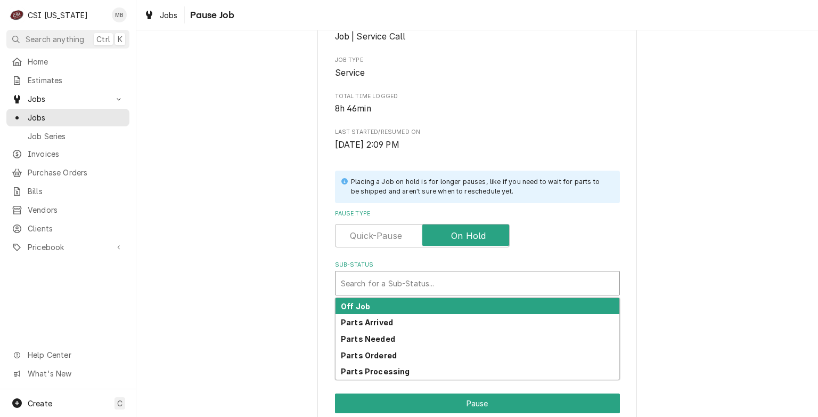
click at [430, 272] on div "Search for a Sub-Status..." at bounding box center [478, 282] width 284 height 23
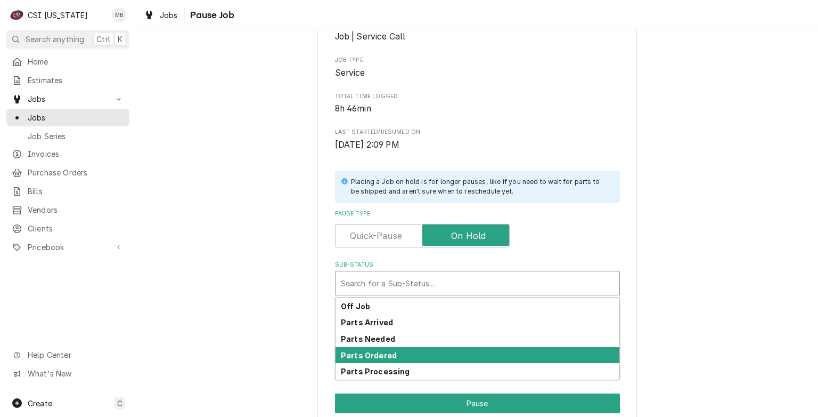
click at [378, 352] on strong "Parts Ordered" at bounding box center [369, 354] width 56 height 9
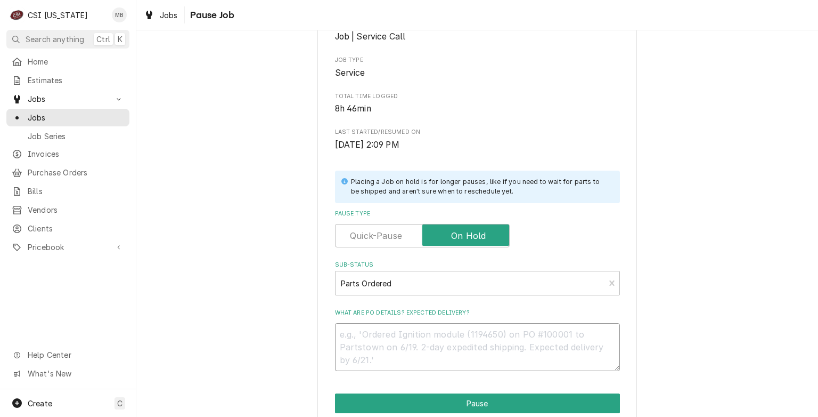
click at [378, 340] on textarea "What are PO details? Expected delivery?" at bounding box center [477, 347] width 285 height 48
type textarea "x"
type textarea "P"
type textarea "x"
type textarea "PH"
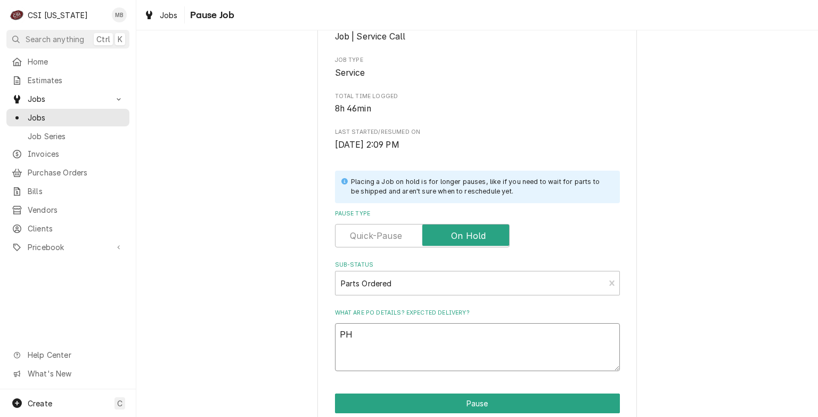
type textarea "x"
type textarea "PHO"
type textarea "x"
type textarea "PHOT"
type textarea "x"
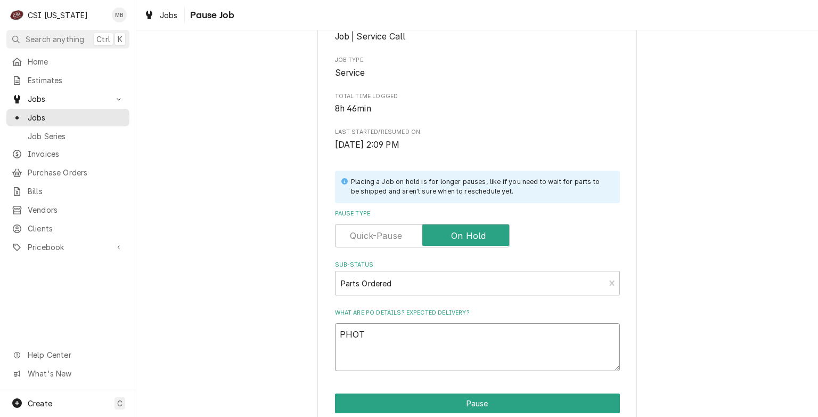
type textarea "PHOTO"
type textarea "x"
type textarea "PHOTO"
type textarea "x"
type textarea "PHOTO E"
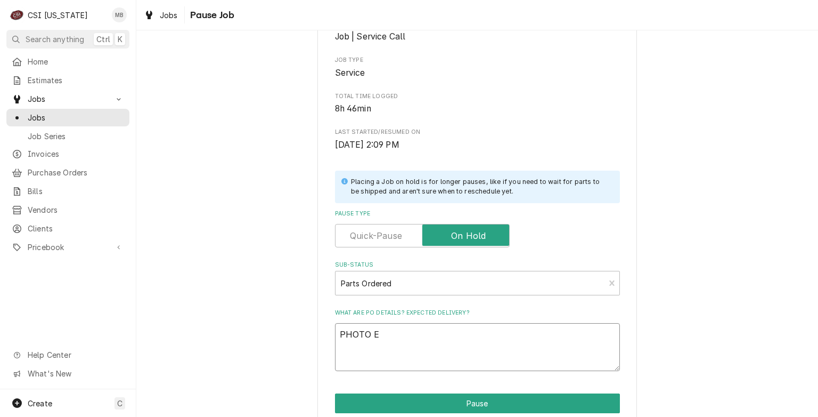
type textarea "x"
type textarea "PHOTO EY"
type textarea "x"
type textarea "PHOTO EYE"
type textarea "x"
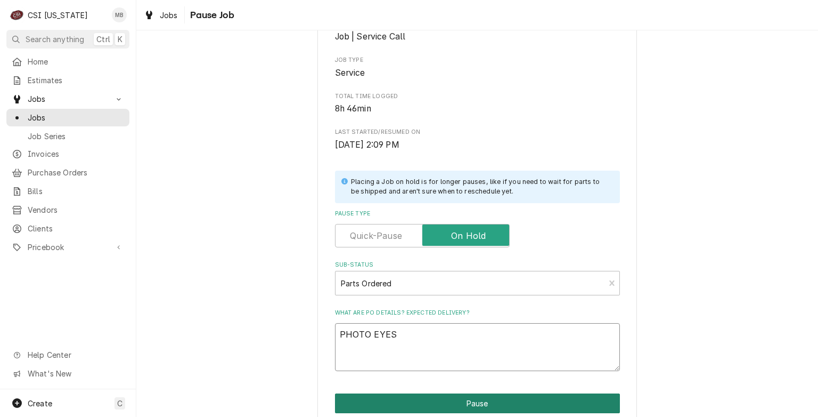
type textarea "PHOTO EYES"
click at [498, 404] on button "Pause" at bounding box center [477, 403] width 285 height 20
type textarea "x"
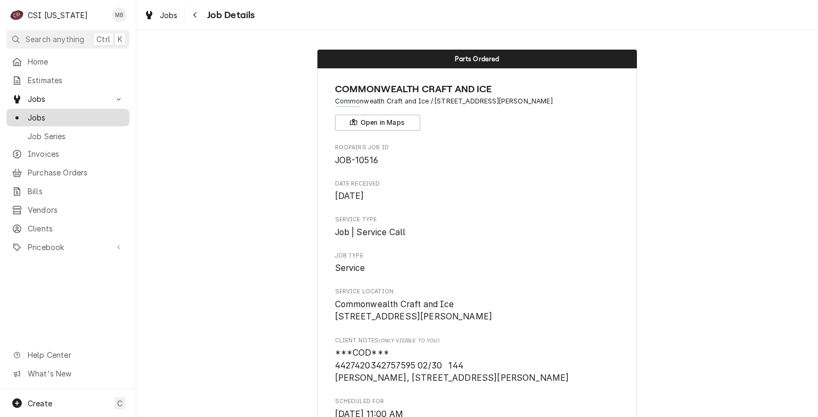
click at [48, 112] on span "Jobs" at bounding box center [76, 117] width 96 height 11
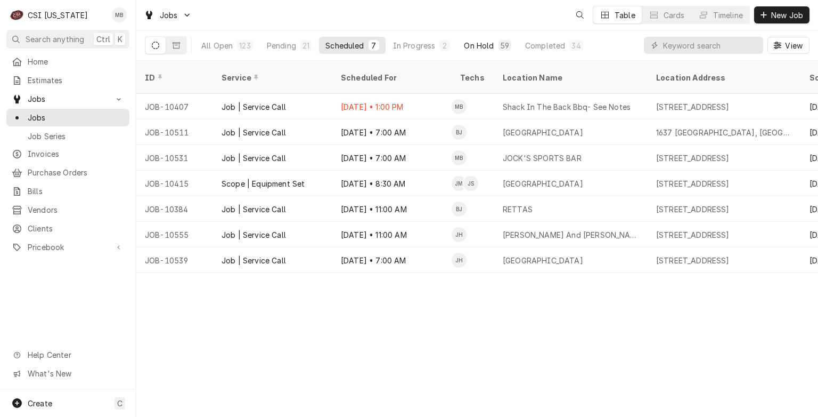
click at [480, 45] on div "On Hold" at bounding box center [479, 45] width 30 height 11
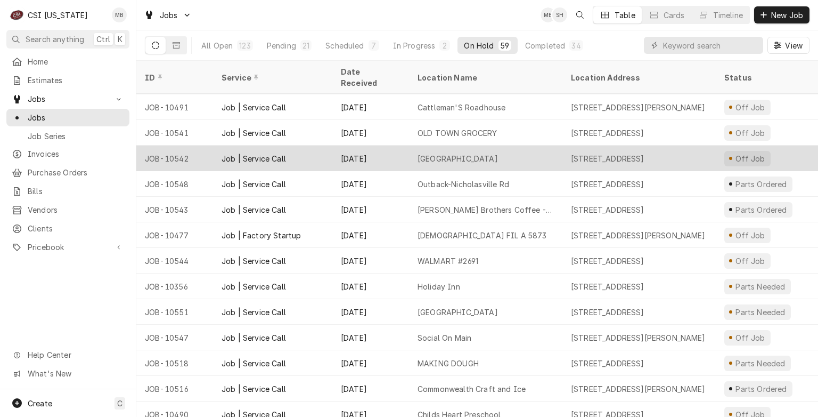
scroll to position [1180, 0]
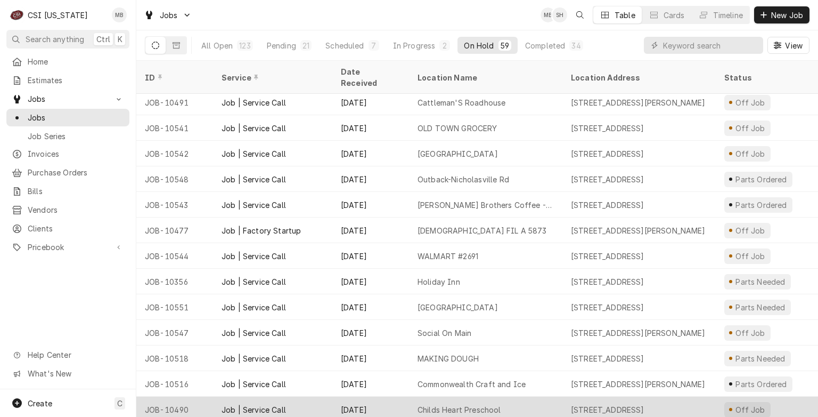
click at [379, 396] on div "Aug 18" at bounding box center [370, 409] width 77 height 26
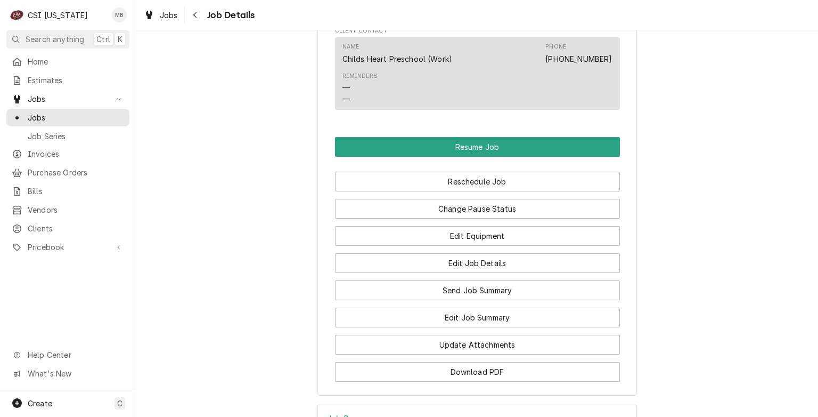
scroll to position [1278, 0]
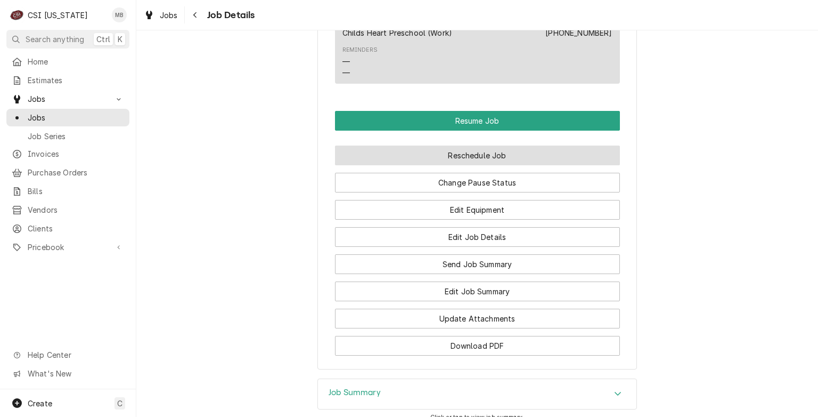
click at [414, 159] on button "Reschedule Job" at bounding box center [477, 155] width 285 height 20
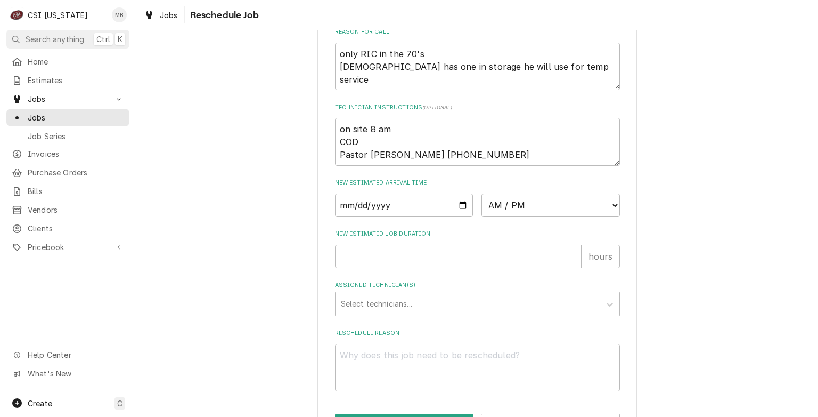
scroll to position [378, 0]
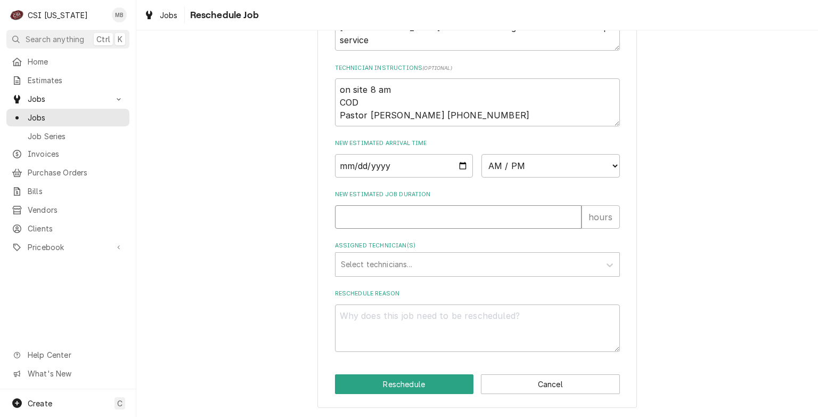
click at [389, 217] on input "New Estimated Job Duration" at bounding box center [458, 216] width 247 height 23
type textarea "x"
type input "2"
type textarea "x"
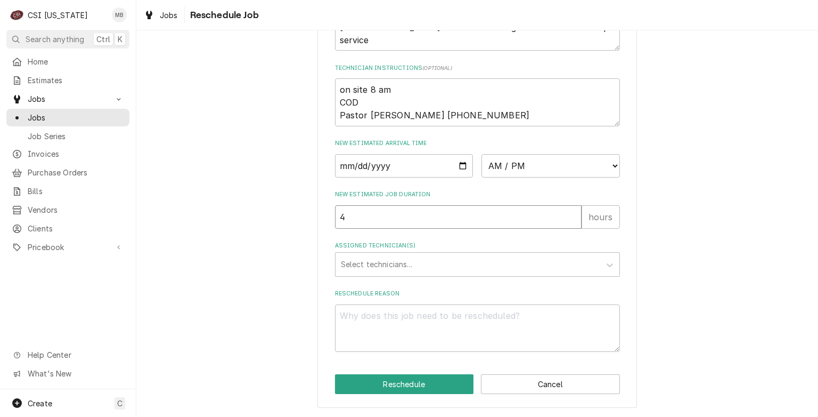
type input "4"
click at [456, 164] on input "Date" at bounding box center [404, 165] width 138 height 23
type input "2025-09-03"
type textarea "x"
click at [544, 163] on select "AM / PM 6:00 AM 6:15 AM 6:30 AM 6:45 AM 7:00 AM 7:15 AM 7:30 AM 7:45 AM 8:00 AM…" at bounding box center [550, 165] width 138 height 23
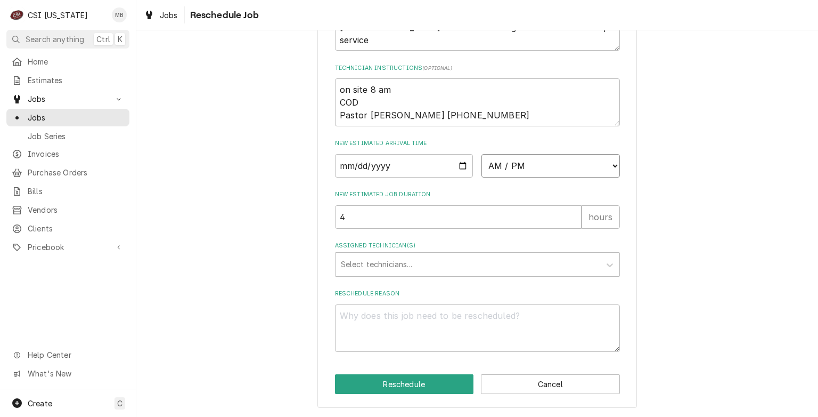
select select "07:30:00"
click at [481, 154] on select "AM / PM 6:00 AM 6:15 AM 6:30 AM 6:45 AM 7:00 AM 7:15 AM 7:30 AM 7:45 AM 8:00 AM…" at bounding box center [550, 165] width 138 height 23
click at [371, 267] on div "Assigned Technician(s)" at bounding box center [468, 264] width 254 height 19
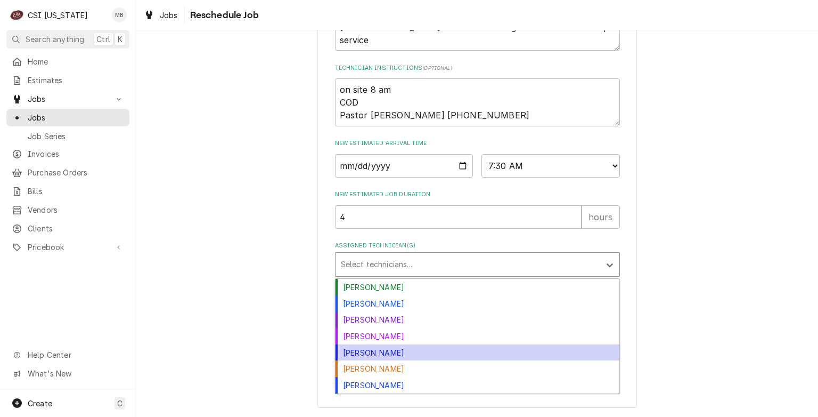
click at [377, 350] on div "Jeff Hartley" at bounding box center [478, 352] width 284 height 17
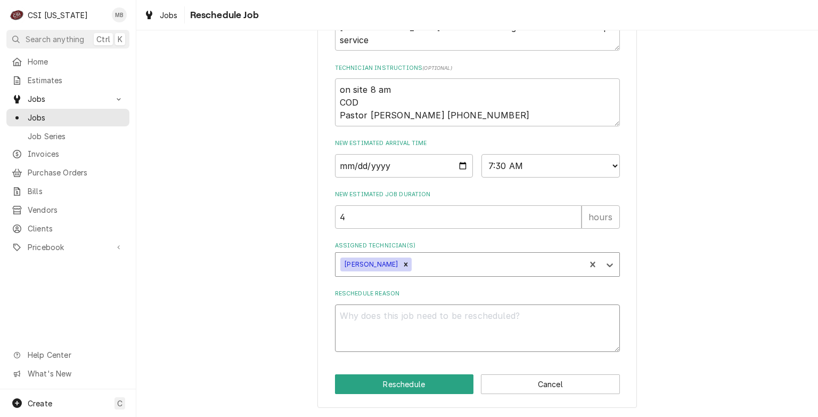
click at [371, 323] on textarea "Reschedule Reason" at bounding box center [477, 328] width 285 height 48
type textarea "x"
type textarea "P"
type textarea "x"
type textarea "PA"
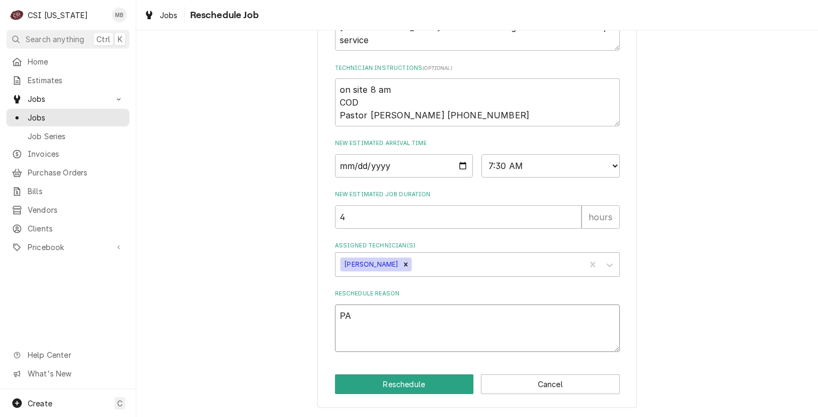
type textarea "x"
type textarea "PAR"
type textarea "x"
type textarea "PART"
type textarea "x"
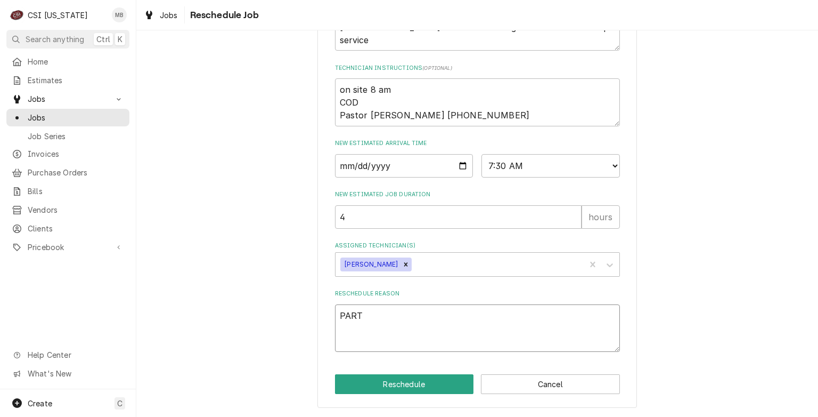
type textarea "PARTS"
type textarea "x"
type textarea "PARTS"
type textarea "x"
type textarea "PARTS A"
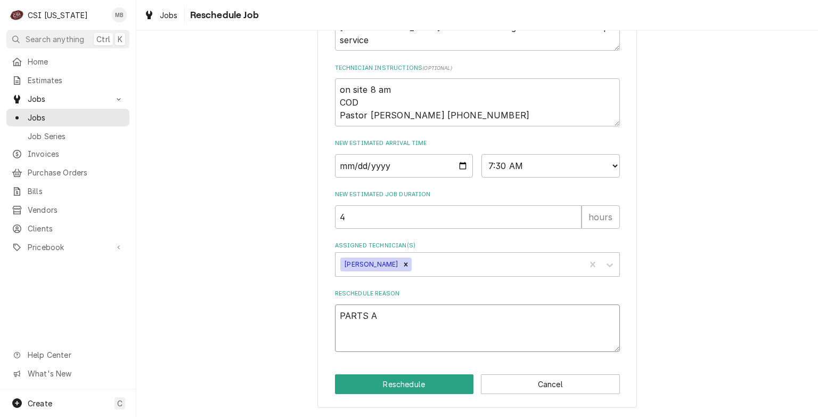
type textarea "x"
type textarea "PARTS AR"
type textarea "x"
type textarea "PARTS ARR"
type textarea "x"
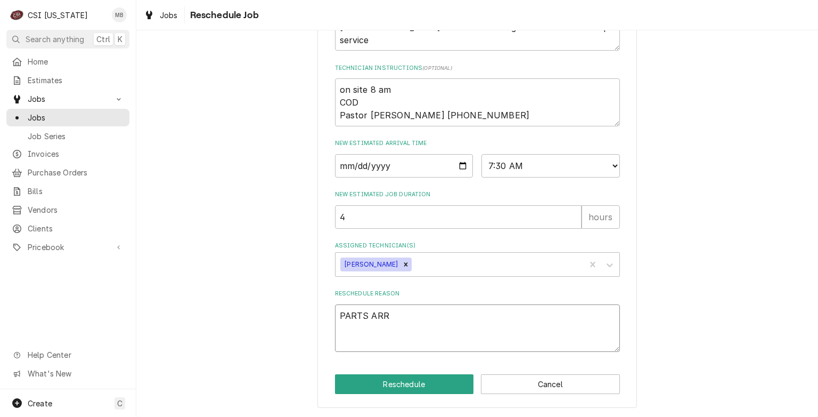
type textarea "PARTS ARRI"
type textarea "x"
type textarea "PARTS ARRIV"
type textarea "x"
type textarea "PARTS ARRIVE"
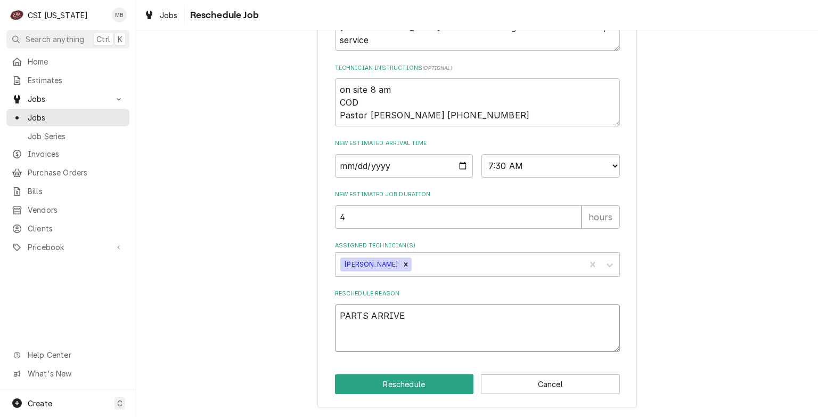
type textarea "x"
type textarea "PARTS ARRIVED"
type textarea "x"
type textarea "PARTS ARRIVED"
click at [398, 389] on button "Reschedule" at bounding box center [404, 384] width 139 height 20
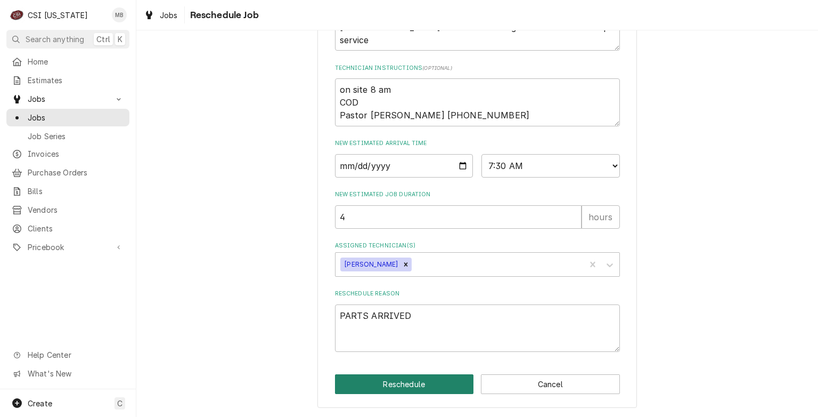
type textarea "x"
